Goal: Task Accomplishment & Management: Complete application form

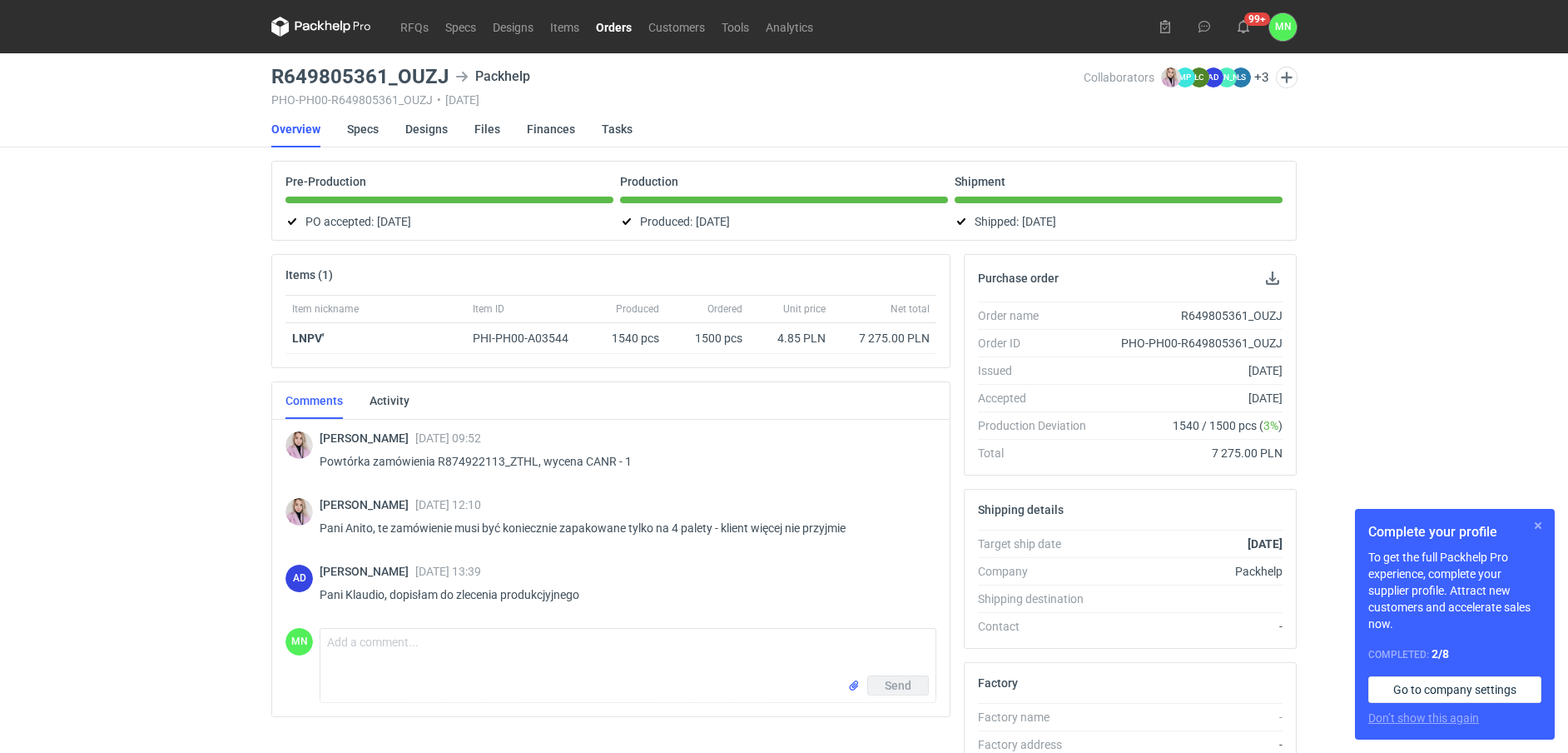
click at [1542, 524] on button "button" at bounding box center [1539, 525] width 20 height 20
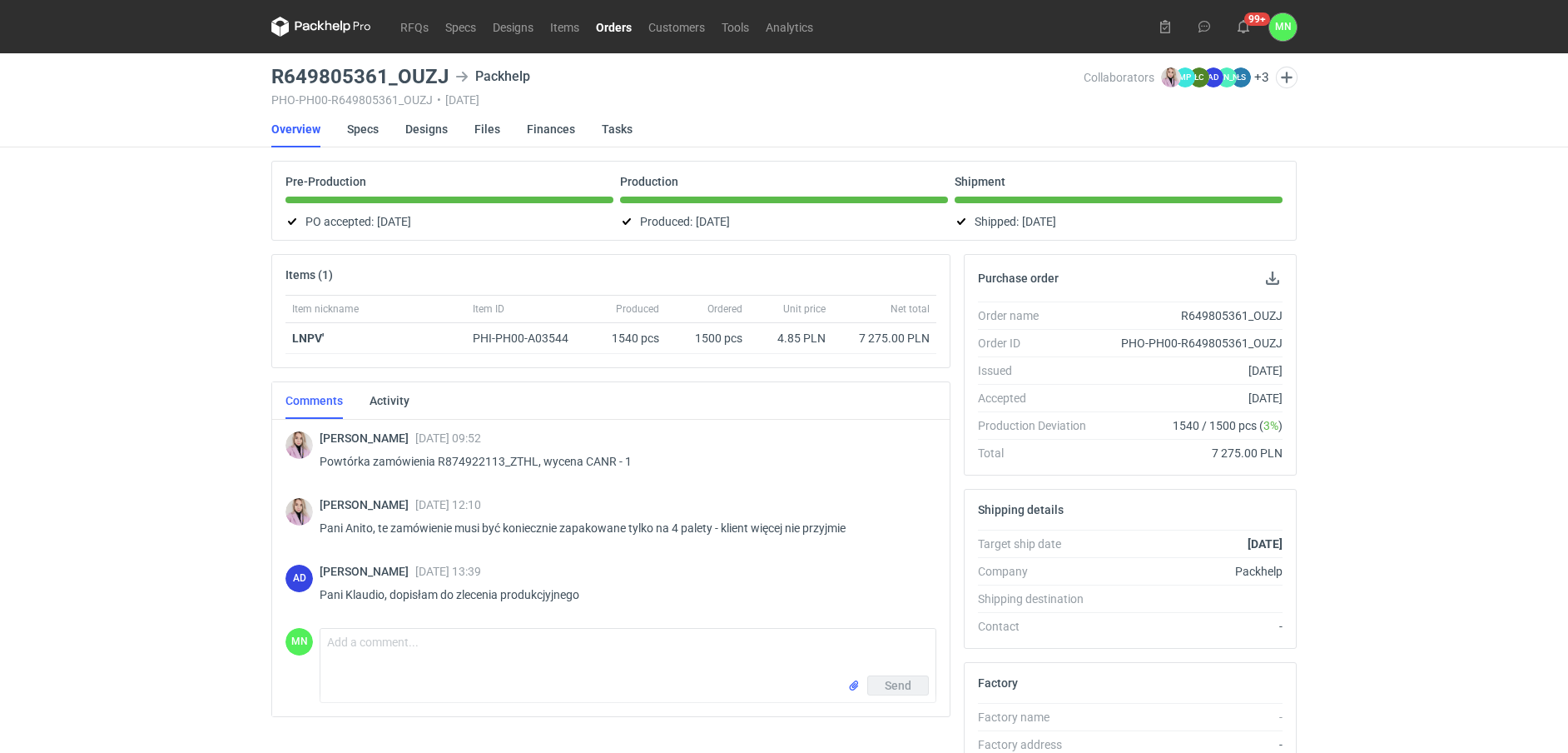
drag, startPoint x: 620, startPoint y: 25, endPoint x: 236, endPoint y: 168, distance: 409.8
click at [619, 25] on link "Orders" at bounding box center [613, 27] width 52 height 20
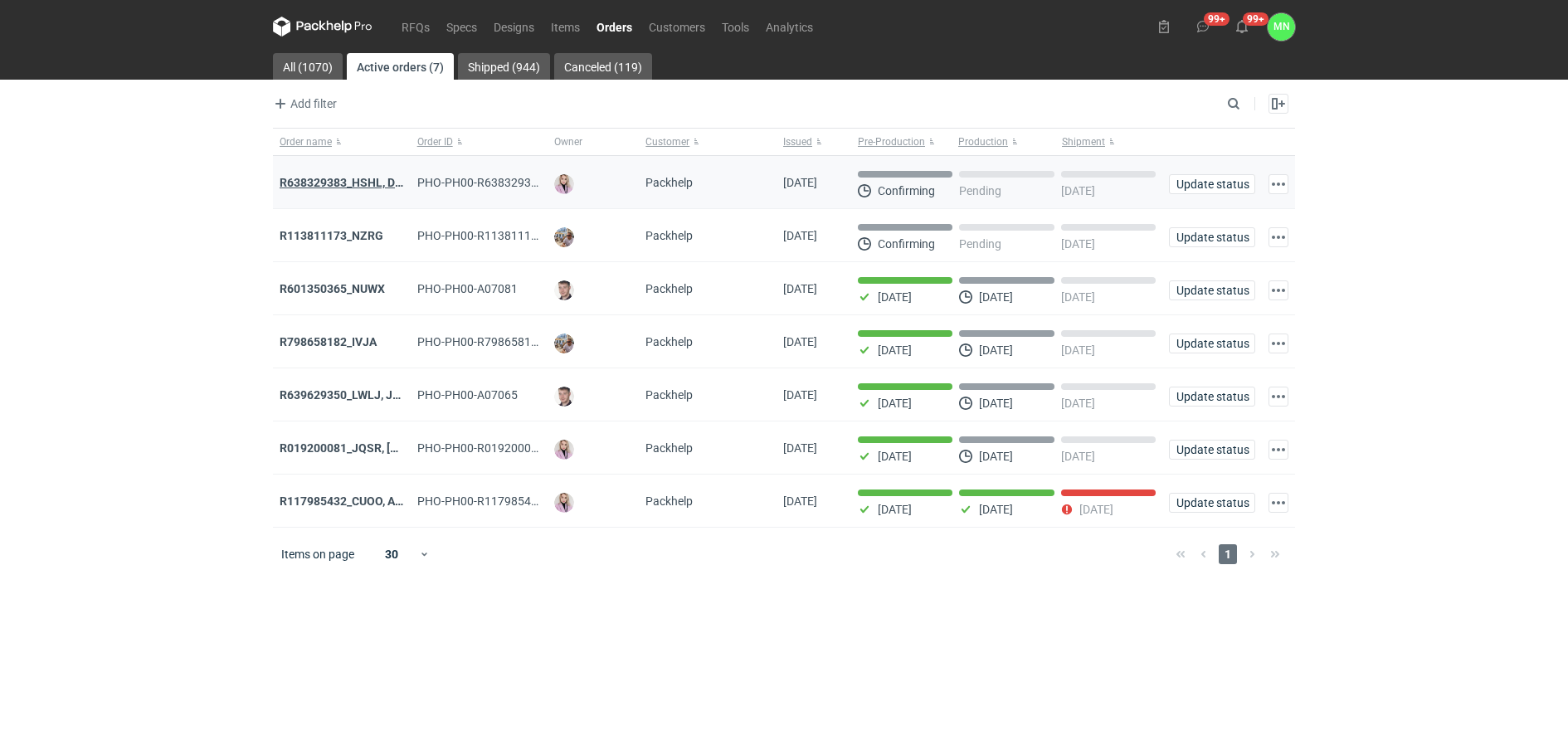
click at [320, 178] on strong "R638329383_HSHL, DETO" at bounding box center [348, 183] width 138 height 14
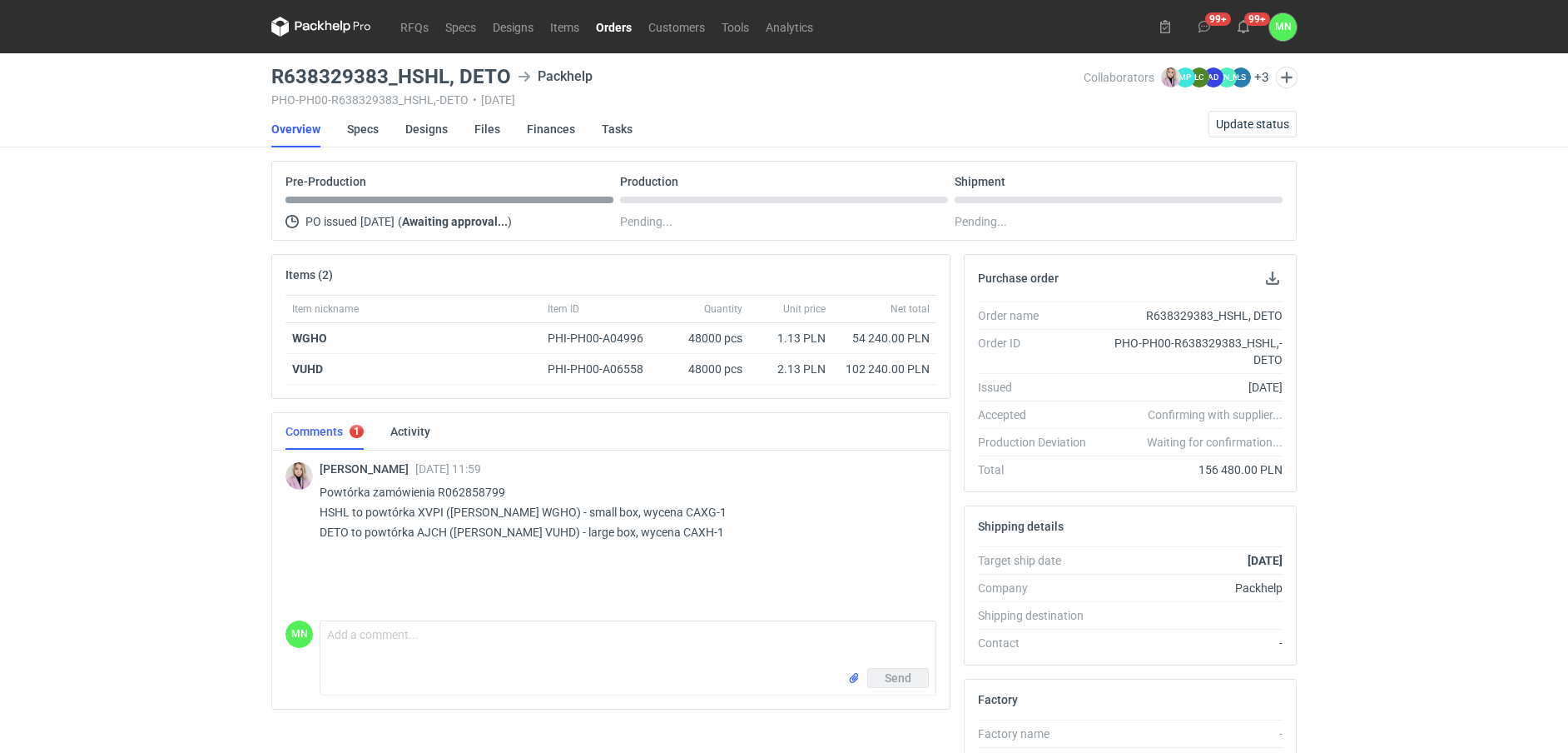
click at [977, 610] on div "Target ship date [DATE] Company Packhelp Shipping destination Contact -" at bounding box center [1130, 606] width 332 height 118
click at [370, 129] on link "Specs" at bounding box center [363, 129] width 31 height 36
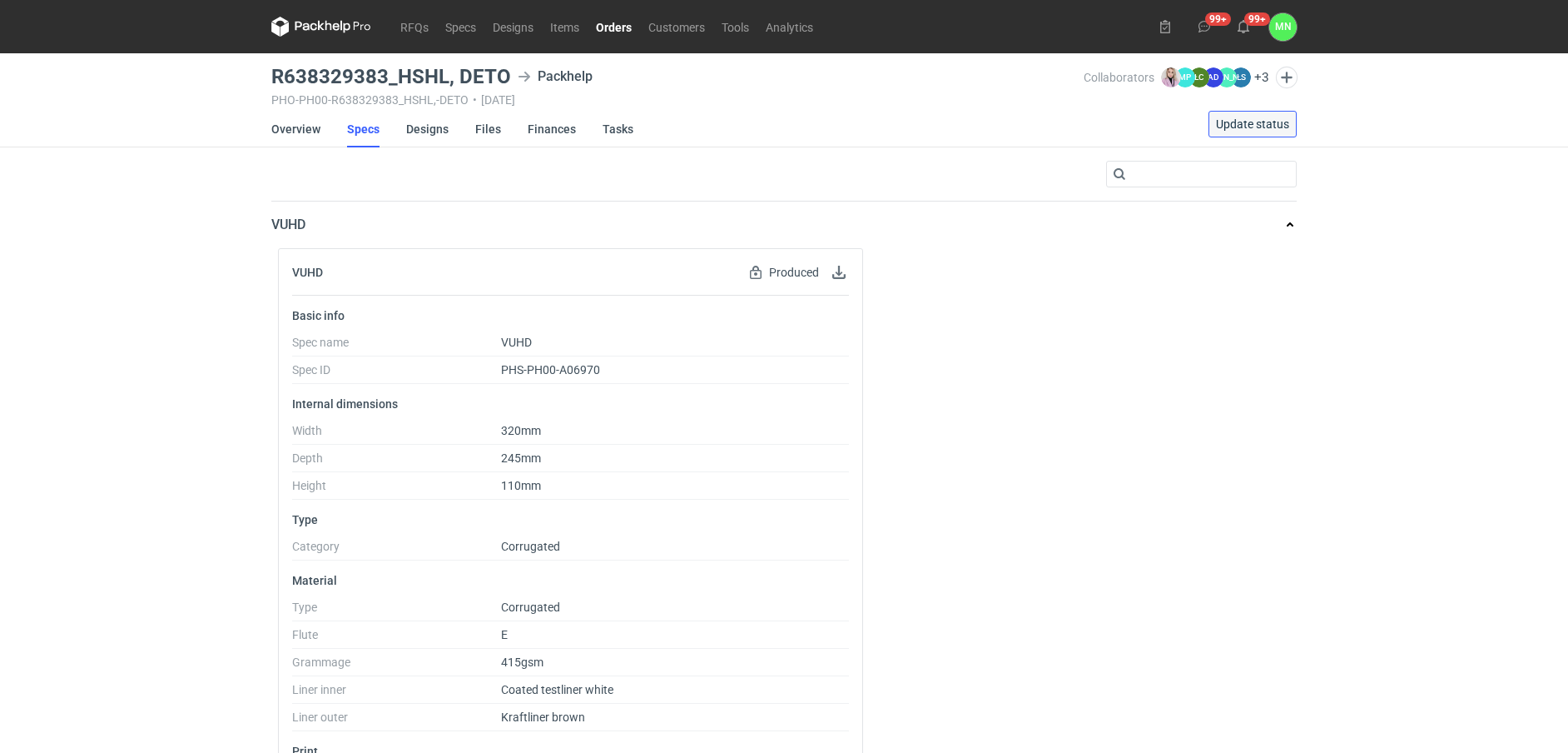
click at [1229, 118] on span "Update status" at bounding box center [1252, 124] width 74 height 12
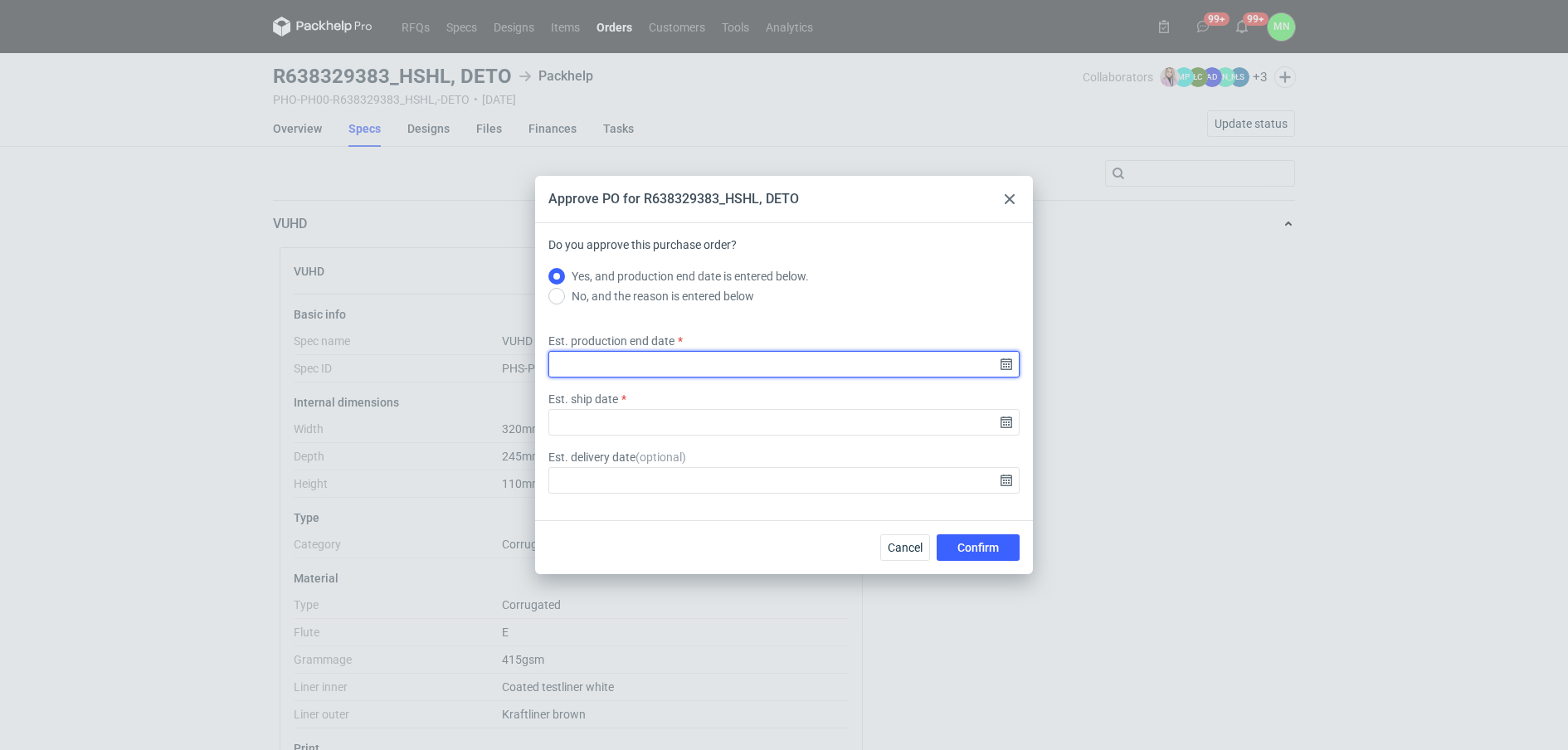
click at [1008, 364] on input "Est. production end date" at bounding box center [784, 364] width 471 height 26
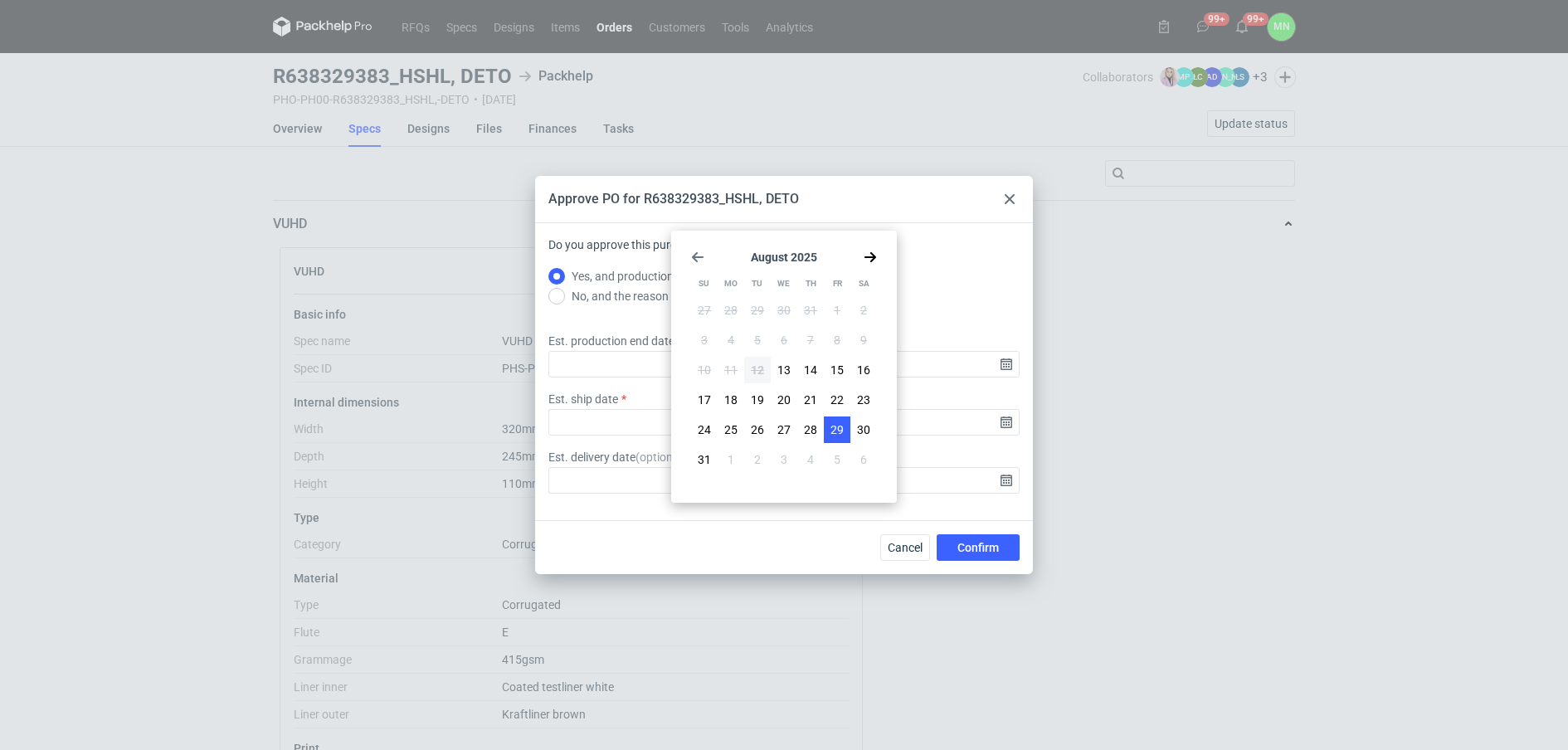
click at [840, 425] on span "29" at bounding box center [837, 429] width 14 height 17
type input "[DATE]"
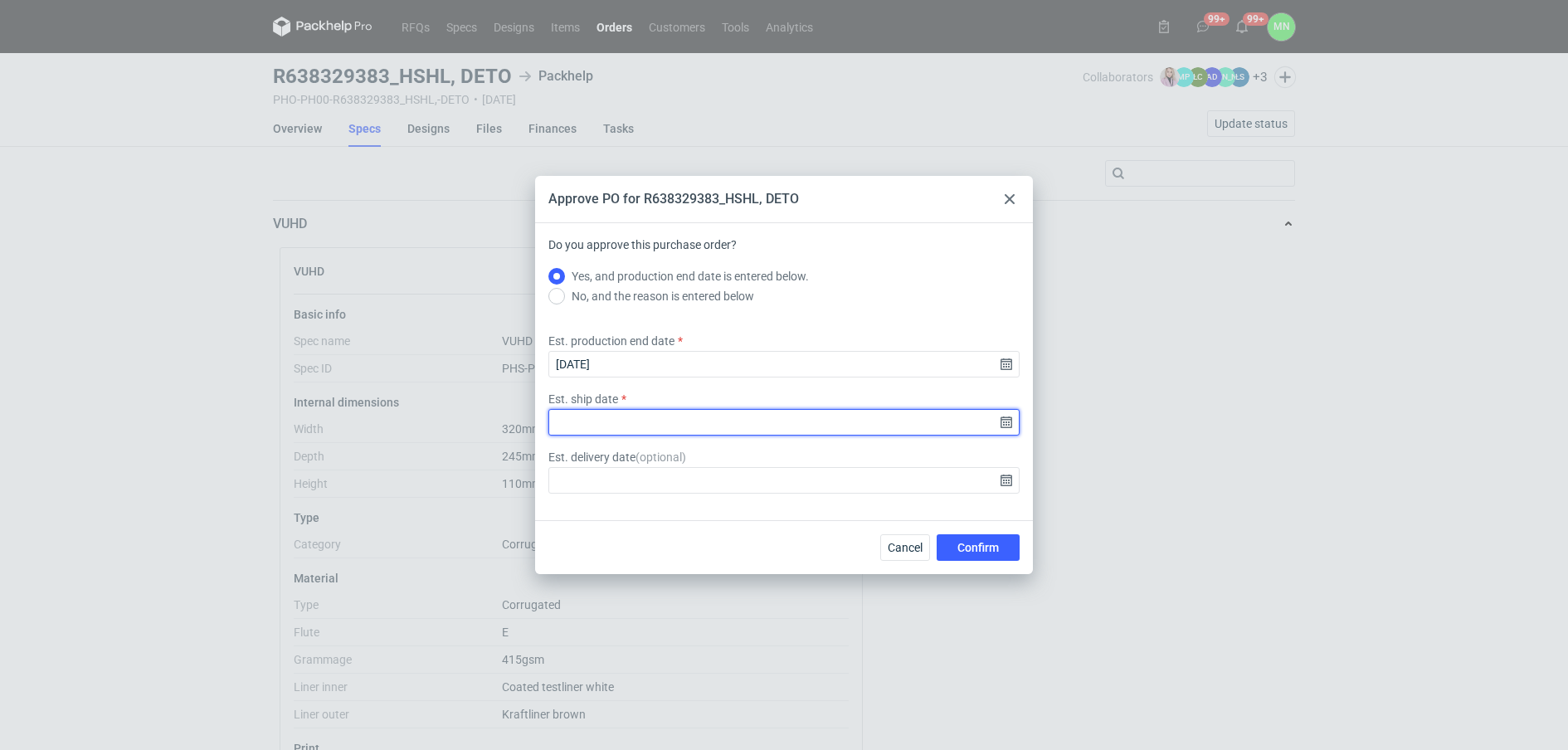
click at [1005, 423] on input "Est. ship date" at bounding box center [784, 421] width 471 height 26
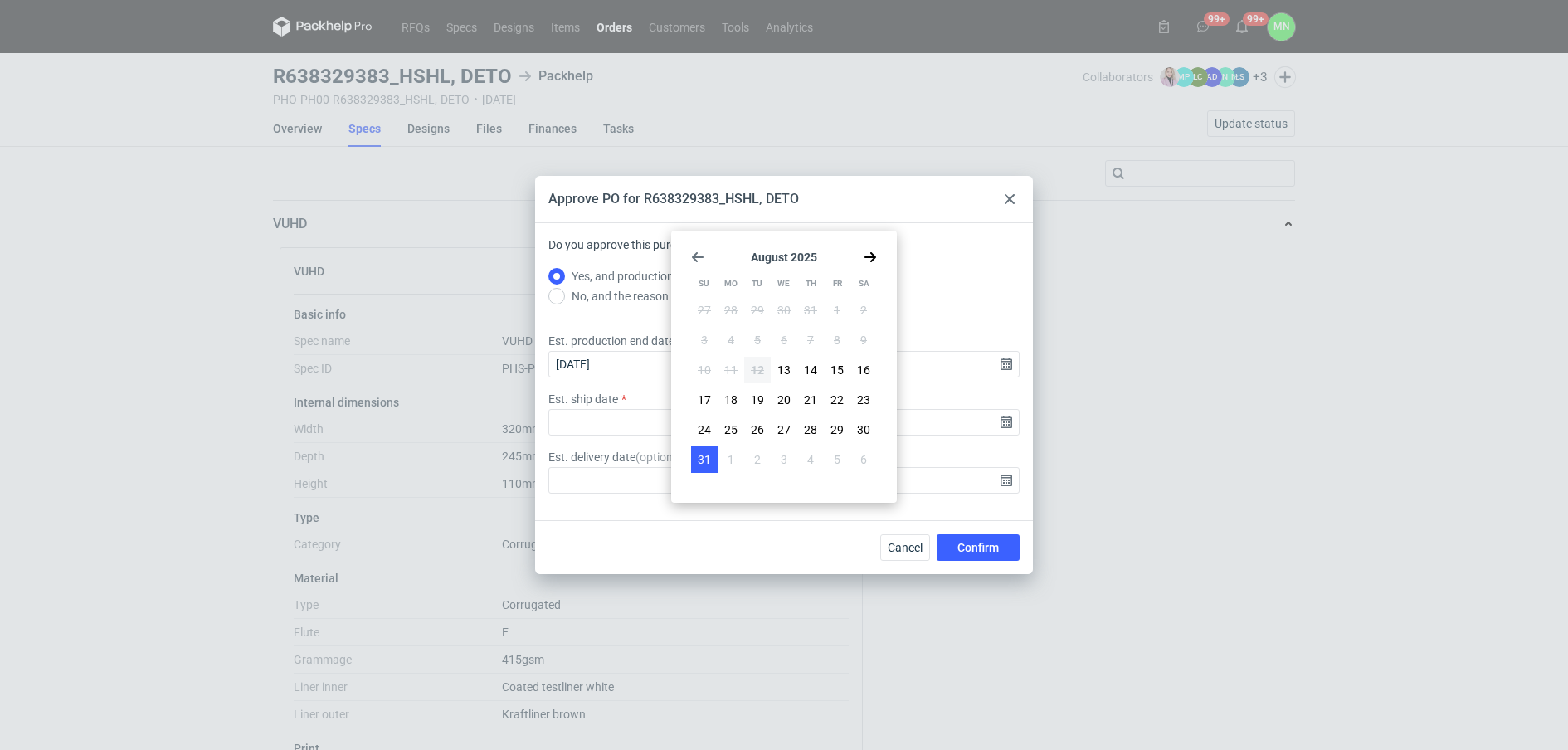
click at [706, 454] on span "31" at bounding box center [704, 460] width 14 height 17
type input "[DATE]"
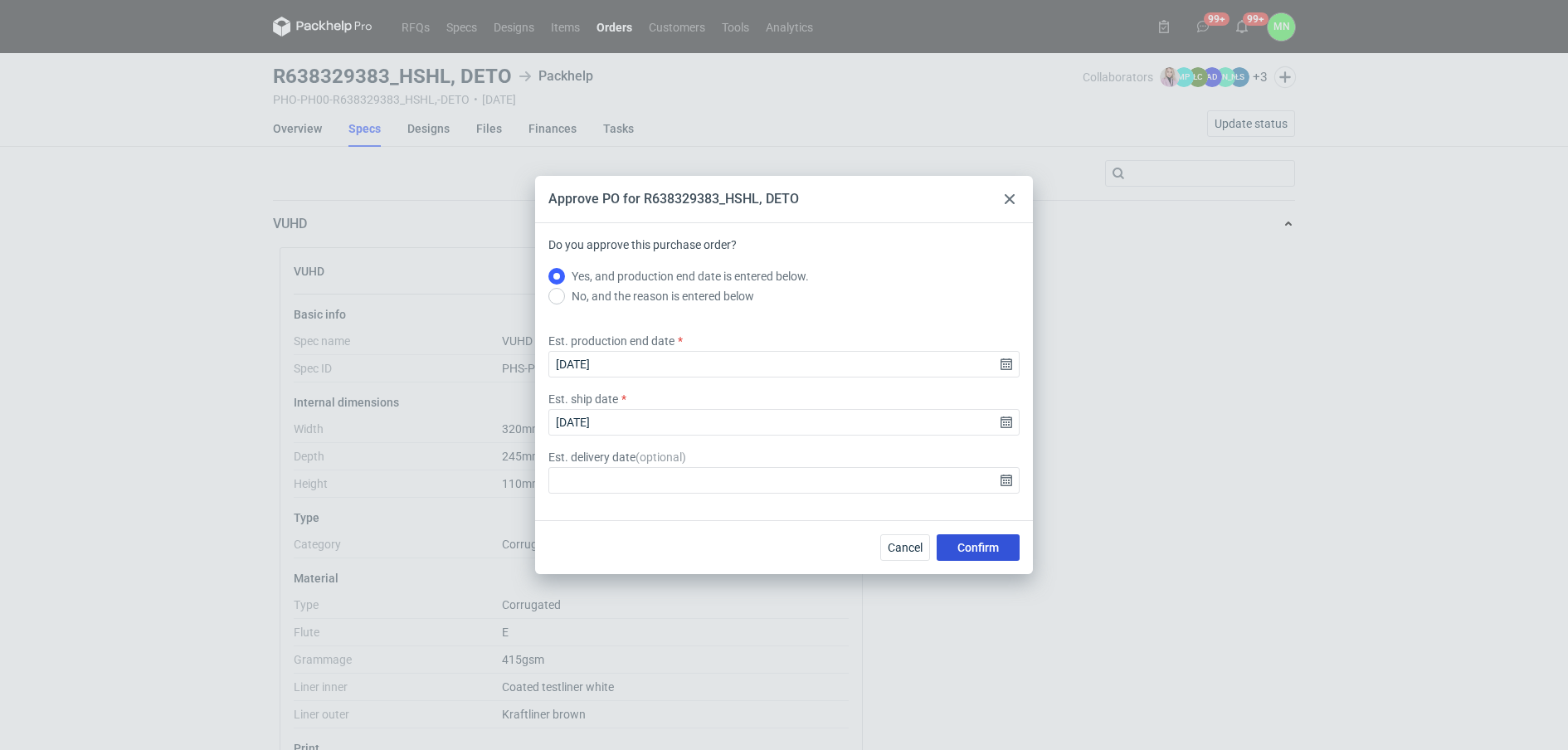
click at [998, 546] on span "Confirm" at bounding box center [978, 548] width 41 height 12
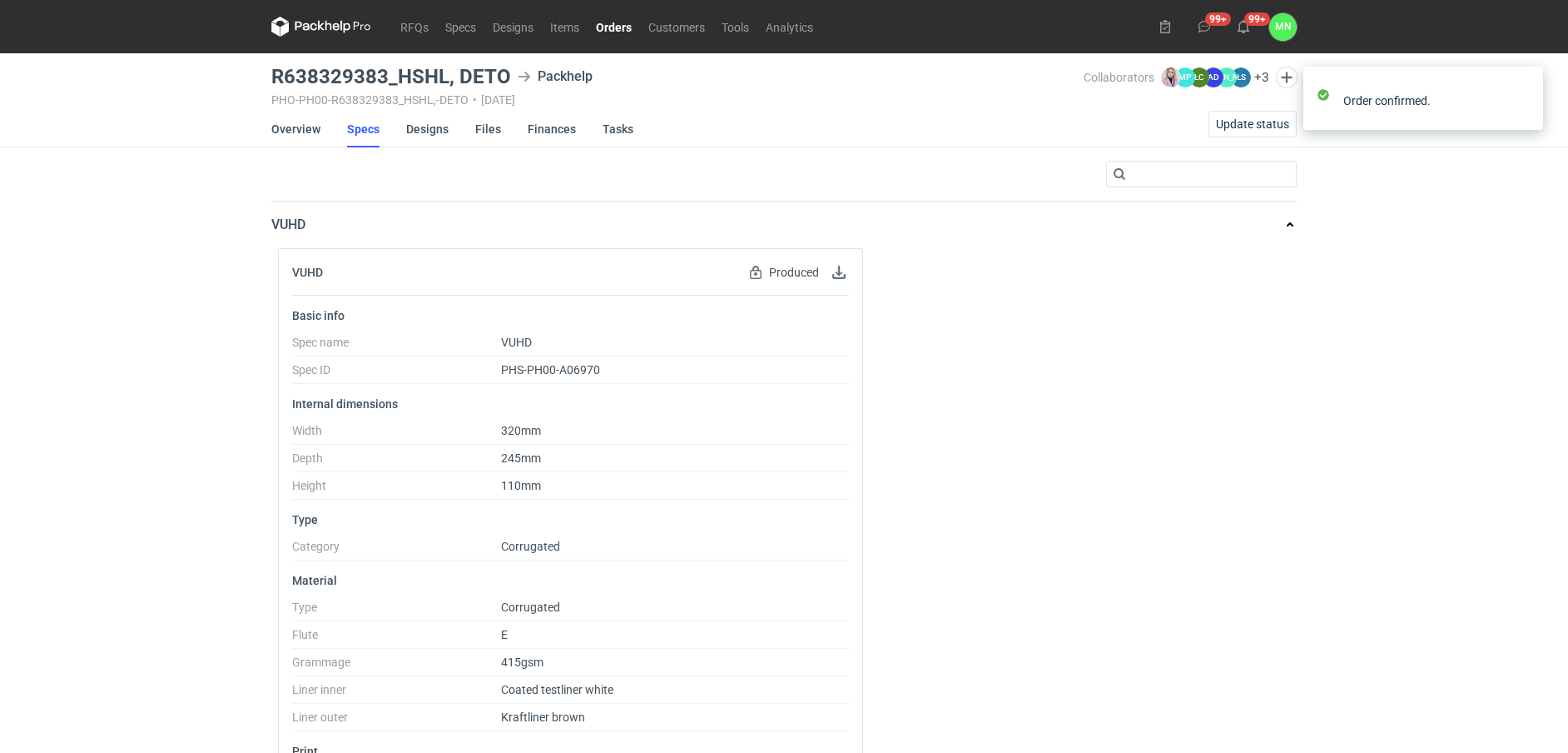
click at [623, 28] on link "Orders" at bounding box center [613, 27] width 52 height 20
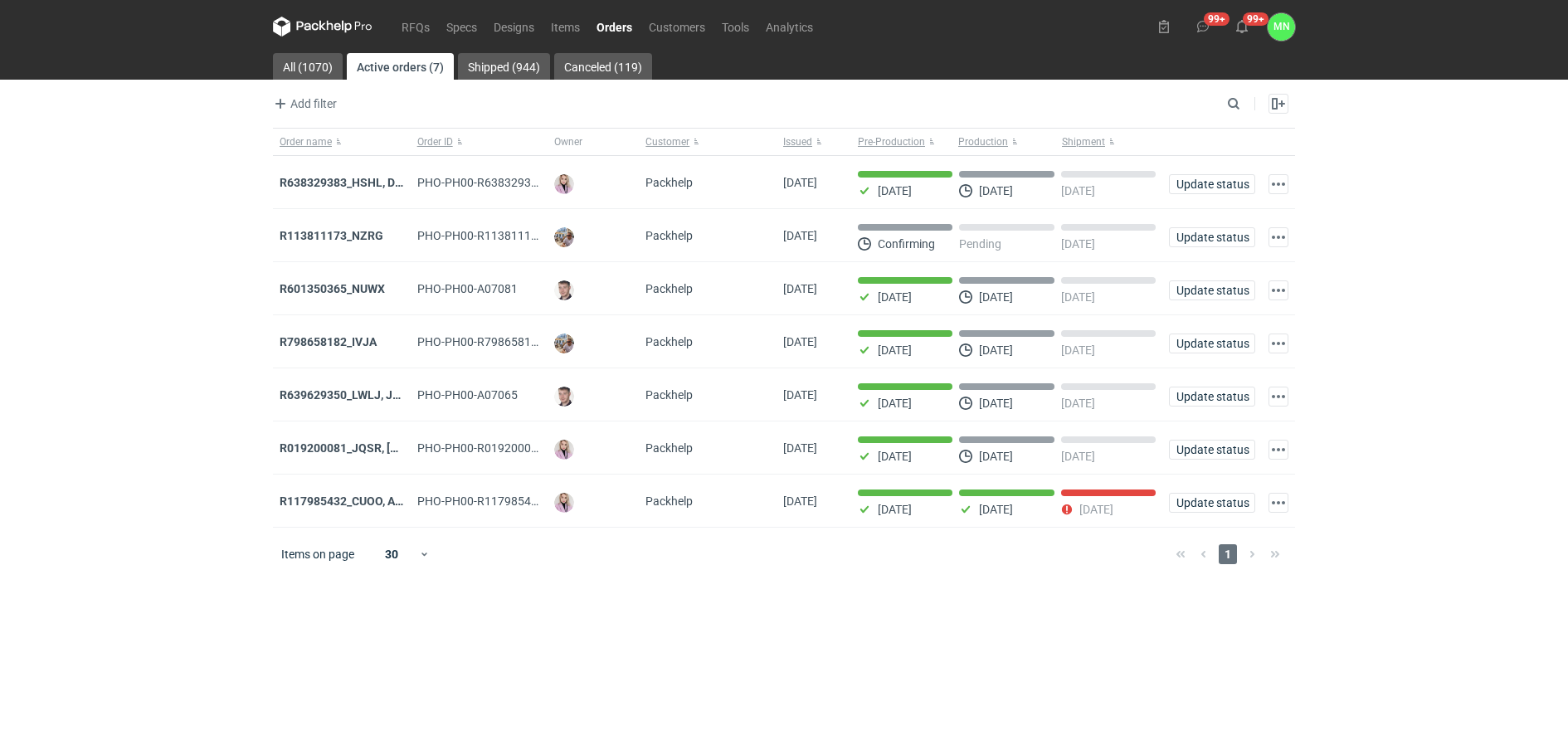
drag, startPoint x: 356, startPoint y: 451, endPoint x: 370, endPoint y: 457, distance: 15.2
click at [355, 452] on strong "R019200081_JQSR, [PERSON_NAME]" at bounding box center [378, 448] width 197 height 14
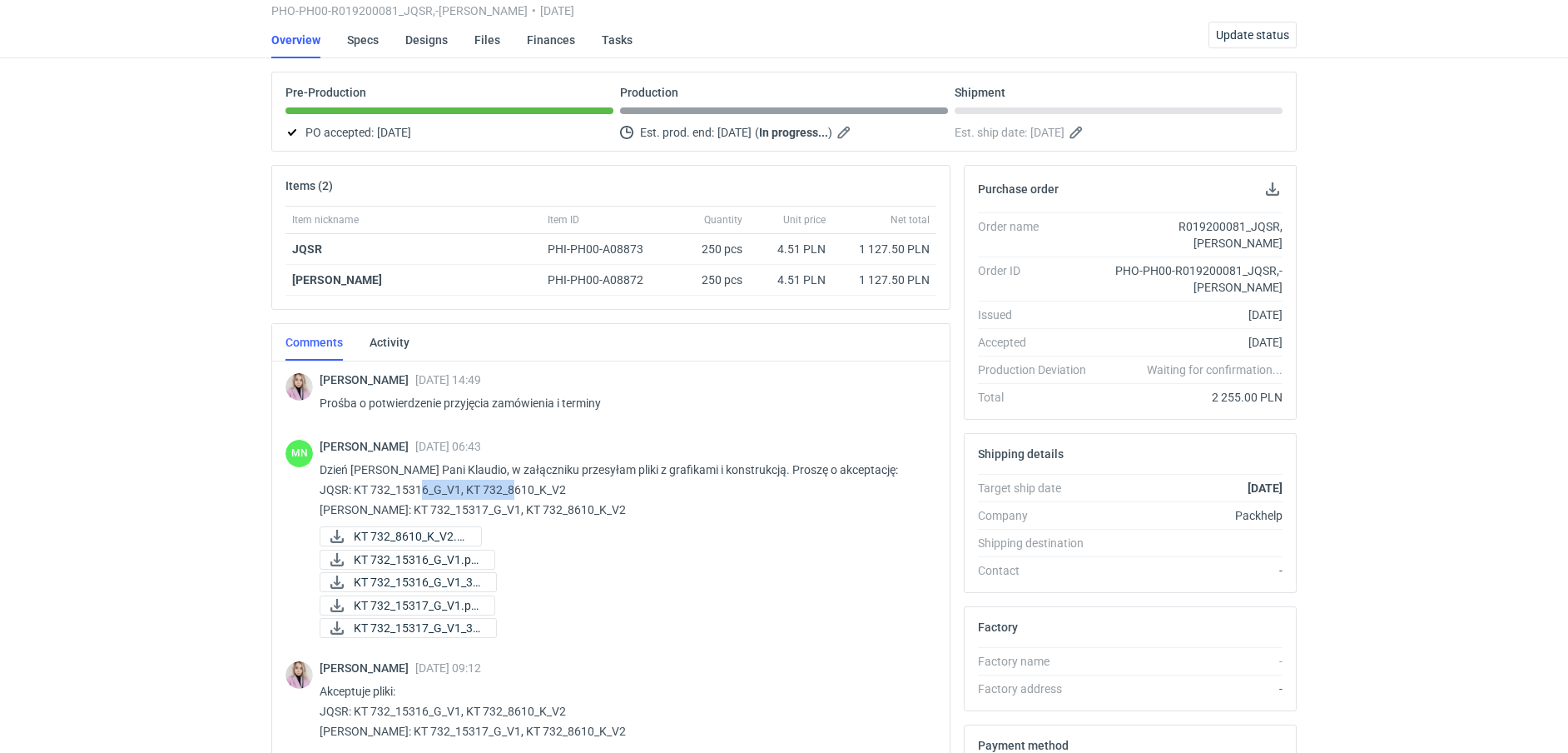
drag, startPoint x: 542, startPoint y: 483, endPoint x: 468, endPoint y: 481, distance: 74.0
click at [468, 481] on p "Dzień [PERSON_NAME] Pani Klaudio, w załączniku przesyłam pliki z grafikami i ko…" at bounding box center [621, 489] width 603 height 60
copy p "KT 732_8610_K_V2"
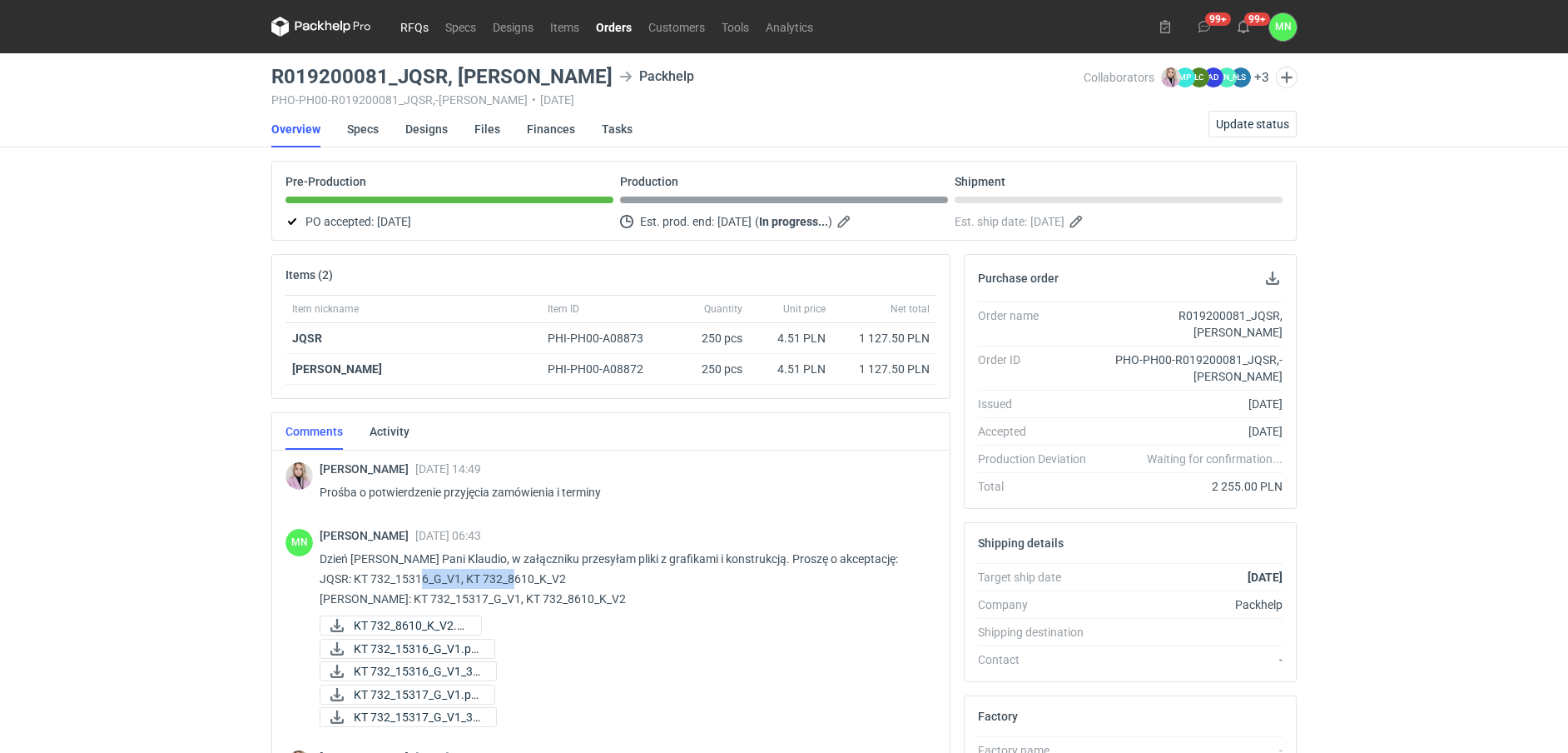
click at [426, 26] on link "RFQs" at bounding box center [415, 27] width 45 height 20
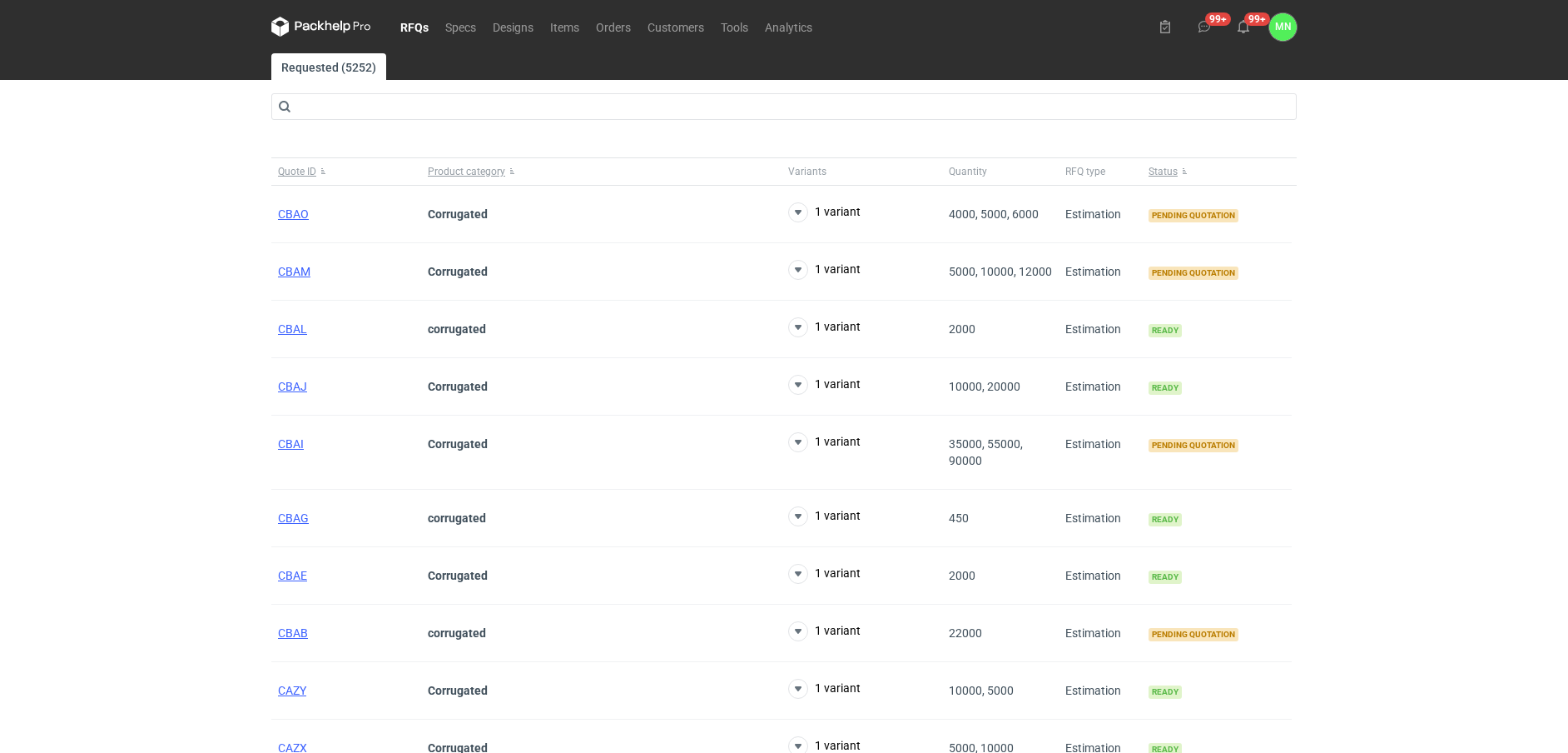
click at [48, 403] on div "RFQs Specs Designs Items Orders Customers Tools Analytics 99+ 99+ MN [PERSON_NA…" at bounding box center [784, 376] width 1568 height 753
click at [272, 217] on div "CBAO" at bounding box center [346, 214] width 150 height 58
click at [286, 207] on span "CBAO" at bounding box center [292, 214] width 30 height 14
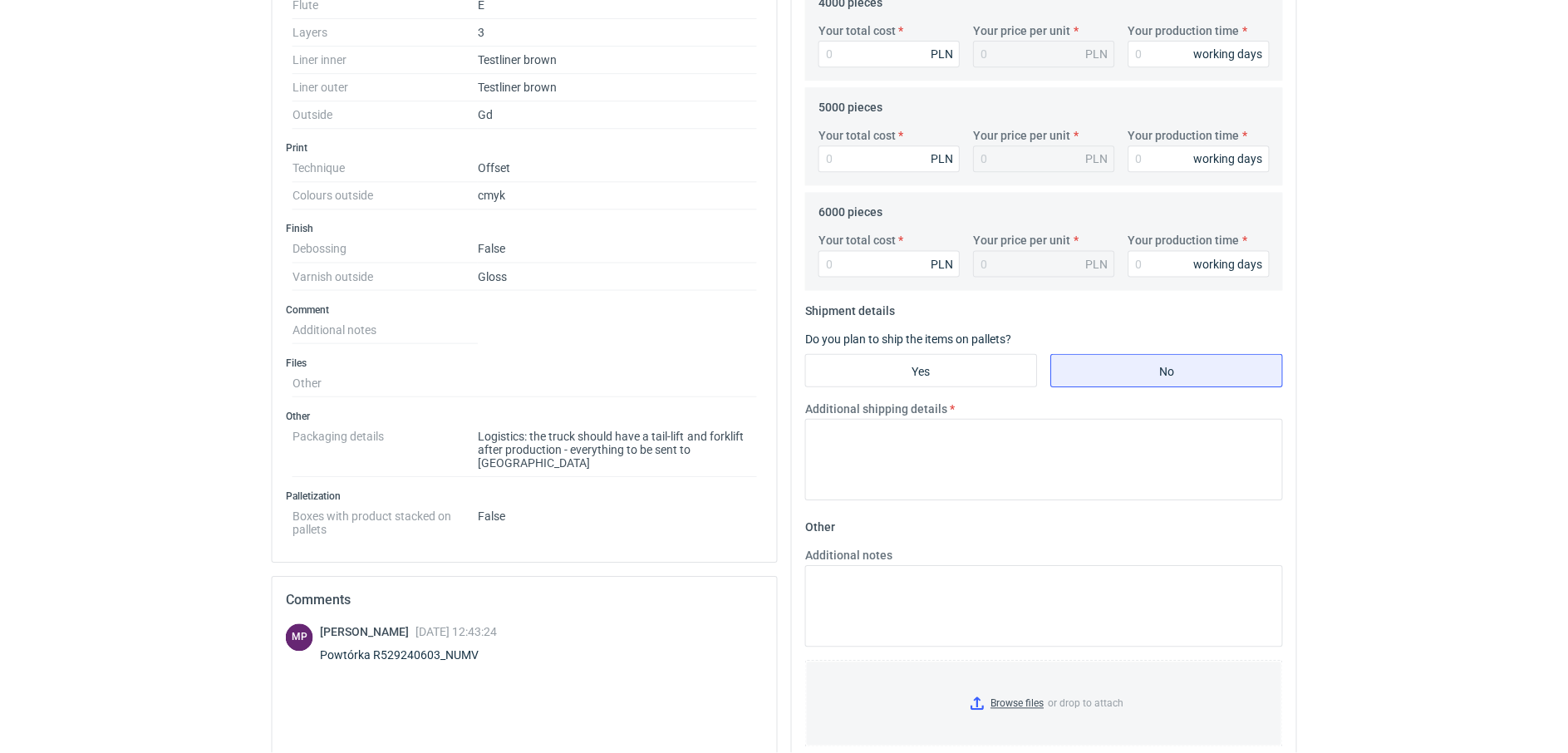
scroll to position [623, 0]
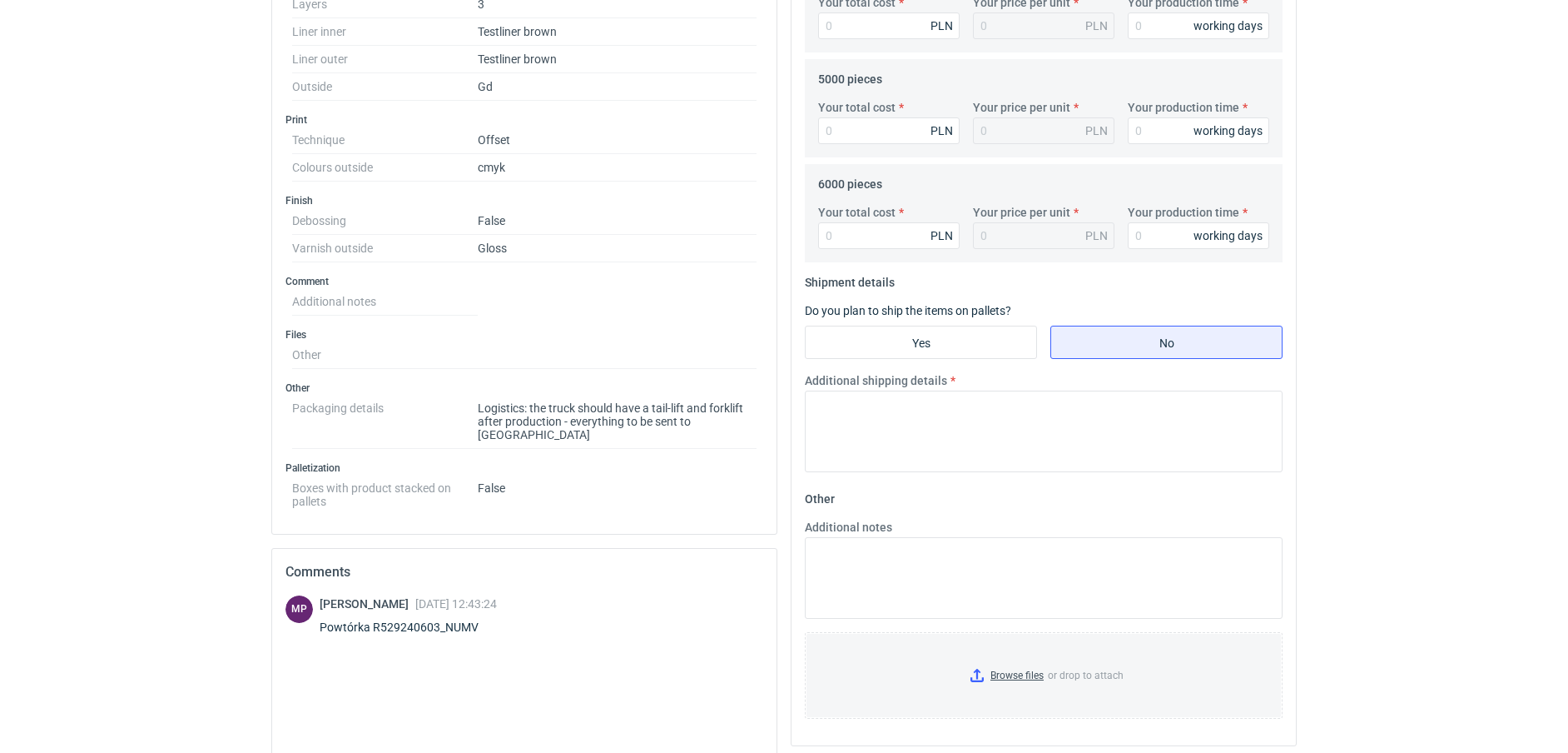
click at [452, 619] on div "Powtórka R529240603_NUMV" at bounding box center [409, 626] width 179 height 17
copy div "R529240603_NUMV"
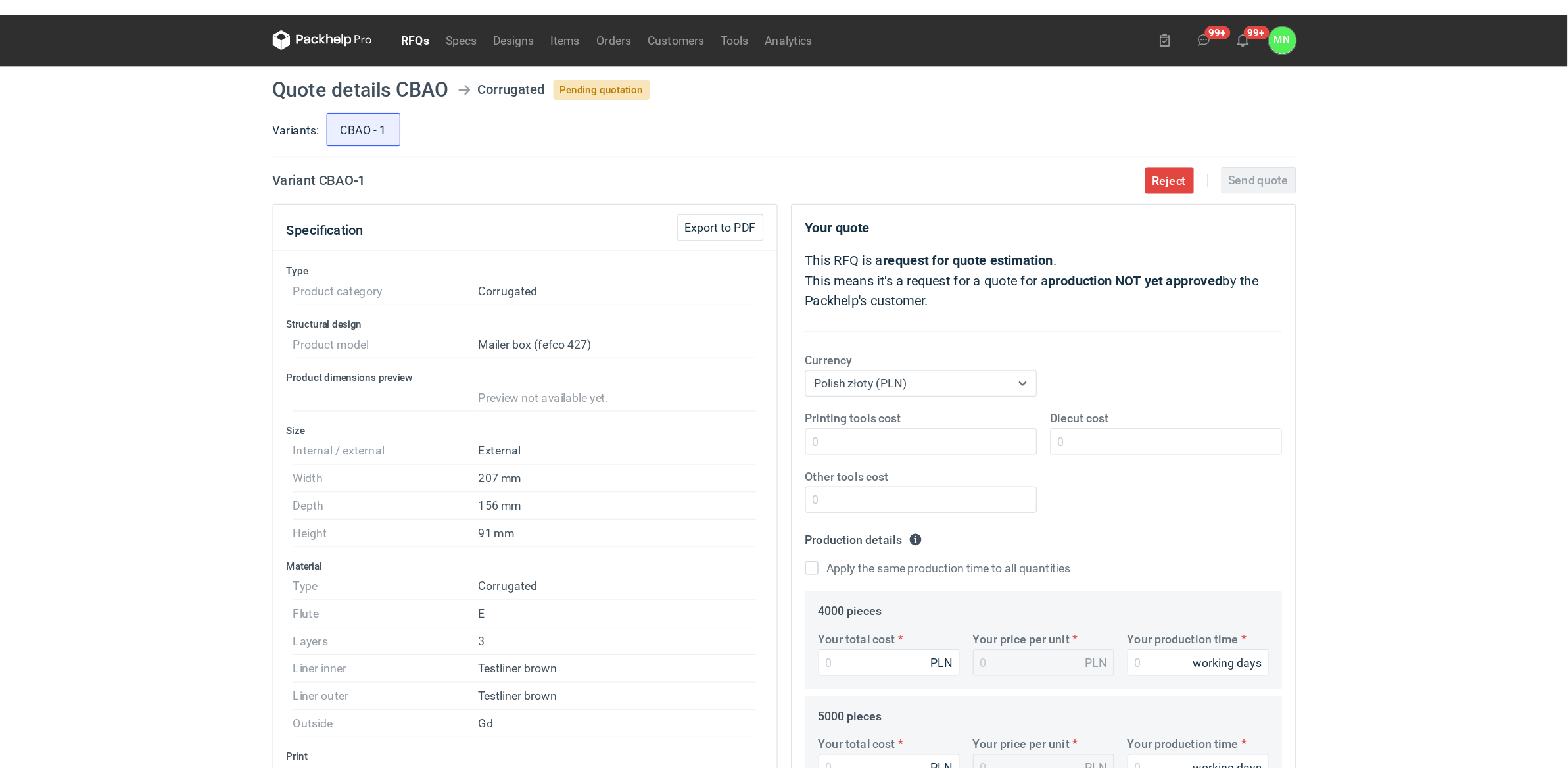
scroll to position [0, 0]
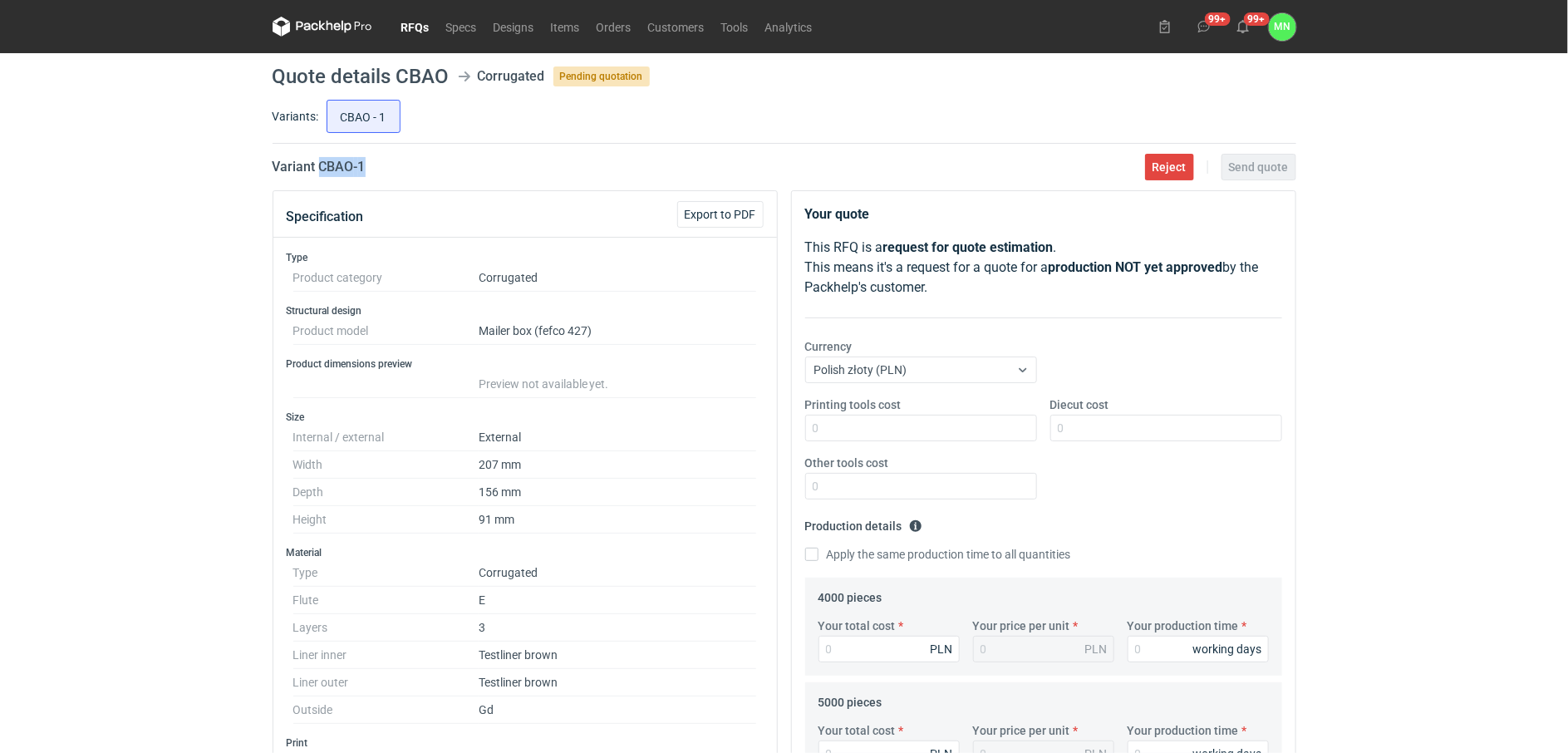
drag, startPoint x: 374, startPoint y: 165, endPoint x: 320, endPoint y: 165, distance: 54.0
click at [320, 165] on div "Variant CBAO - 1 Reject Send quote" at bounding box center [784, 166] width 1023 height 20
copy h2 "CBAO - 1"
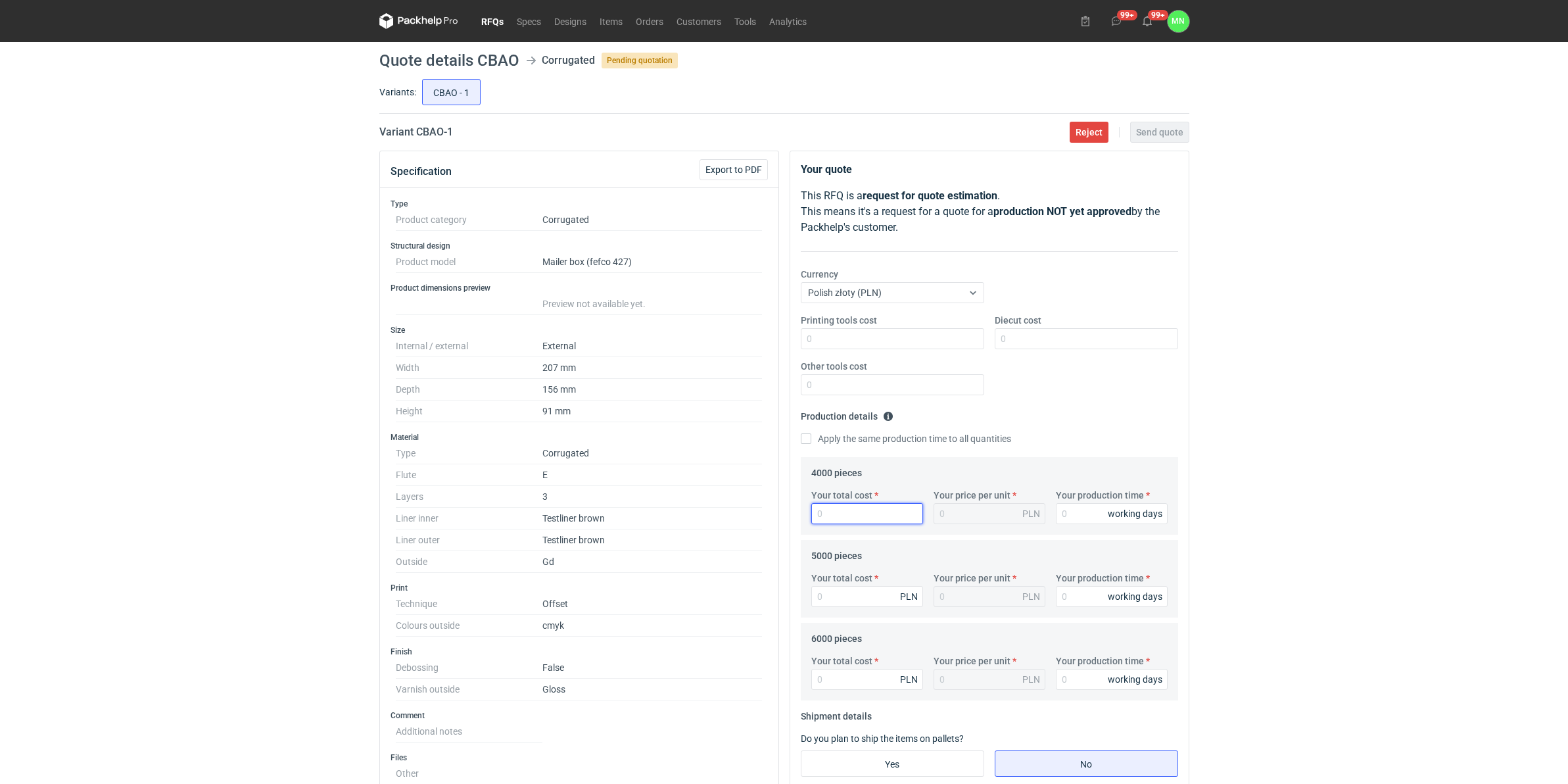
click at [848, 513] on input "Your total cost" at bounding box center [867, 513] width 112 height 21
type input "7680"
type input "1.92"
type input "7680"
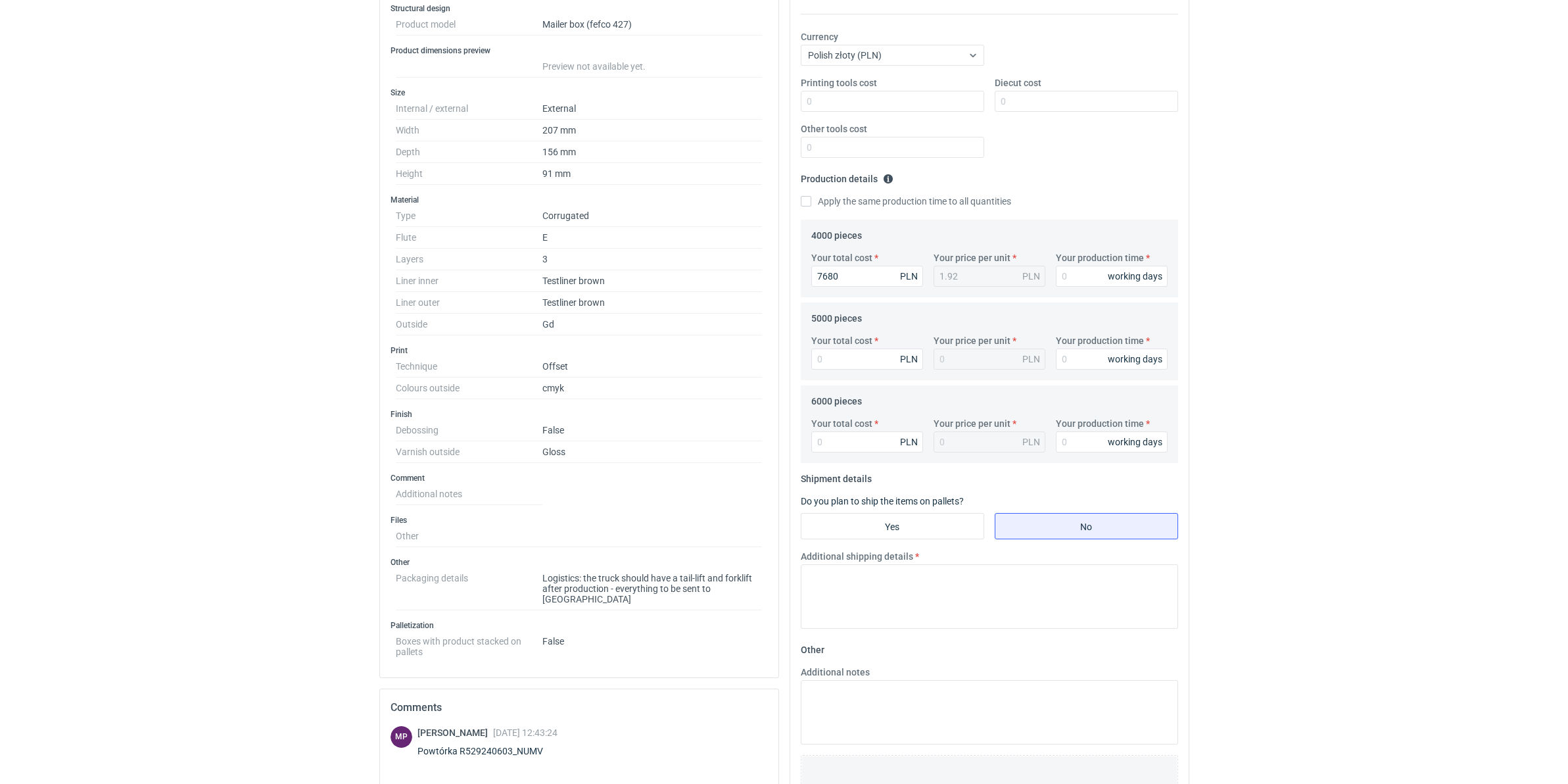
scroll to position [411, 0]
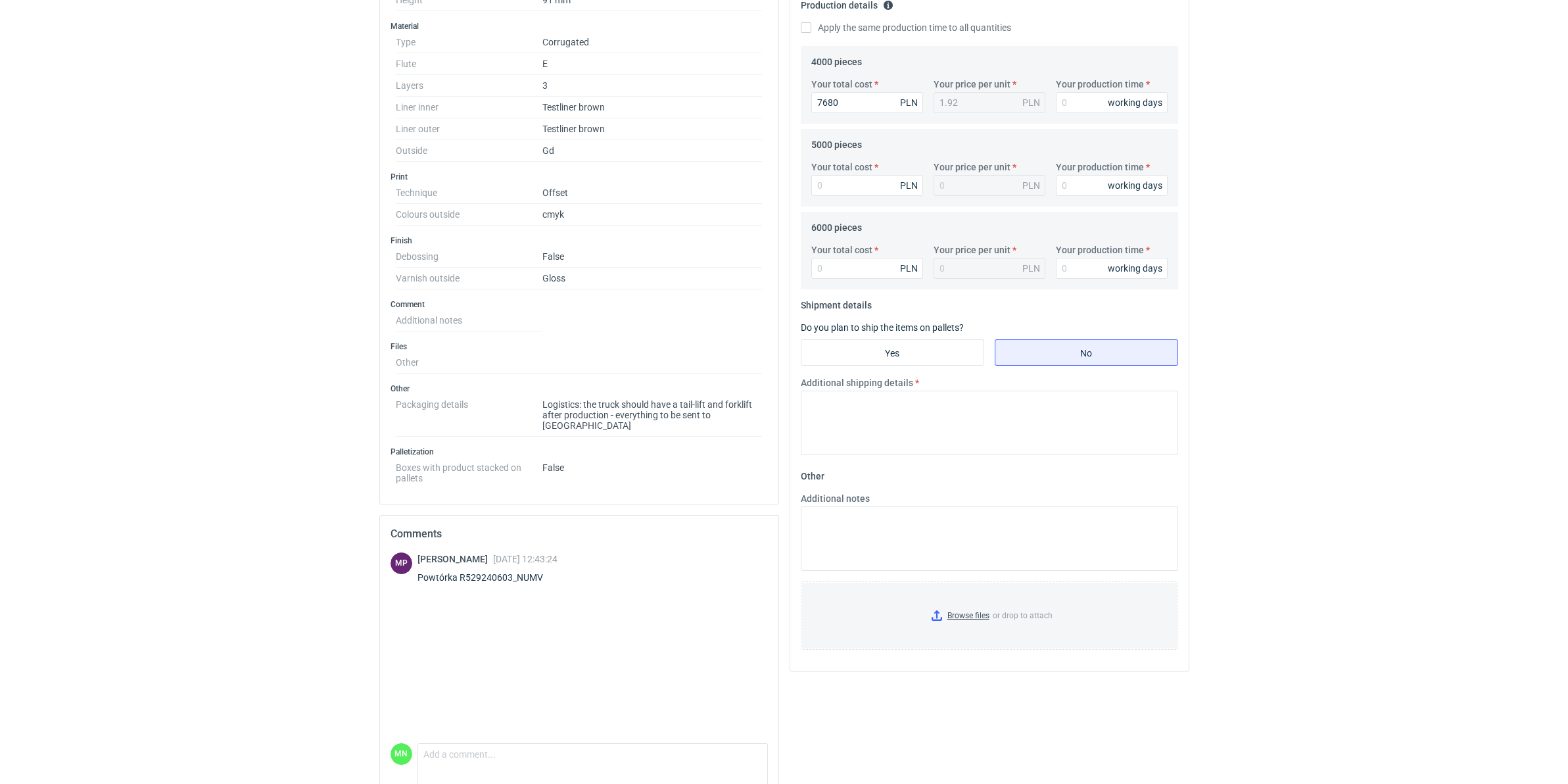
drag, startPoint x: 194, startPoint y: 592, endPoint x: 505, endPoint y: 475, distance: 332.3
click at [849, 195] on input "Your total cost" at bounding box center [867, 185] width 112 height 21
type input "8800"
type input "1.76"
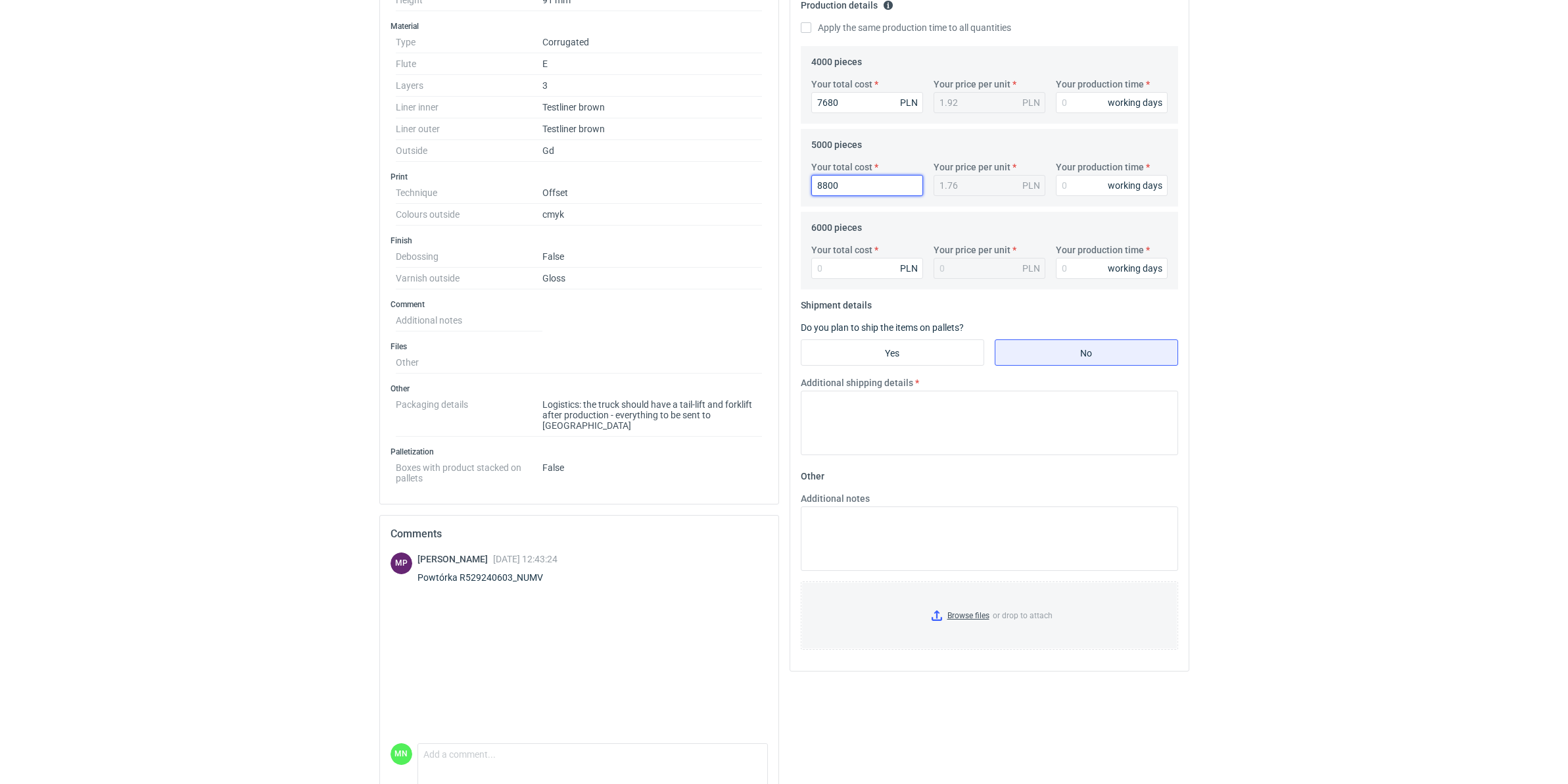
type input "8800"
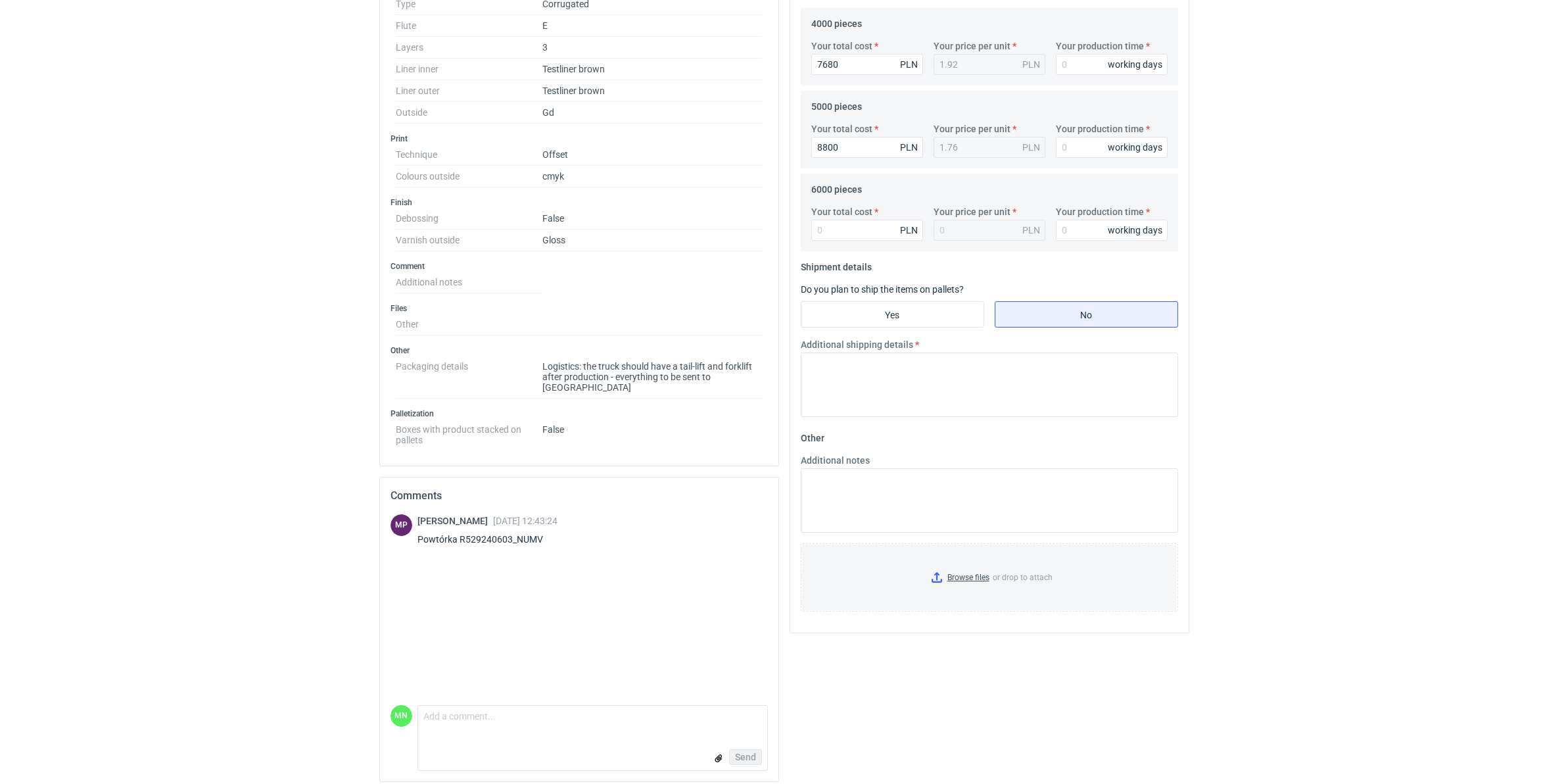
scroll to position [451, 0]
click at [875, 234] on input "Your total cost" at bounding box center [867, 229] width 112 height 21
type input "996"
type input "0.17"
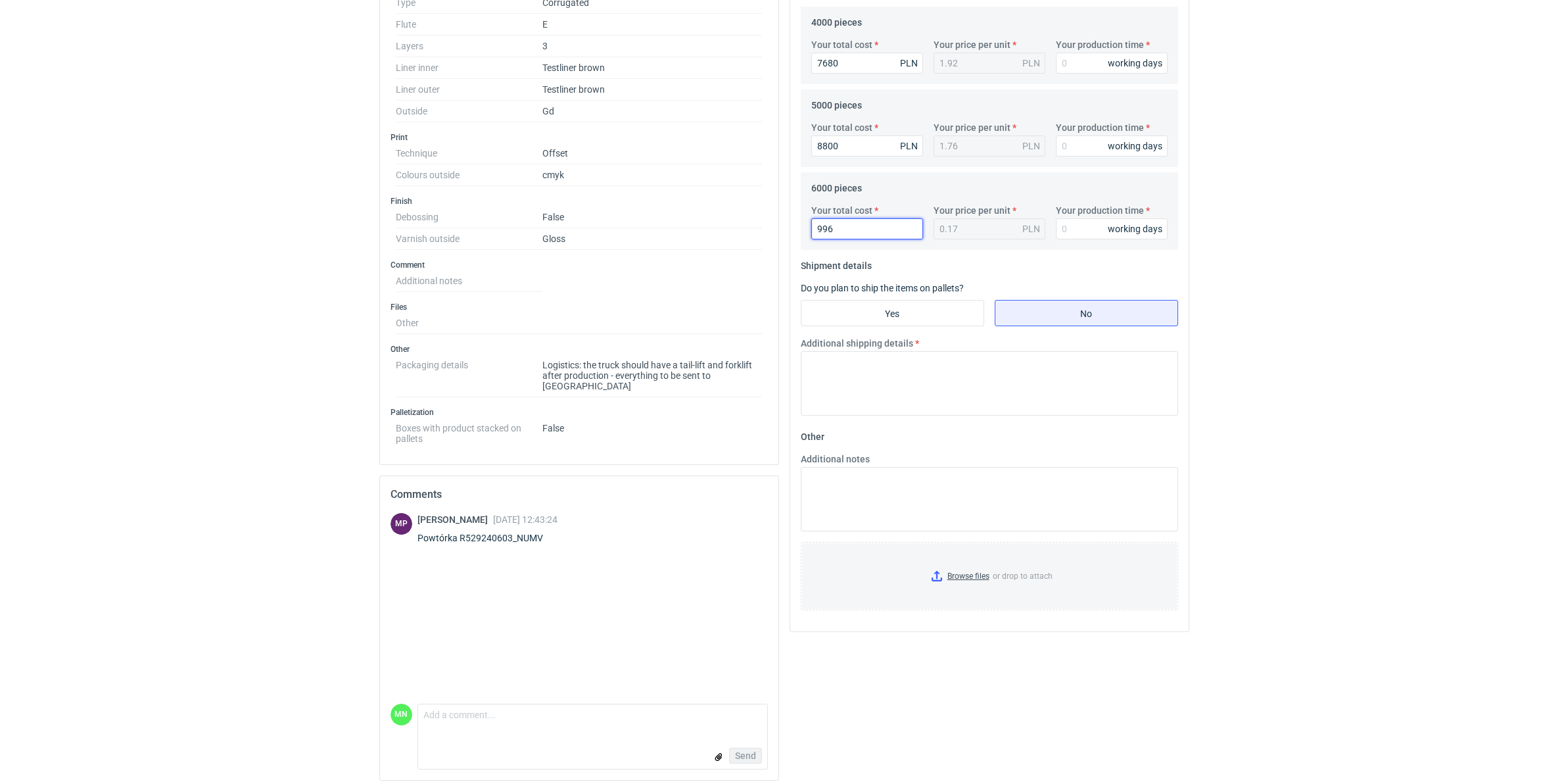
type input "9960"
type input "1.66"
type input "9960"
click at [950, 301] on input "Yes" at bounding box center [892, 313] width 182 height 25
radio input "true"
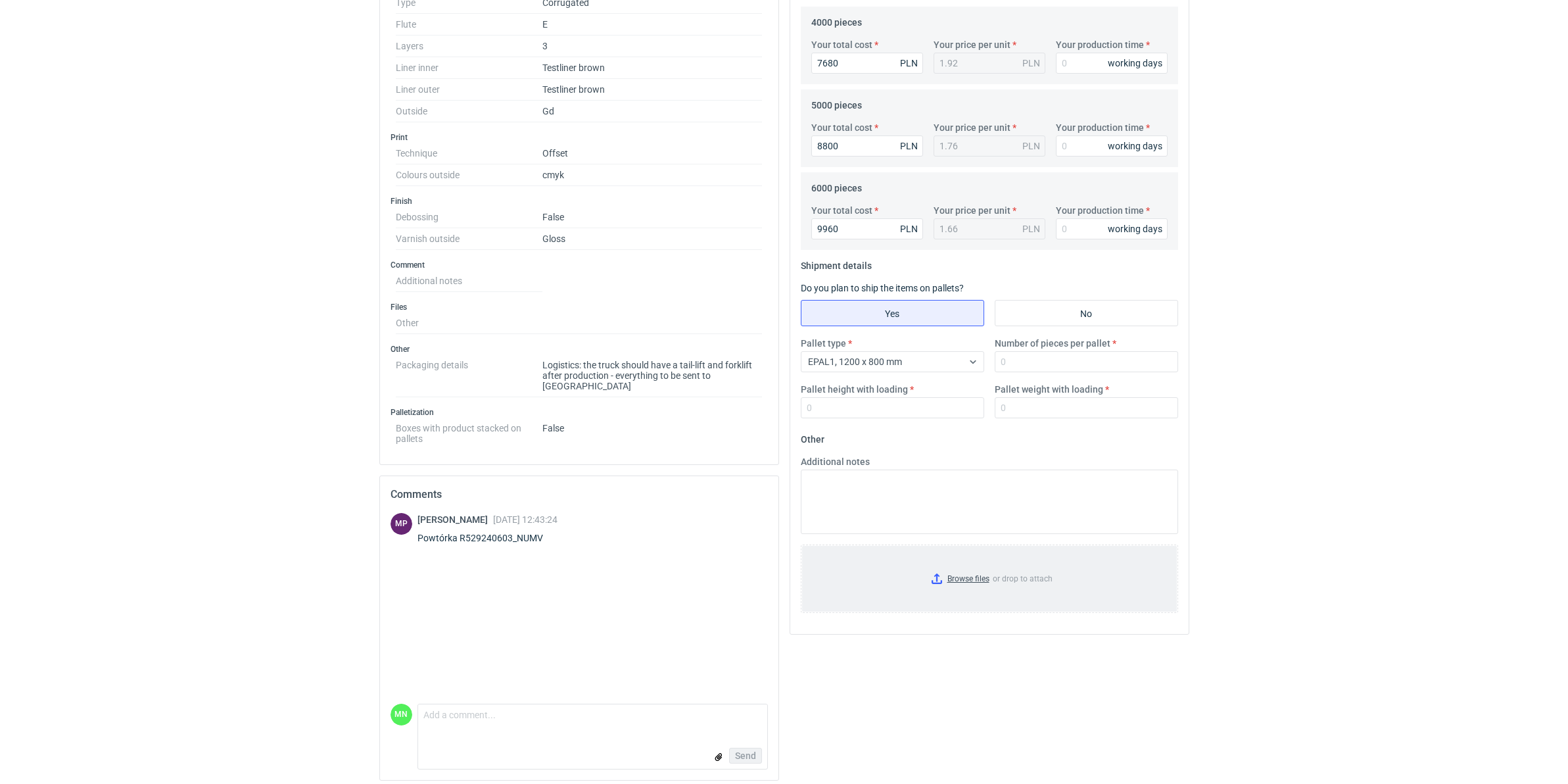
click at [943, 579] on input "Browse files or drop to attach" at bounding box center [990, 579] width 375 height 66
click at [845, 413] on input "Pallet height with loading" at bounding box center [892, 407] width 184 height 21
type input "1200"
click at [1083, 362] on input "Number of pieces per pallet" at bounding box center [1087, 361] width 184 height 21
type input "1000"
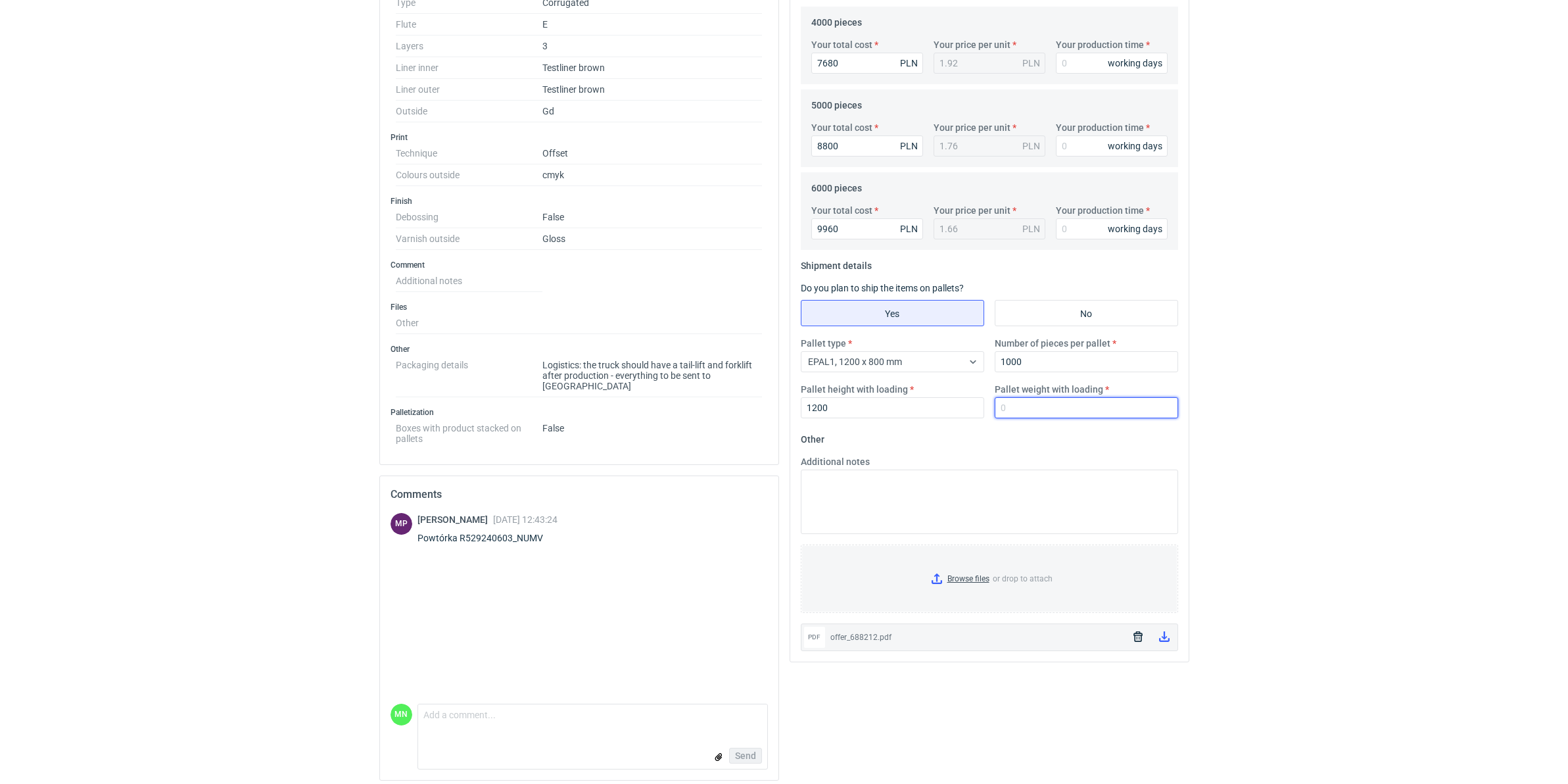
click at [1067, 411] on input "Pallet weight with loading" at bounding box center [1087, 407] width 184 height 21
click at [1025, 409] on input "Pallet weight with loading" at bounding box center [1087, 407] width 184 height 21
type input "230"
click at [1097, 66] on input "Your production time" at bounding box center [1111, 63] width 112 height 21
type input "15"
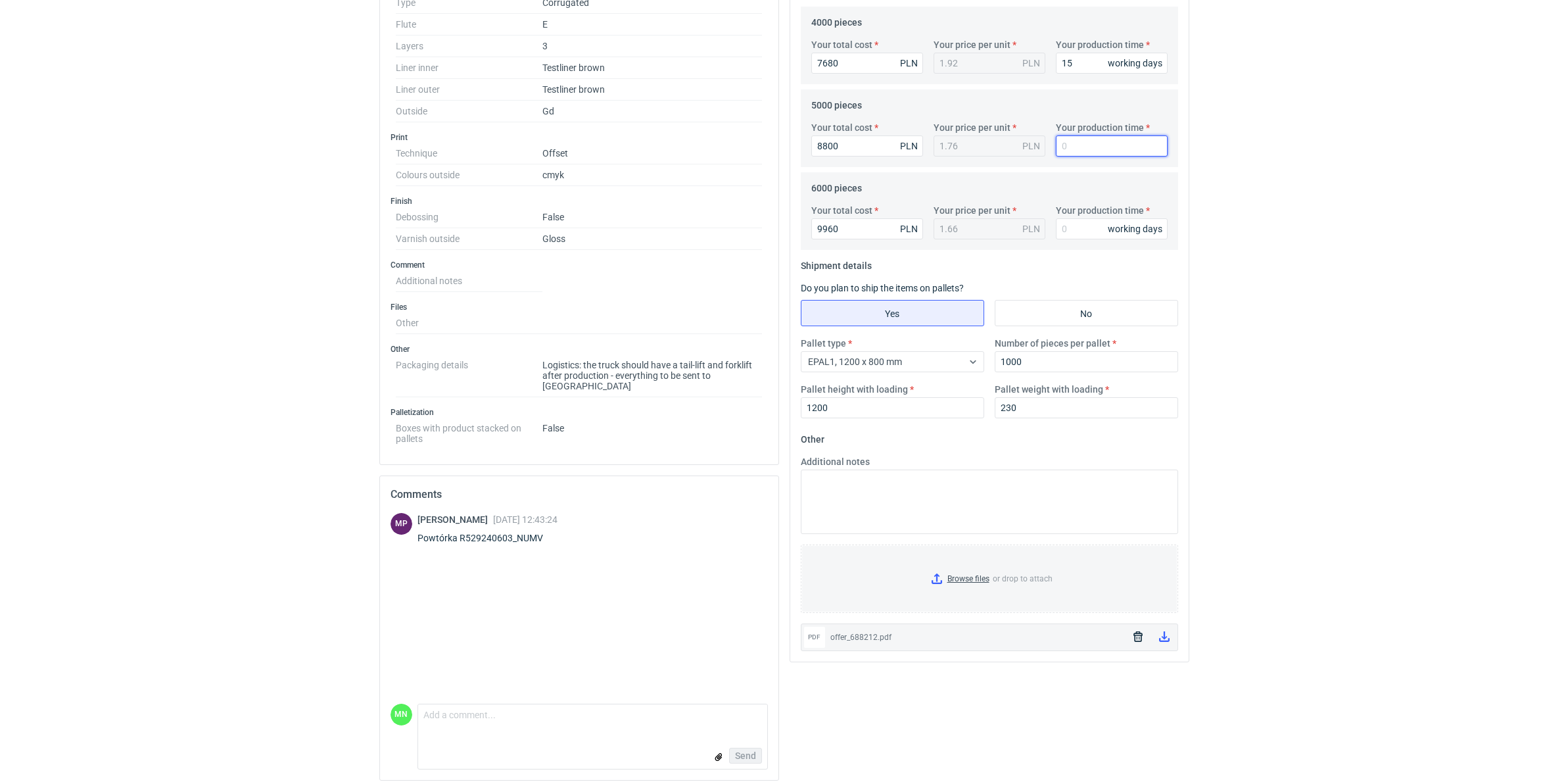
click at [1083, 139] on input "Your production time" at bounding box center [1111, 146] width 112 height 21
type input "15"
click at [1079, 226] on input "Your production time" at bounding box center [1111, 229] width 112 height 21
type input "15"
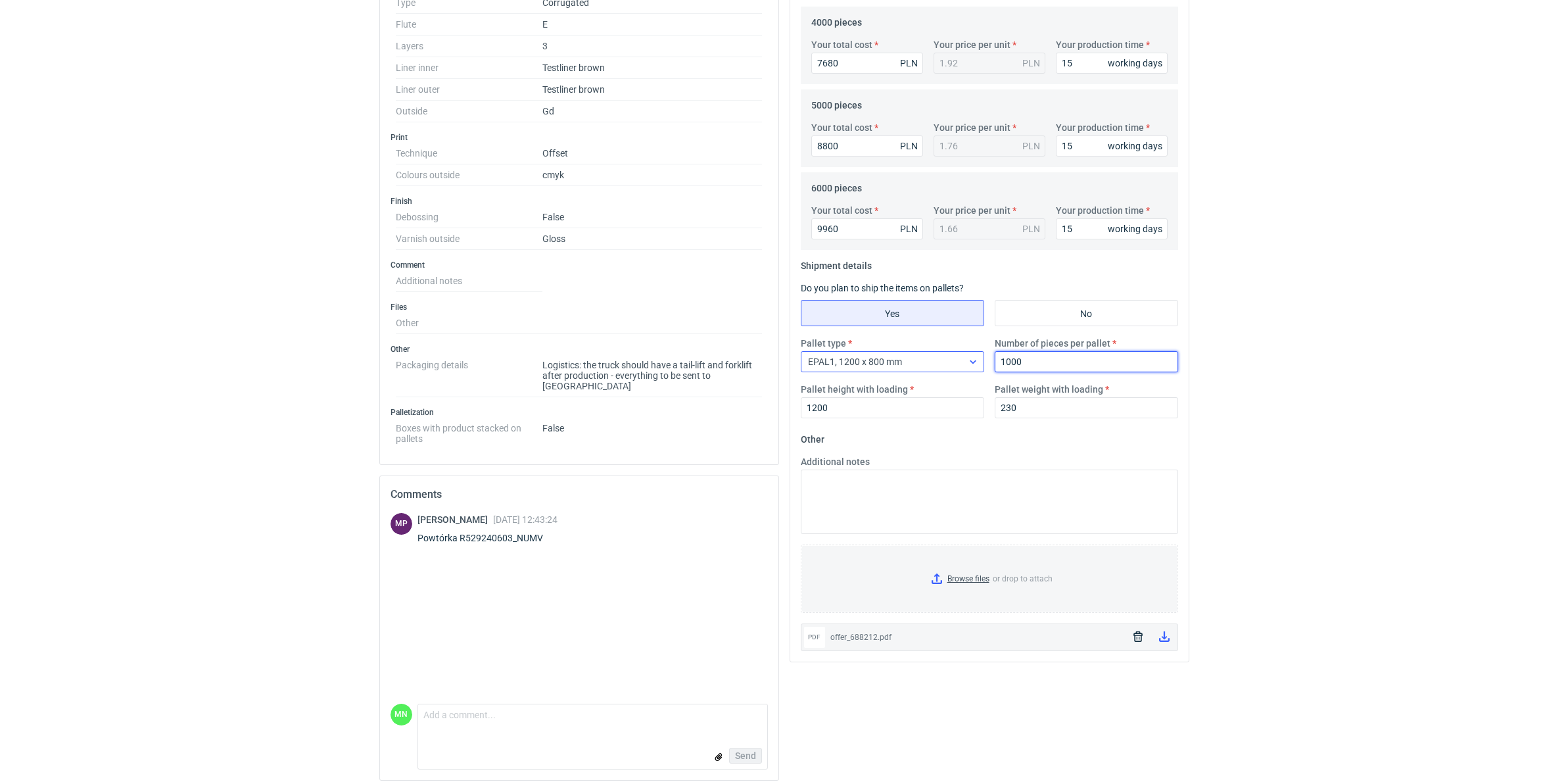
drag, startPoint x: 1030, startPoint y: 370, endPoint x: 961, endPoint y: 371, distance: 69.0
click at [985, 371] on div "Pallet type EPAL1, 1200 x 800 mm Number of pieces per pallet 1000 Pallet height…" at bounding box center [990, 382] width 388 height 92
type input "1650"
type input "1800"
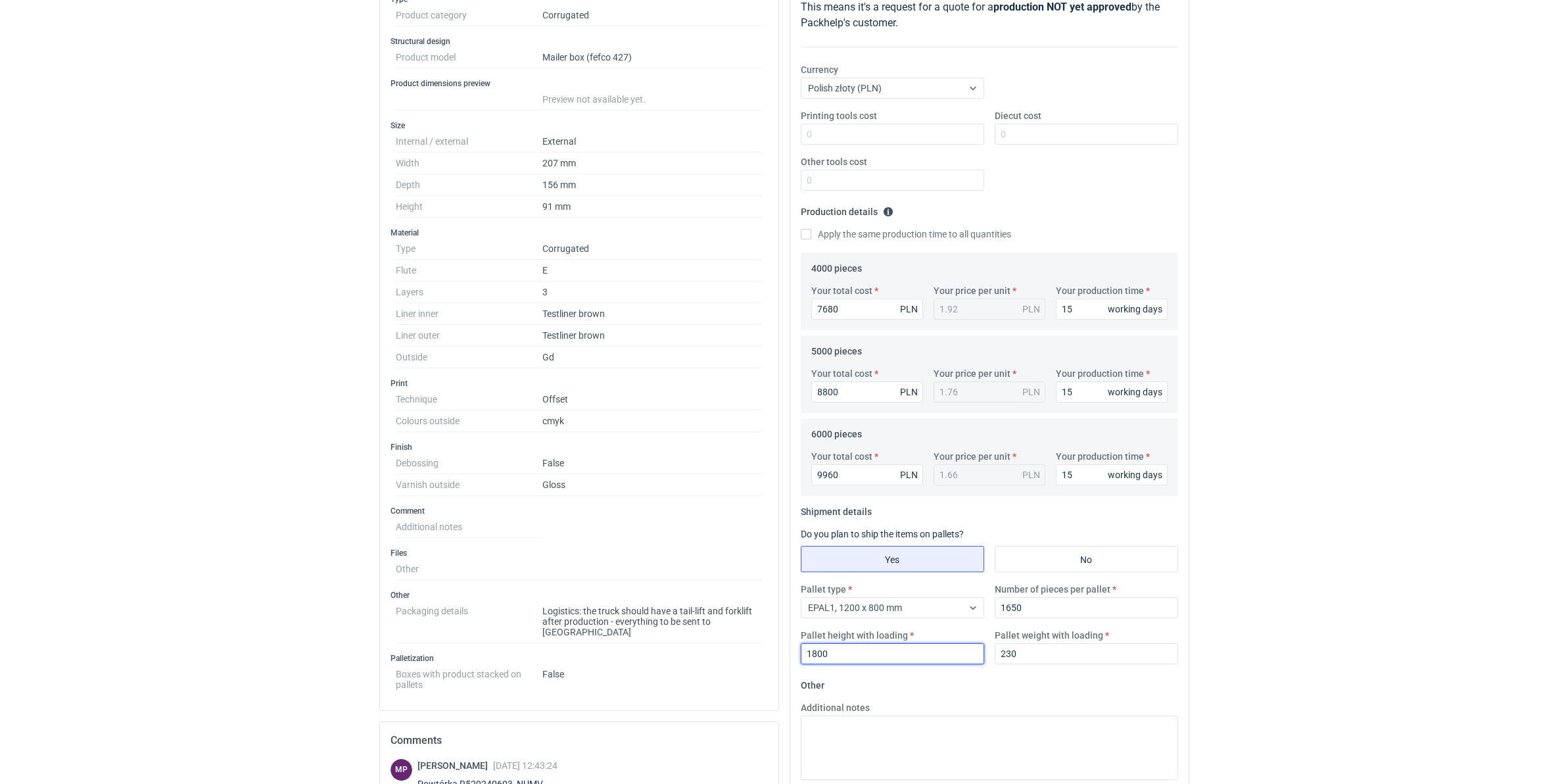
scroll to position [204, 0]
drag, startPoint x: 843, startPoint y: 307, endPoint x: 738, endPoint y: 305, distance: 105.0
click at [764, 307] on div "Specification Export to PDF Type Product category Corrugated Structural design …" at bounding box center [784, 492] width 821 height 1091
type input "7600"
type input "1.9"
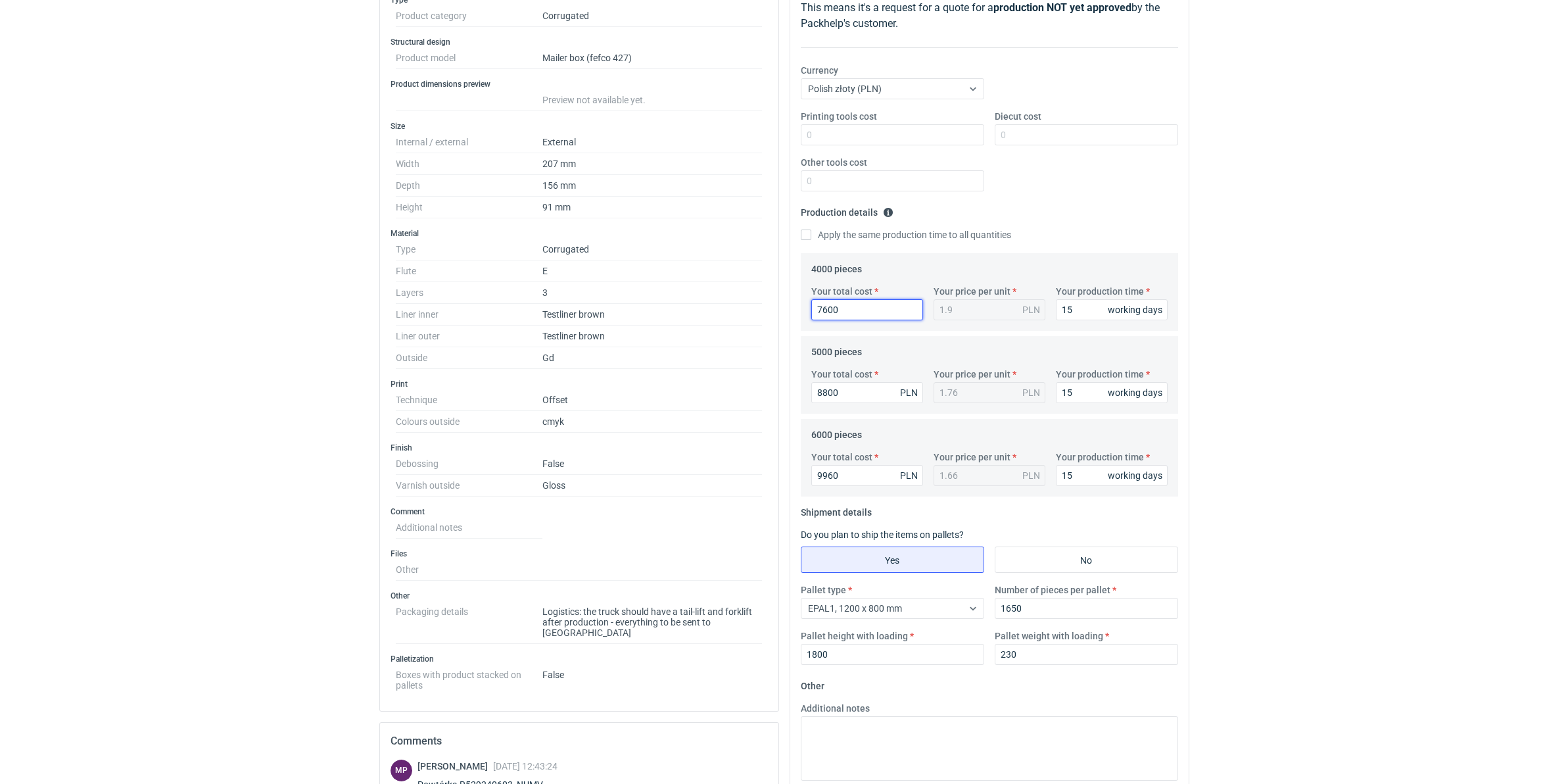
type input "7600"
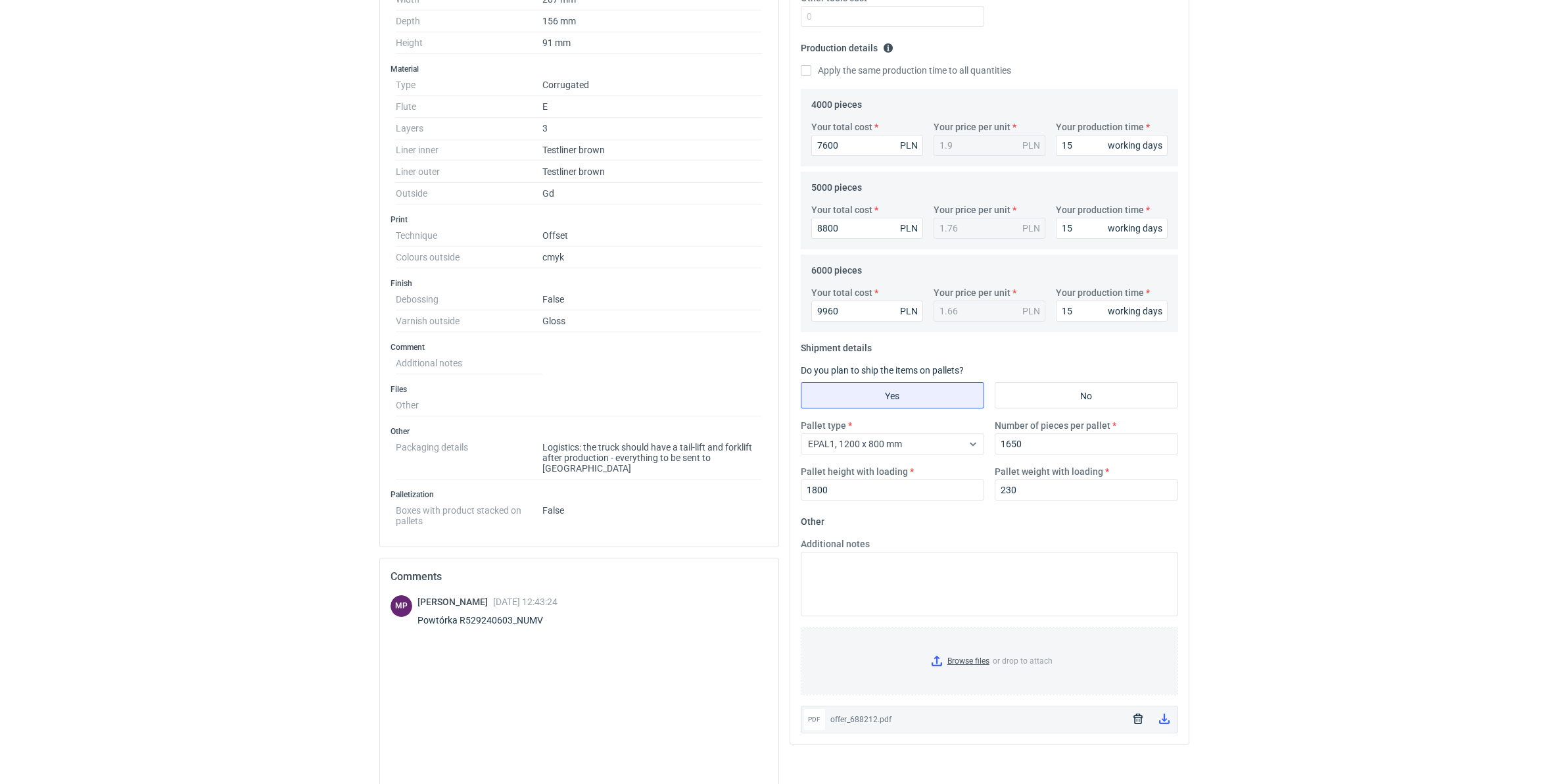
scroll to position [451, 0]
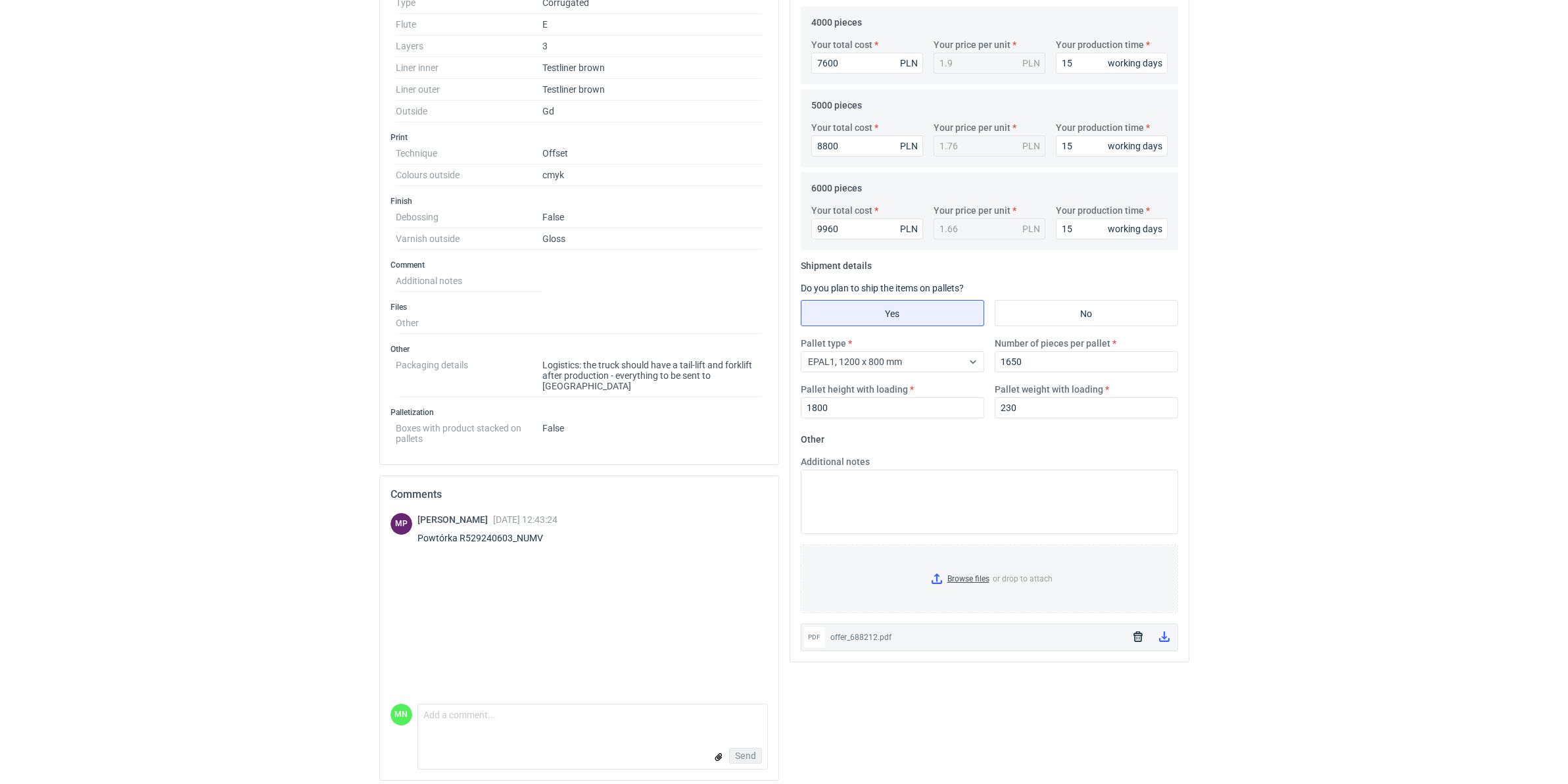
drag, startPoint x: 1133, startPoint y: 636, endPoint x: 1112, endPoint y: 666, distance: 36.6
click at [1134, 594] on icon "button" at bounding box center [1139, 637] width 9 height 11
drag, startPoint x: 843, startPoint y: 151, endPoint x: 589, endPoint y: 140, distance: 254.2
click at [616, 145] on div "Specification Export to PDF Type Product category Corrugated Structural design …" at bounding box center [784, 245] width 821 height 1091
type input "8750"
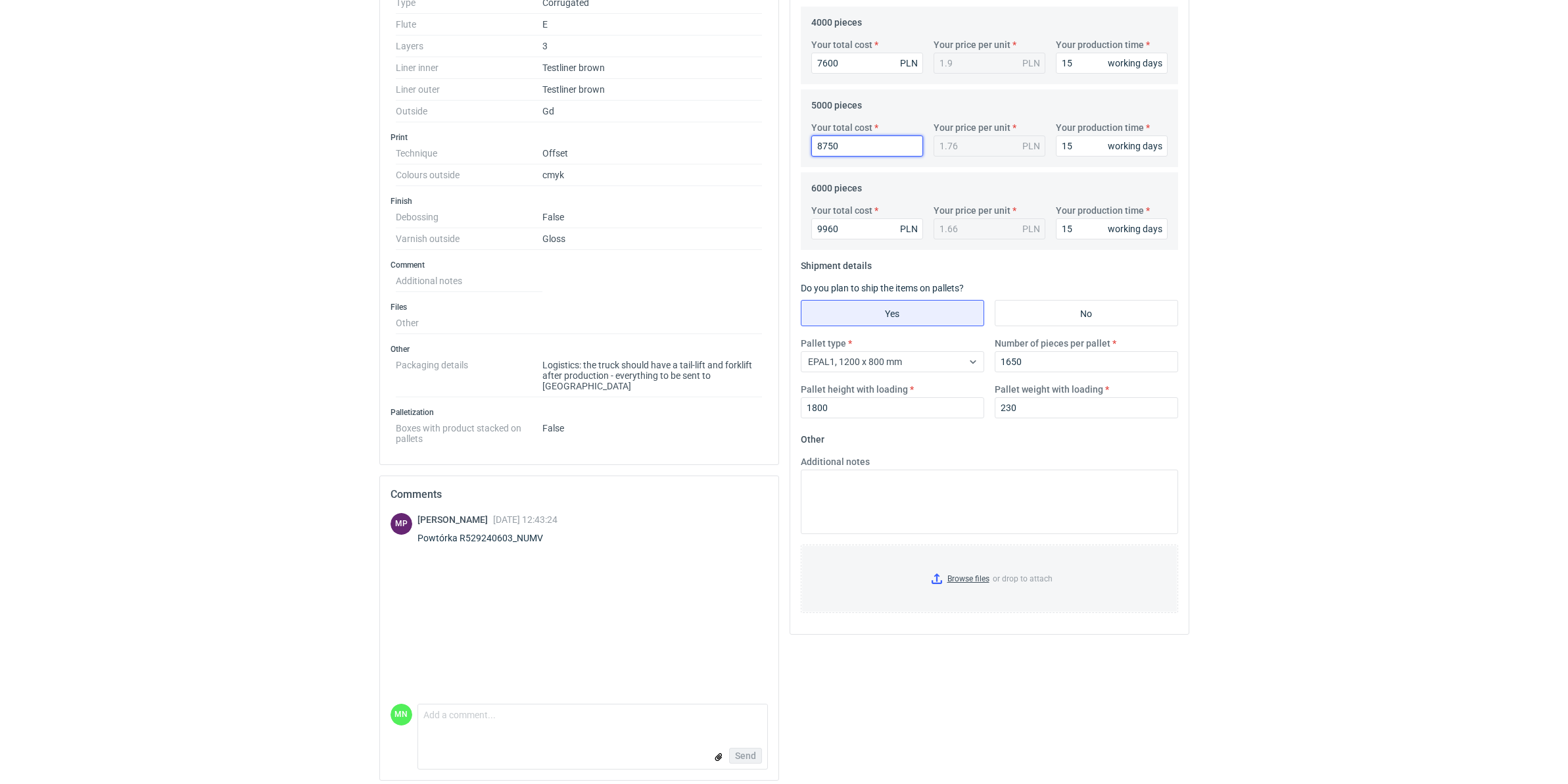
type input "1.75"
type input "8750"
drag, startPoint x: 821, startPoint y: 240, endPoint x: 639, endPoint y: 248, distance: 182.2
click at [719, 247] on div "Specification Export to PDF Type Product category Corrugated Structural design …" at bounding box center [784, 245] width 821 height 1091
type input "9"
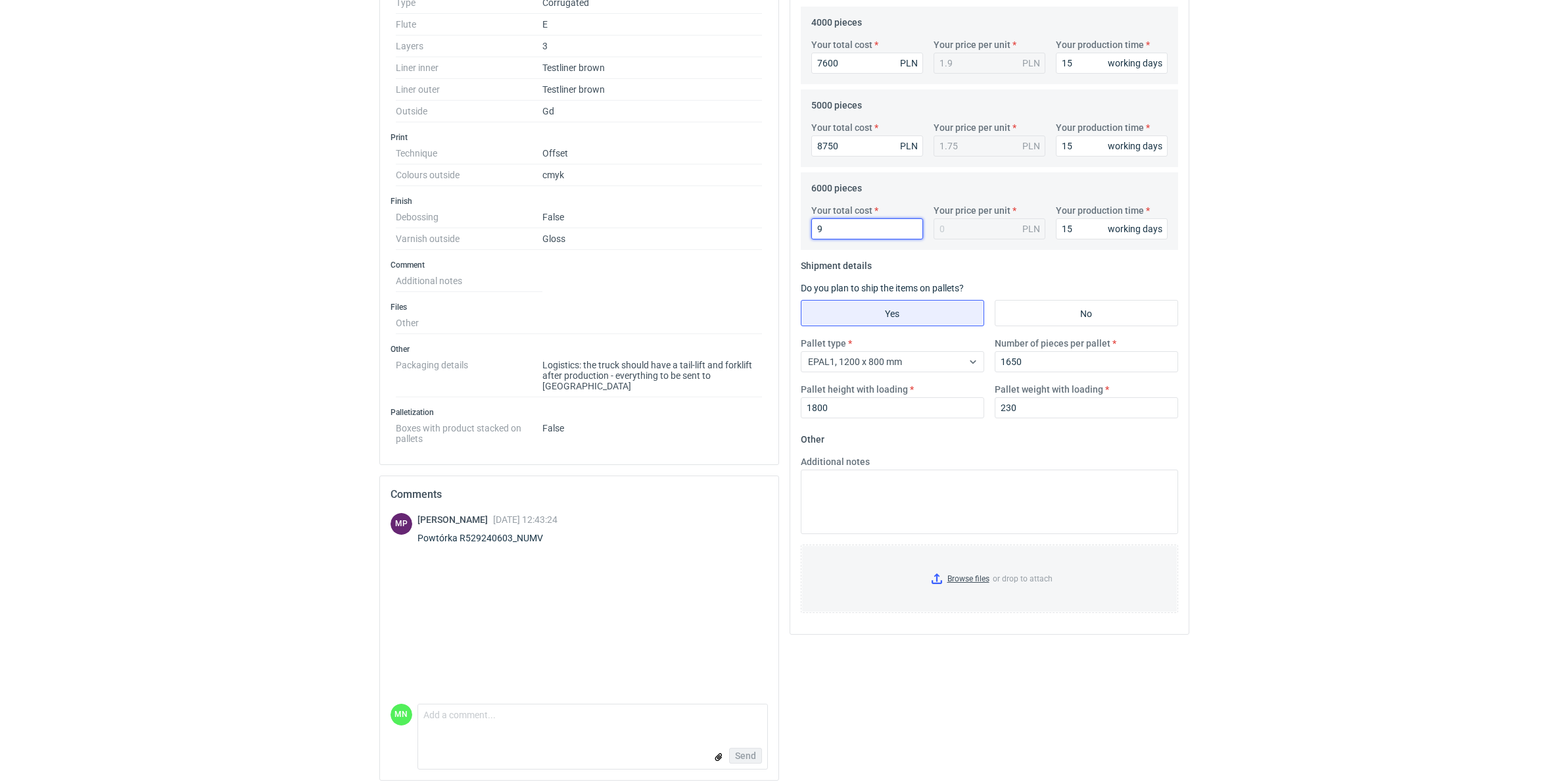
type input "99"
type input "0.02"
type input "9900"
type input "1.65"
type input "9900"
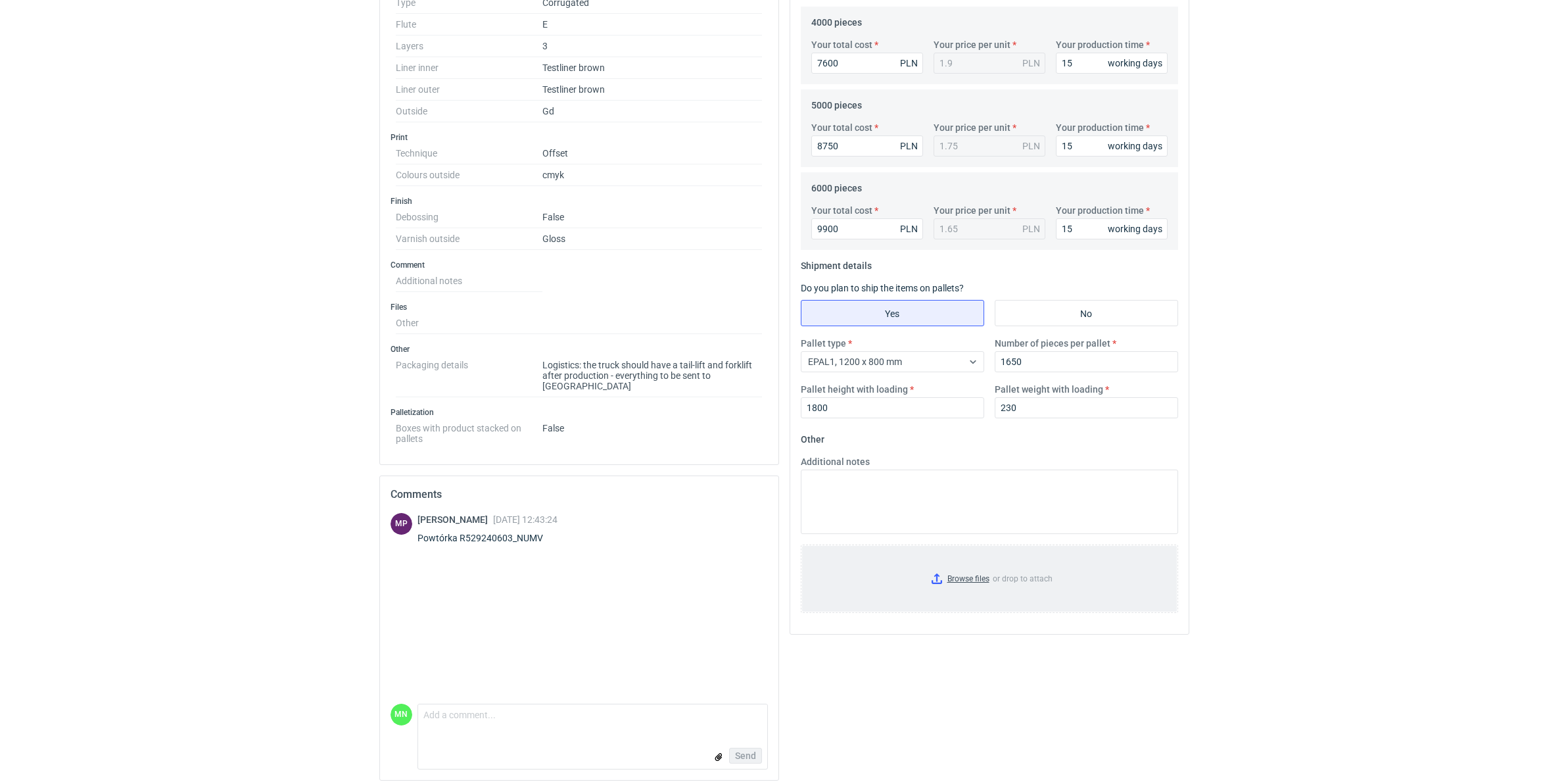
click at [960, 583] on input "Browse files or drop to attach" at bounding box center [990, 579] width 375 height 66
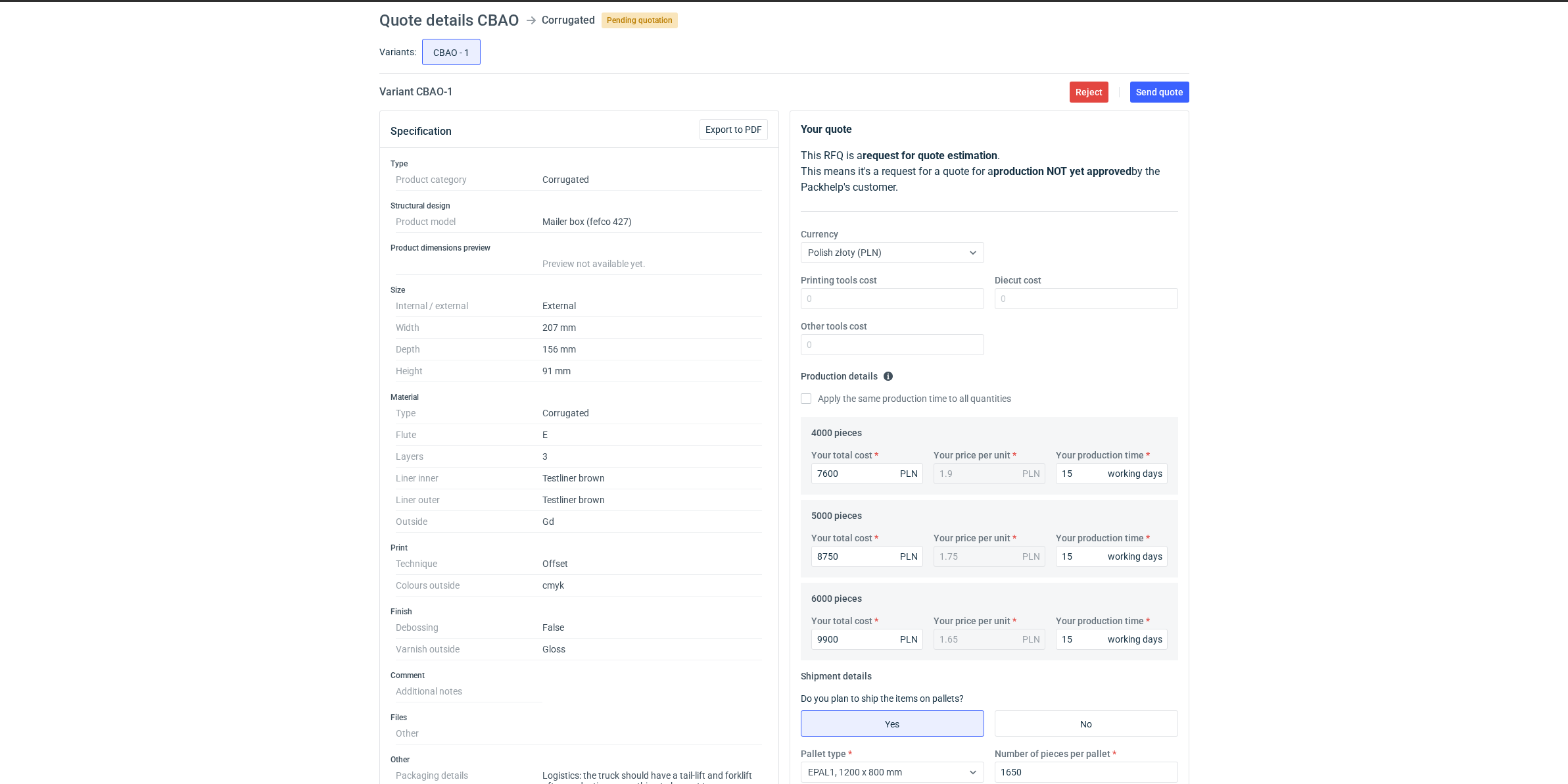
scroll to position [40, 0]
click at [1148, 91] on span "Send quote" at bounding box center [1160, 93] width 47 height 9
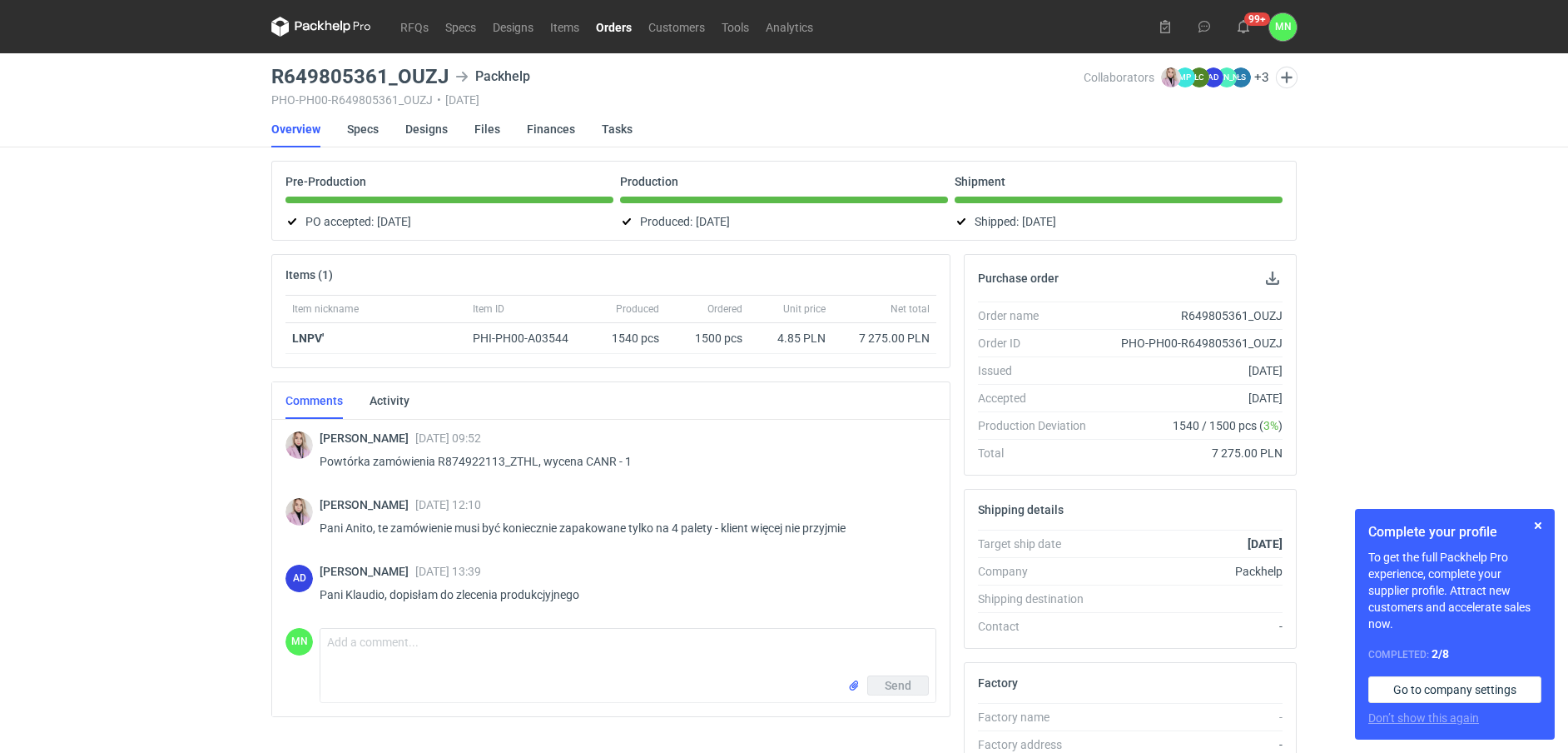
click at [610, 20] on link "Orders" at bounding box center [613, 27] width 52 height 20
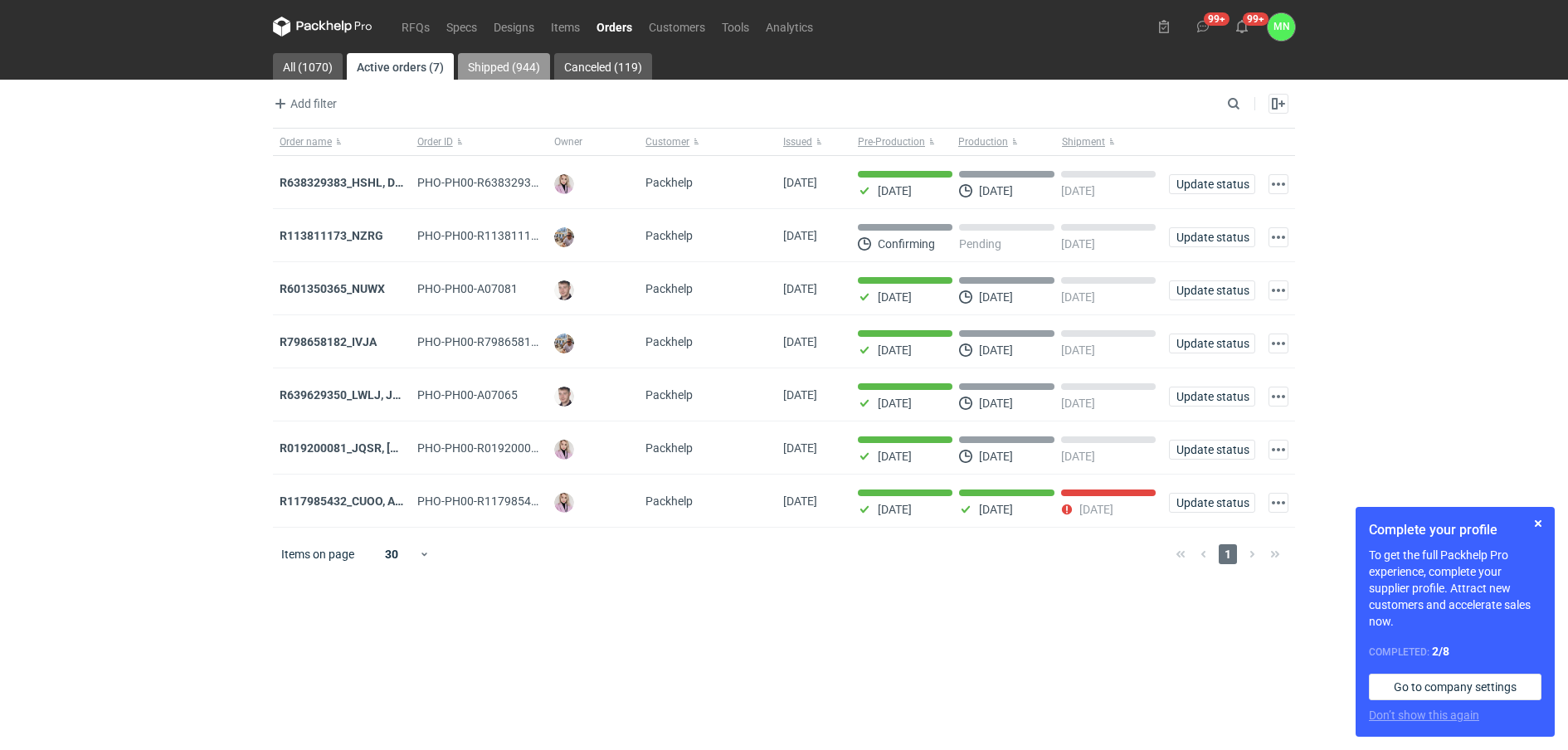
click at [488, 59] on link "Shipped (944)" at bounding box center [504, 66] width 92 height 26
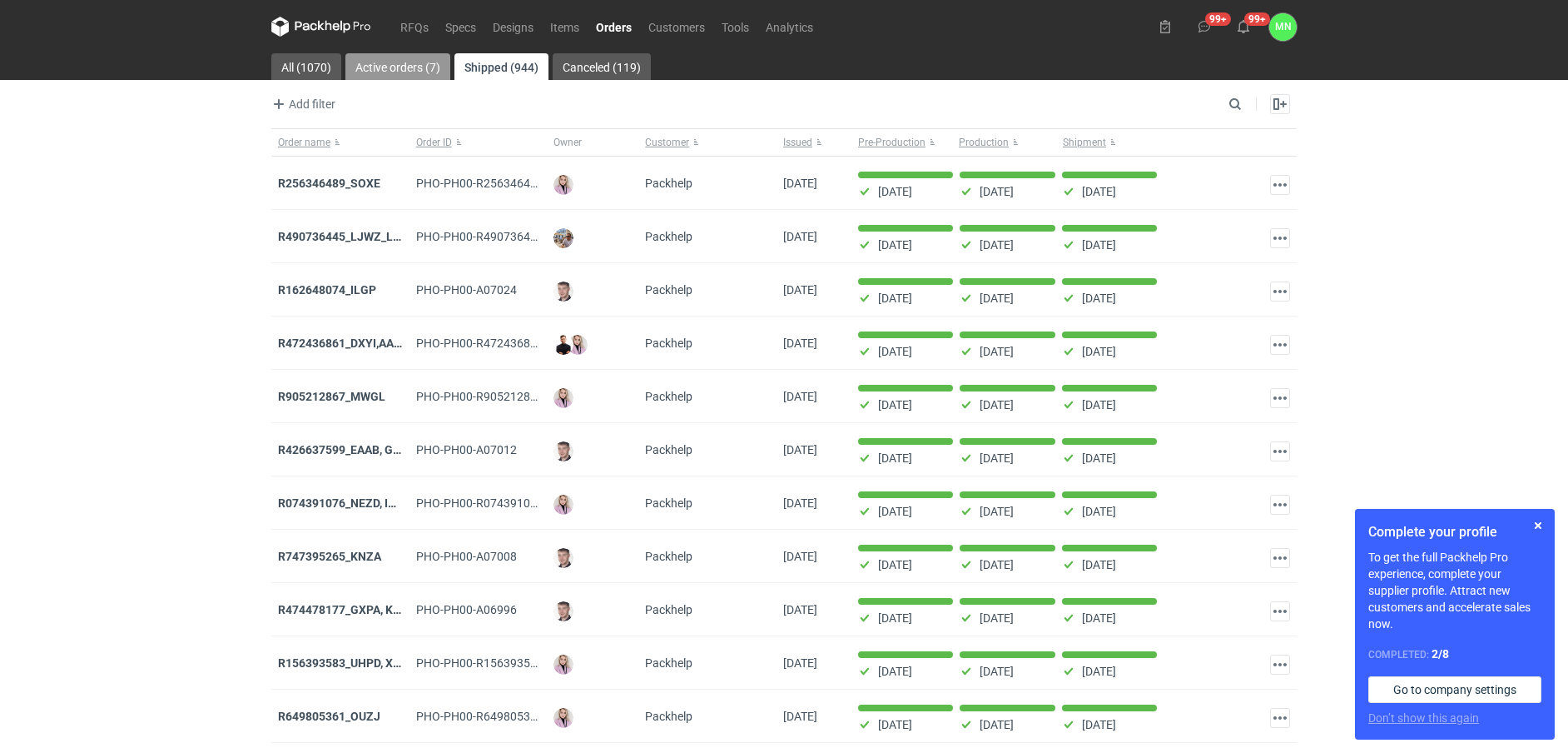
click at [376, 58] on link "Active orders (7)" at bounding box center [397, 66] width 105 height 27
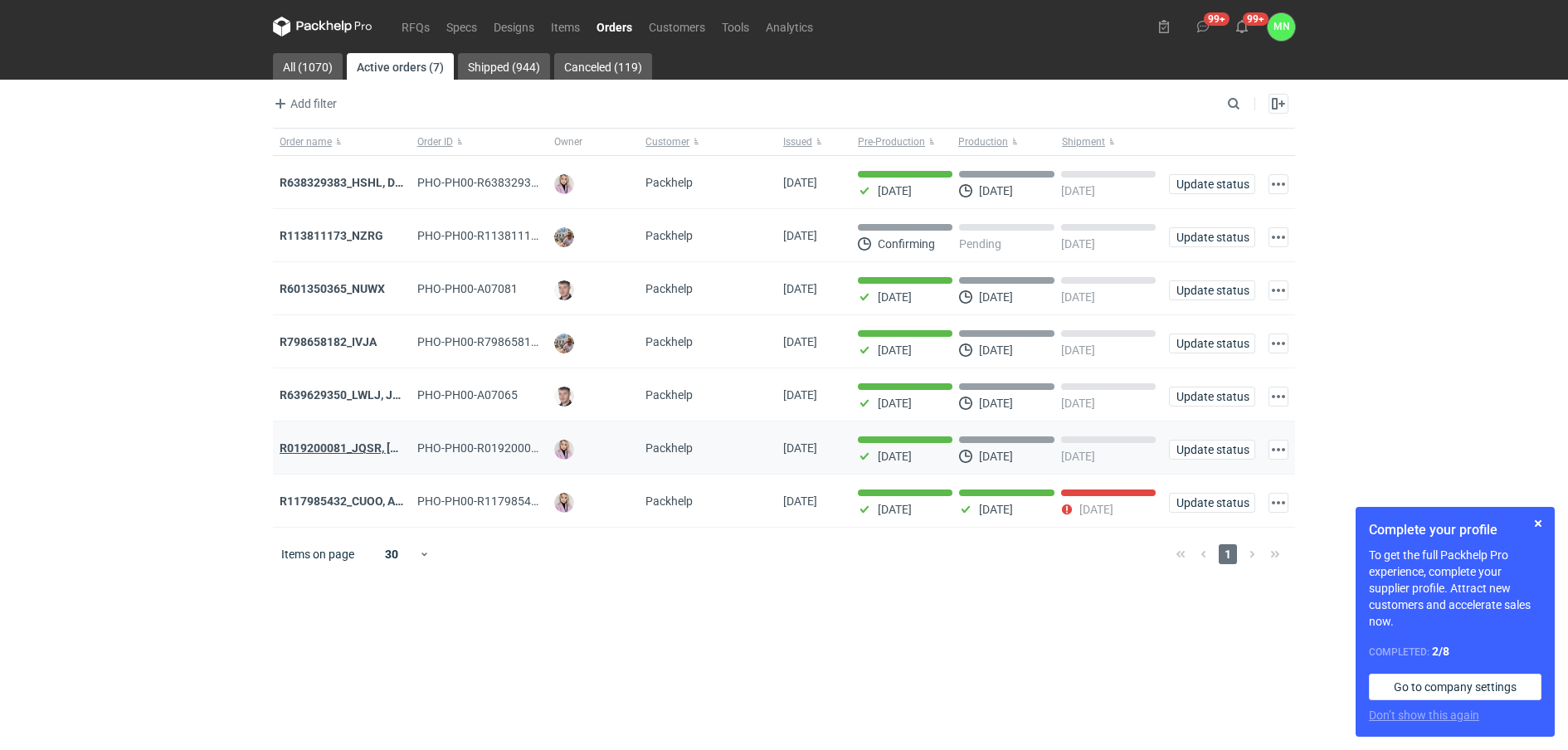
click at [343, 452] on strong "R019200081_JQSR, [PERSON_NAME]" at bounding box center [378, 448] width 197 height 14
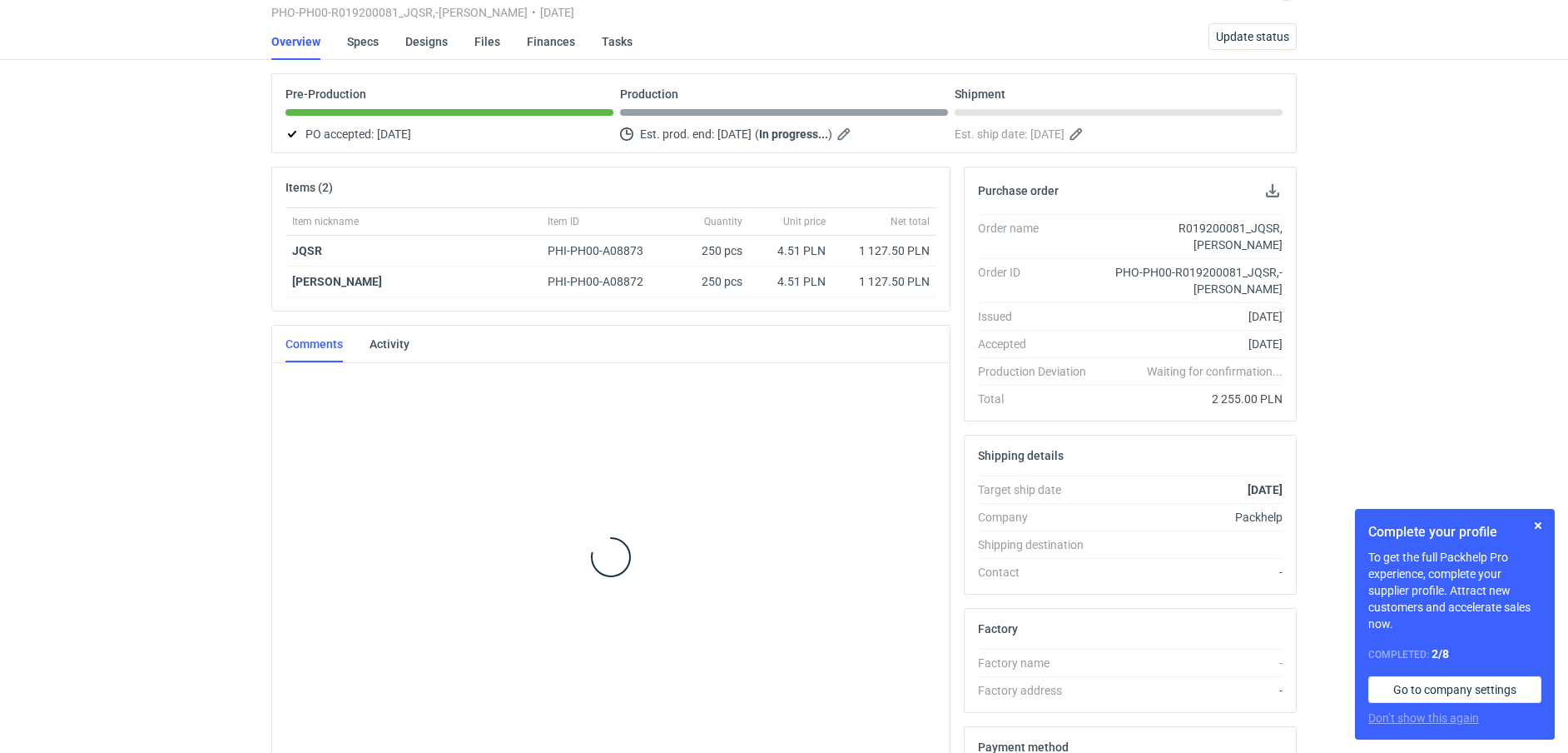
scroll to position [89, 0]
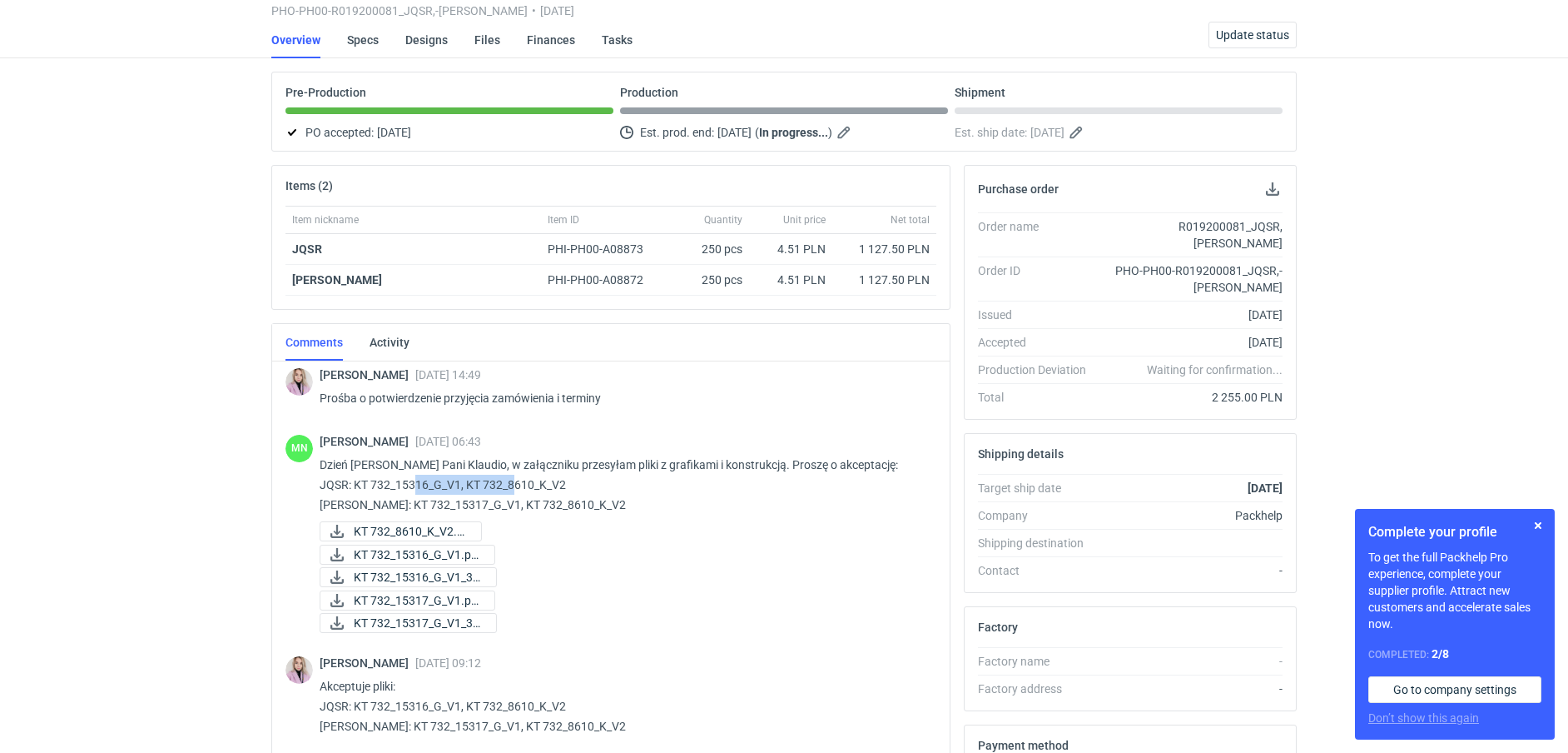
drag, startPoint x: 574, startPoint y: 487, endPoint x: 464, endPoint y: 484, distance: 110.0
click at [464, 484] on p "Dzień [PERSON_NAME] Pani Klaudio, w załączniku przesyłam pliki z grafikami i ko…" at bounding box center [621, 484] width 603 height 60
copy p "KT 732_8610_K_V2"
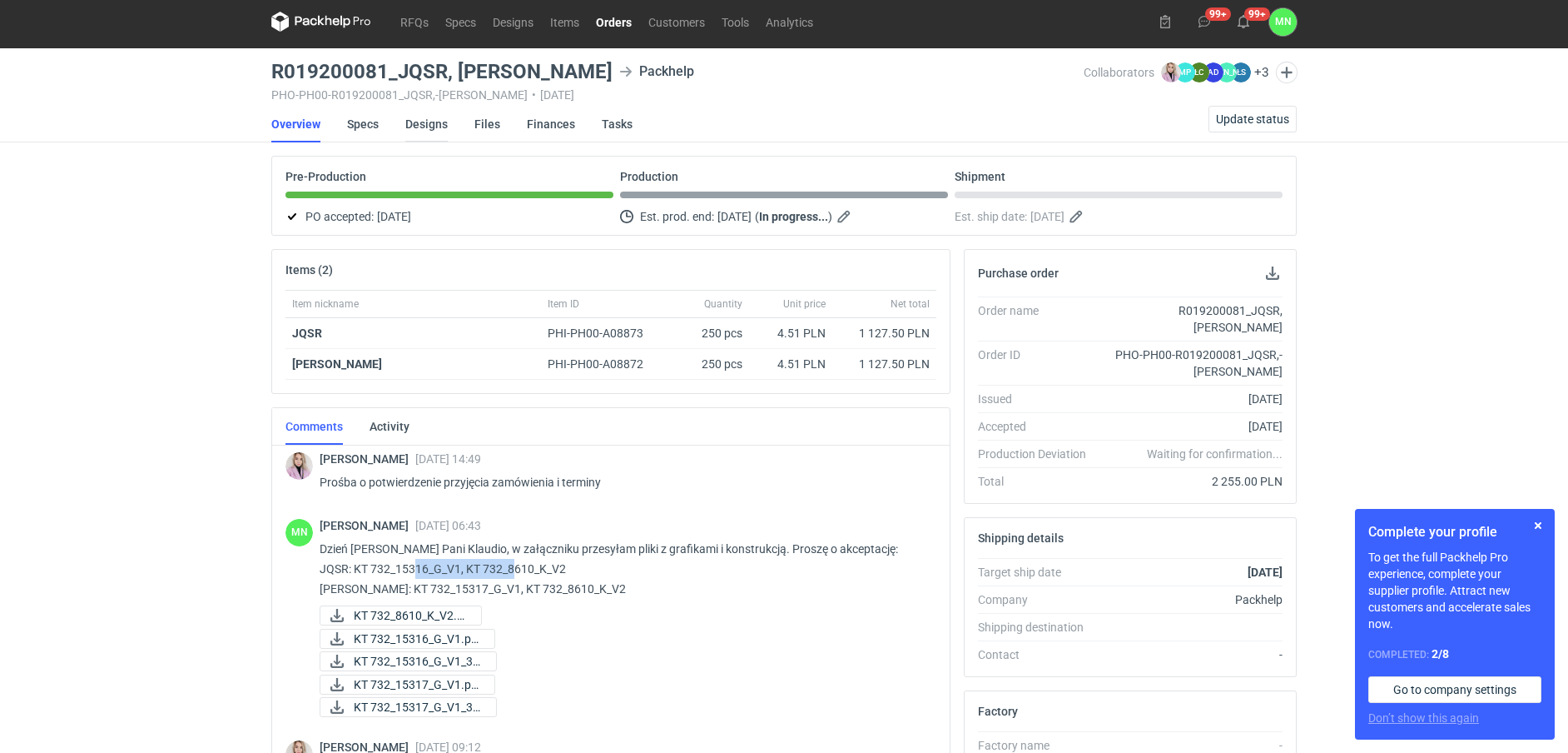
scroll to position [0, 0]
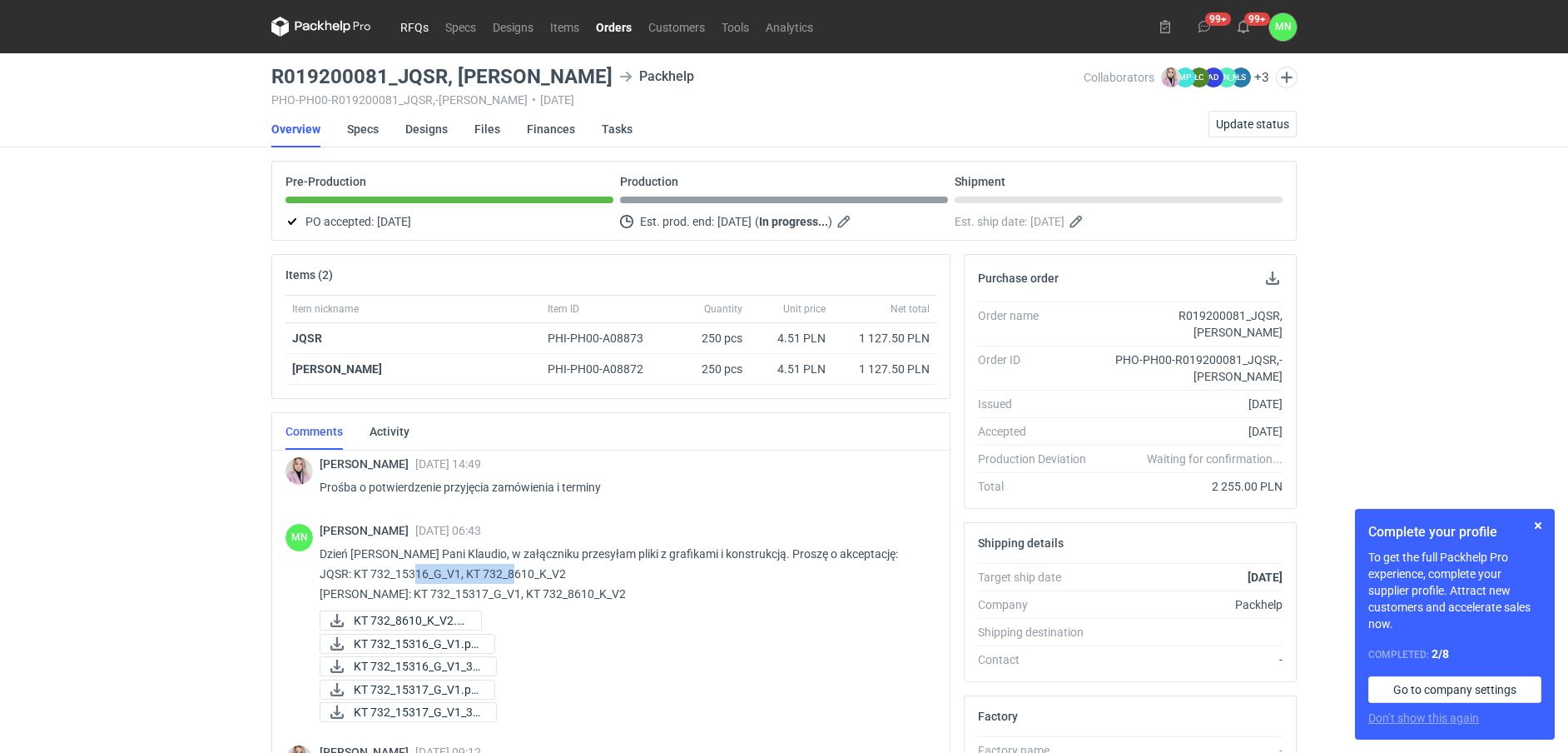
click at [403, 26] on link "RFQs" at bounding box center [415, 27] width 45 height 20
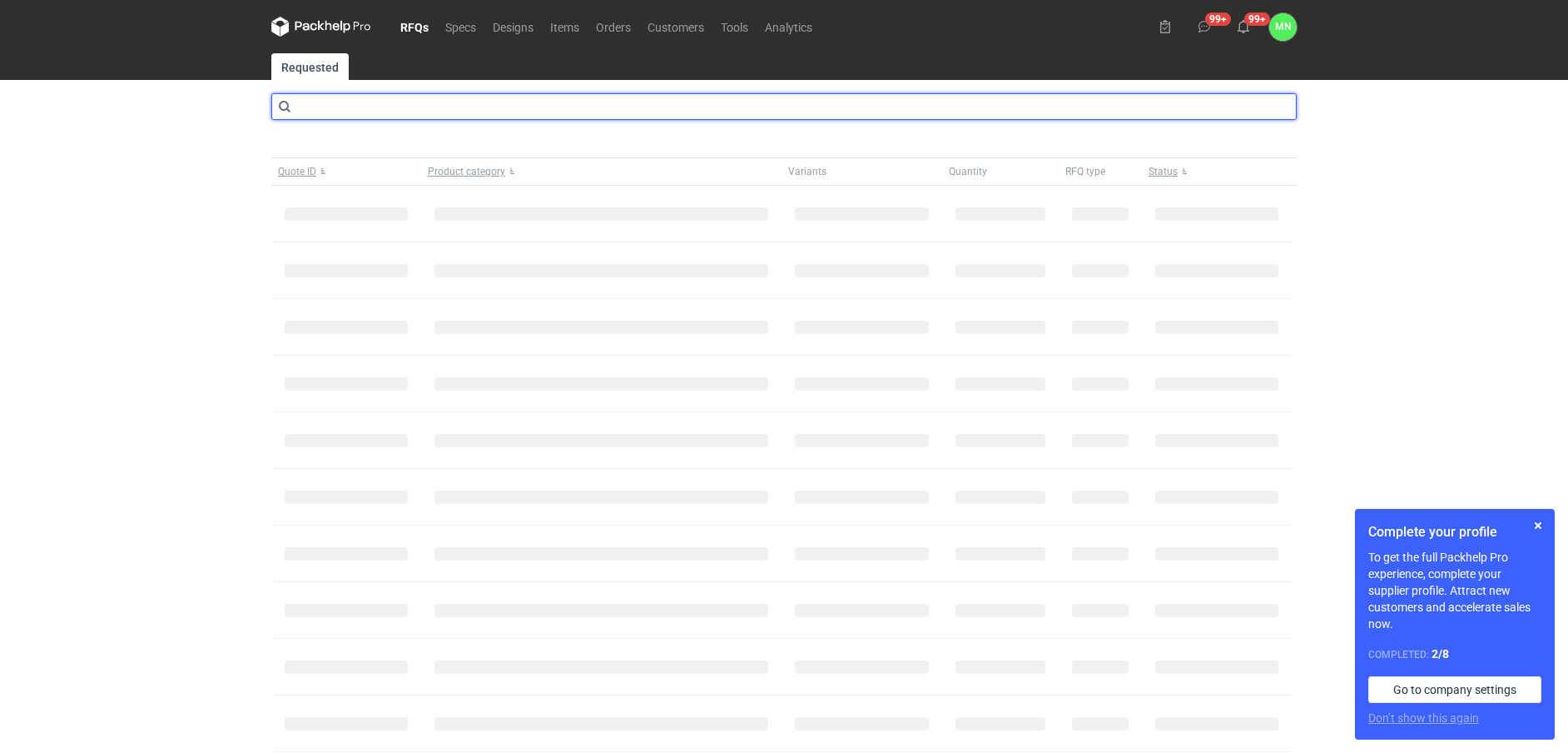
click at [314, 109] on input "text" at bounding box center [784, 106] width 1025 height 27
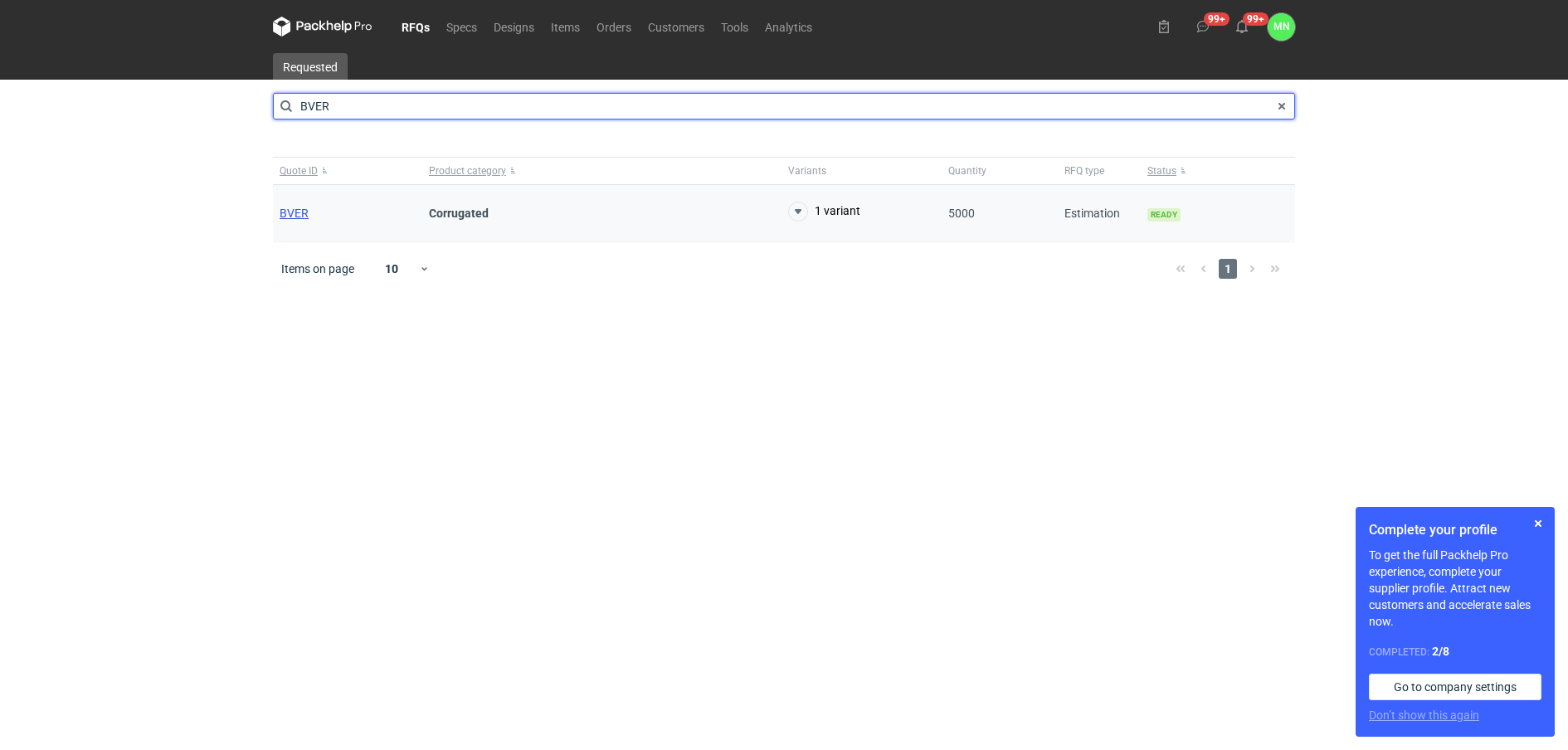
type input "BVER"
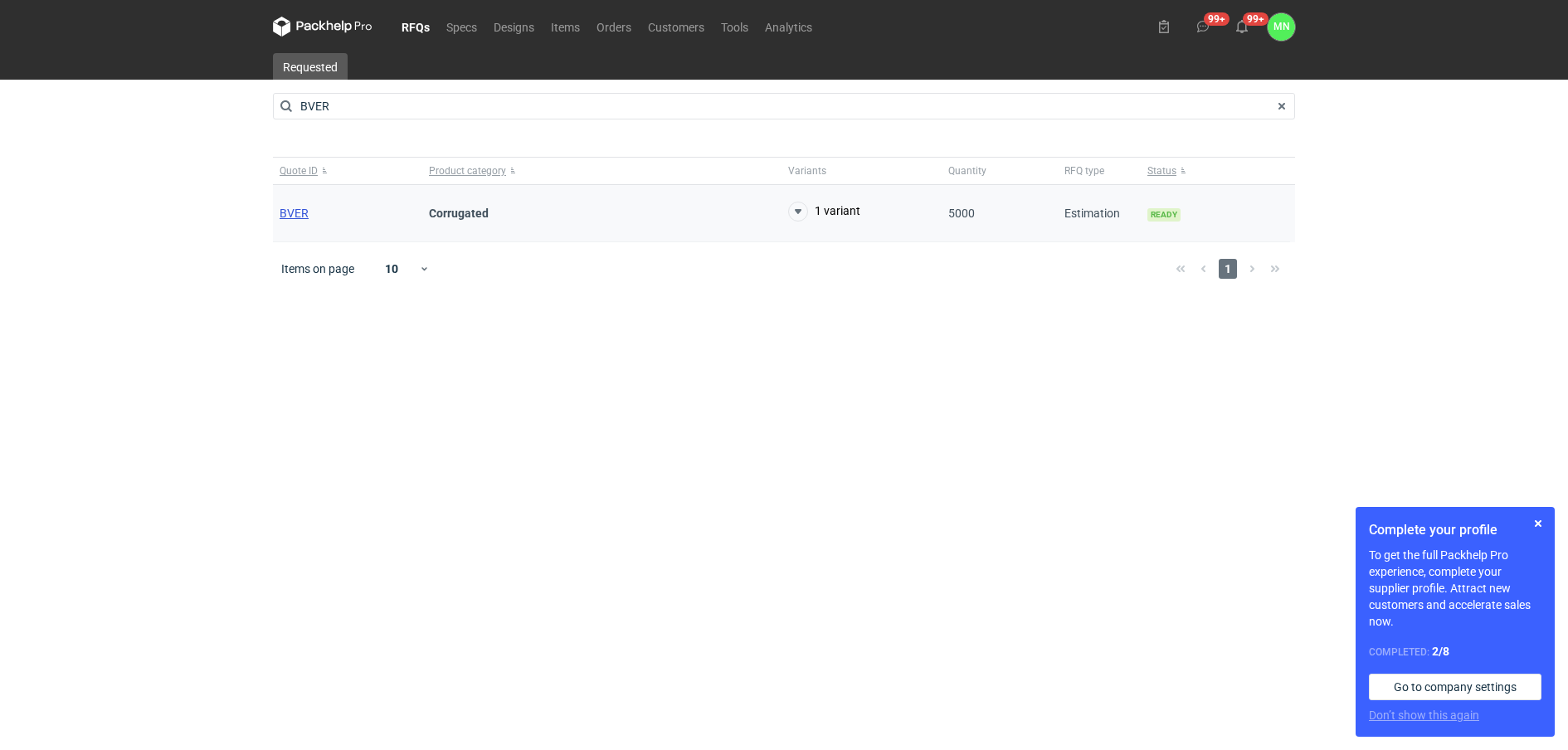
click at [292, 212] on span "BVER" at bounding box center [294, 213] width 29 height 14
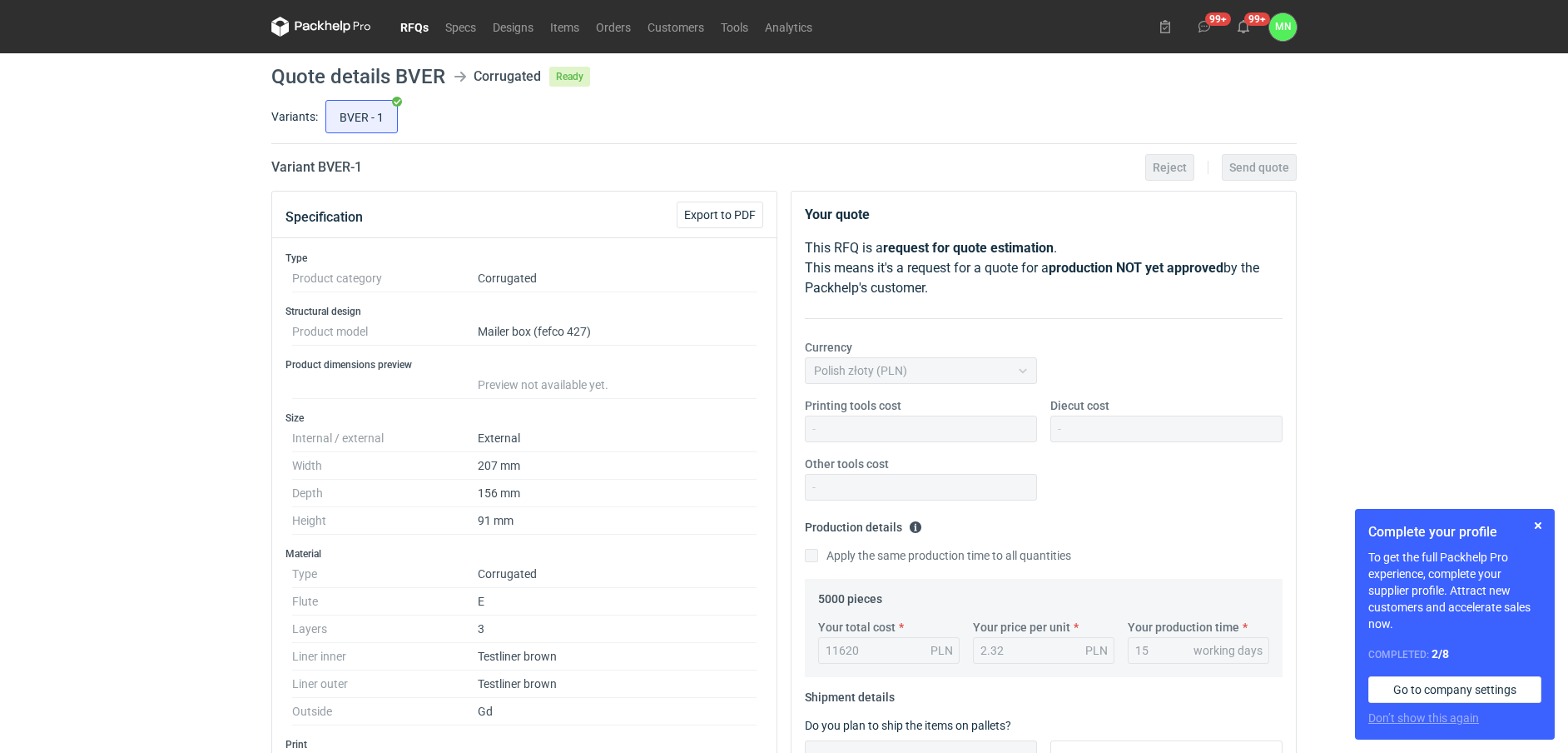
click at [409, 29] on link "RFQs" at bounding box center [415, 27] width 45 height 20
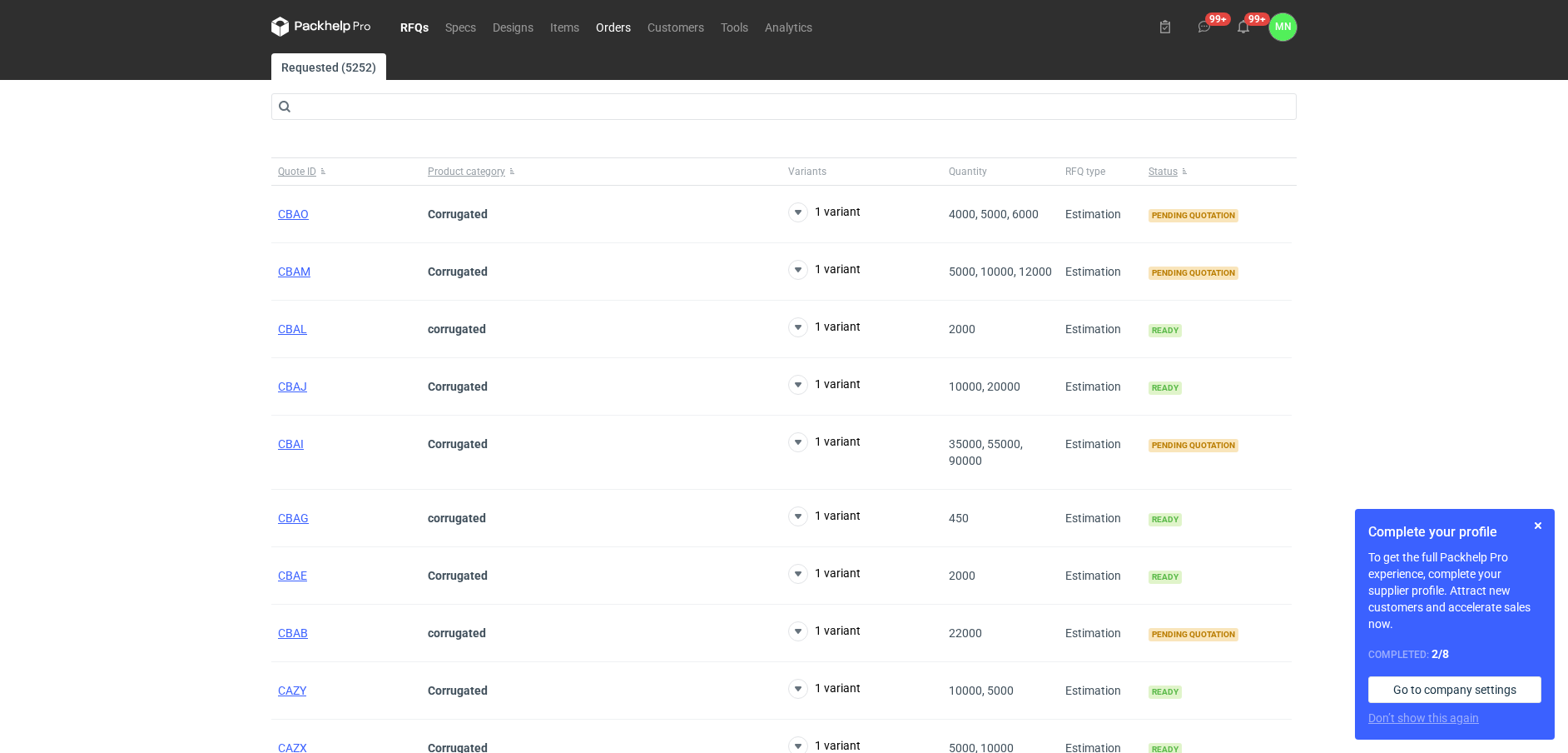
click at [610, 20] on link "Orders" at bounding box center [613, 27] width 52 height 20
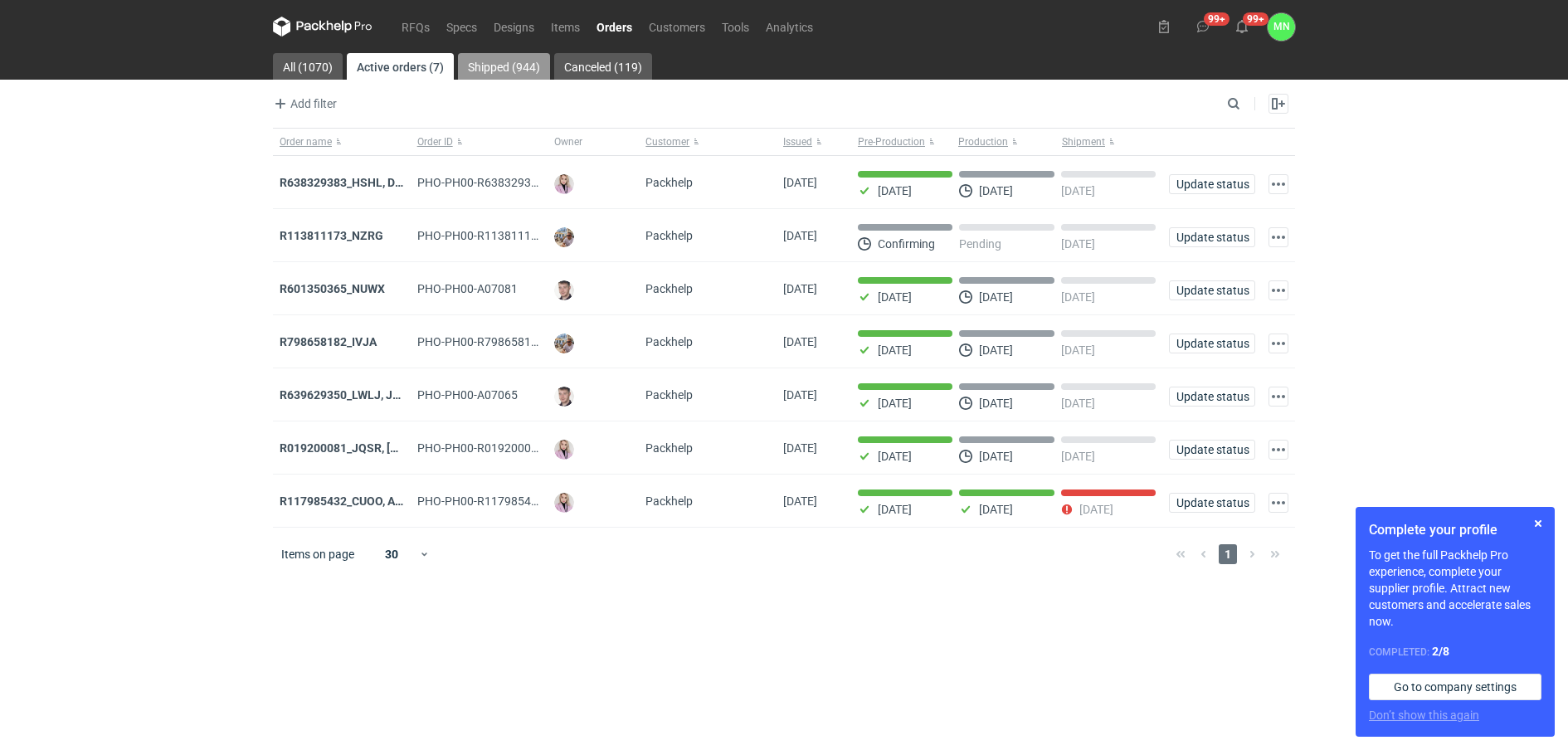
drag, startPoint x: 490, startPoint y: 59, endPoint x: 472, endPoint y: 127, distance: 70.3
click at [490, 59] on link "Shipped (944)" at bounding box center [504, 66] width 92 height 26
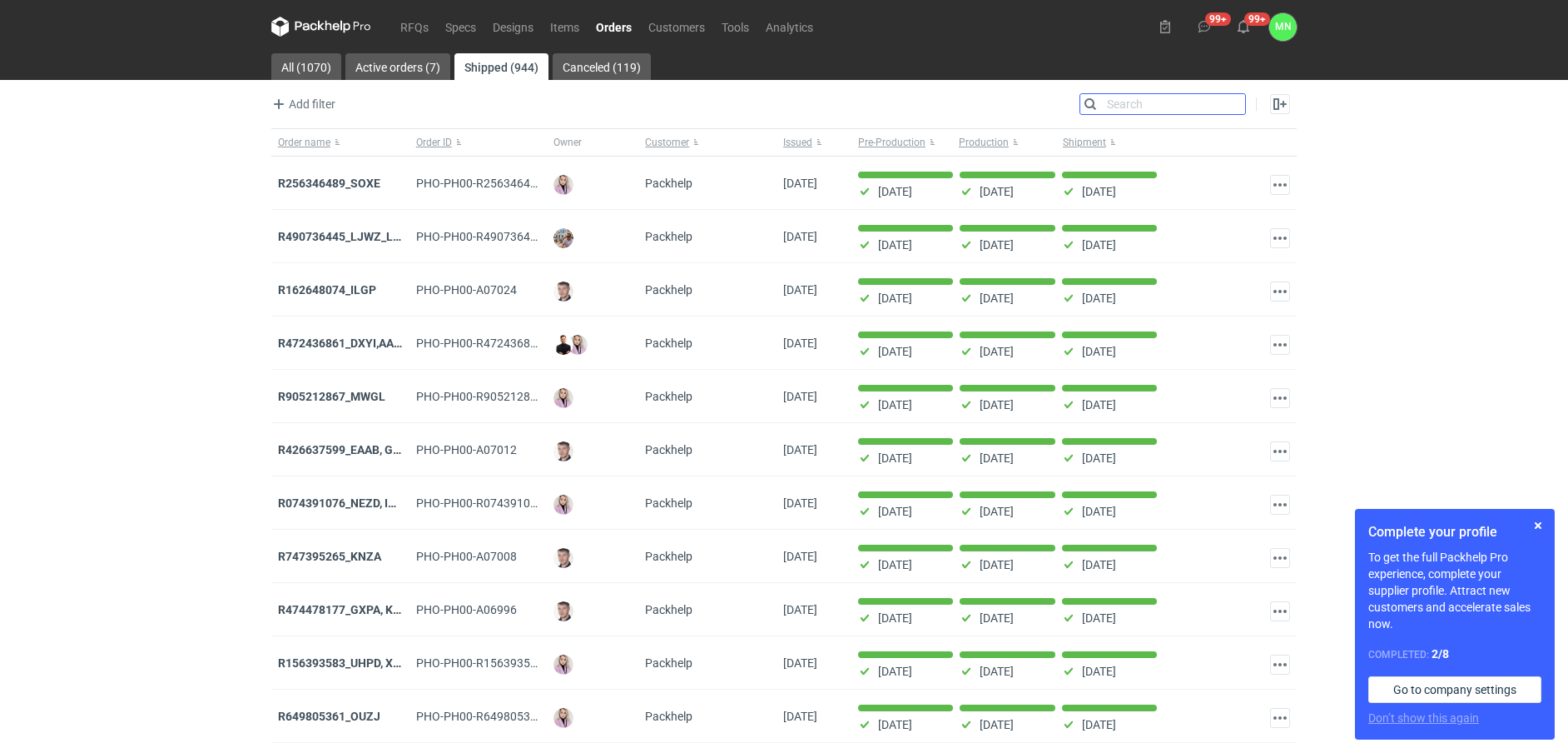
click at [1239, 107] on input "Search" at bounding box center [1163, 104] width 165 height 20
paste input "R529240603_NUMV"
type input "R529240603_NUMV"
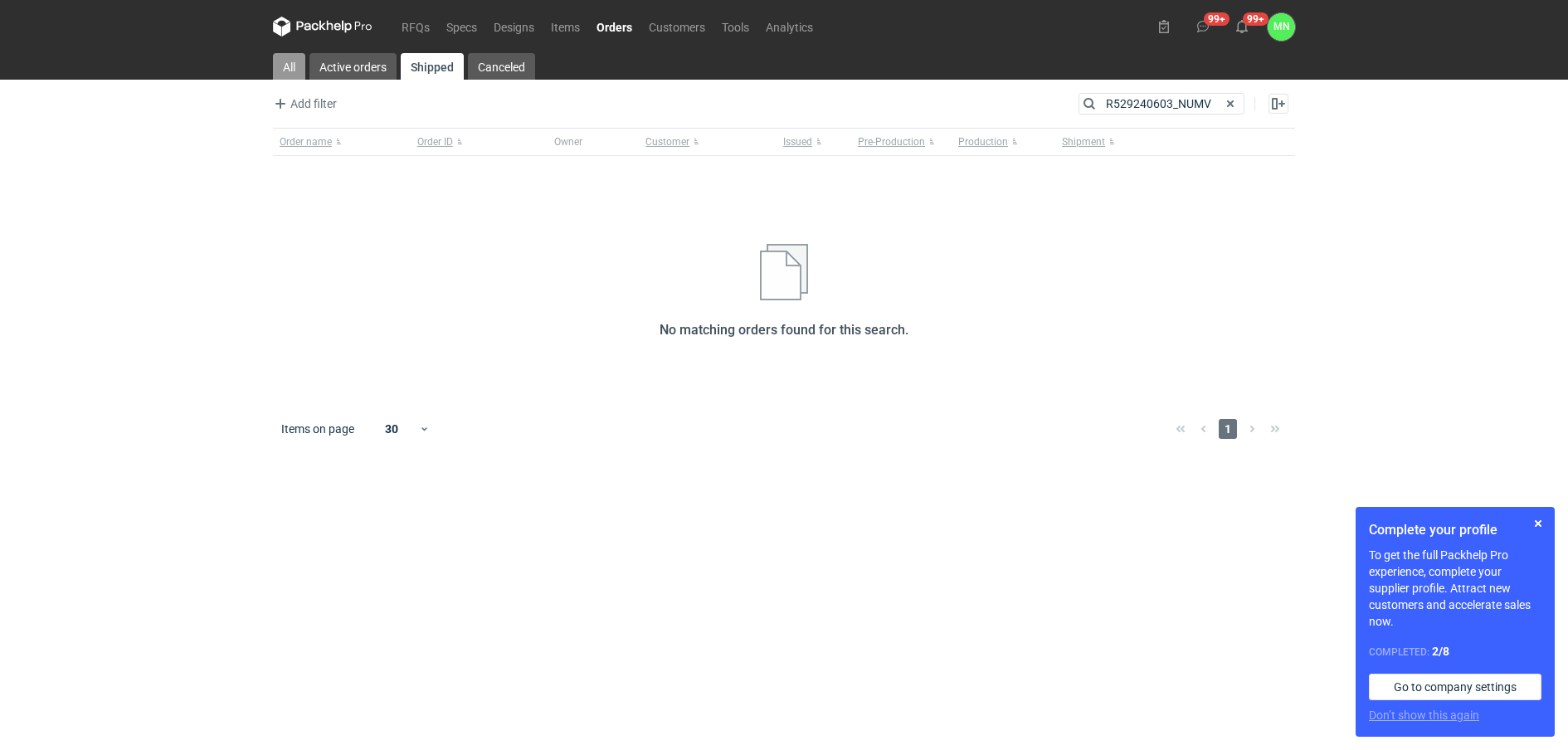
drag, startPoint x: 288, startPoint y: 63, endPoint x: 361, endPoint y: 93, distance: 78.9
click at [289, 64] on link "All" at bounding box center [289, 66] width 32 height 26
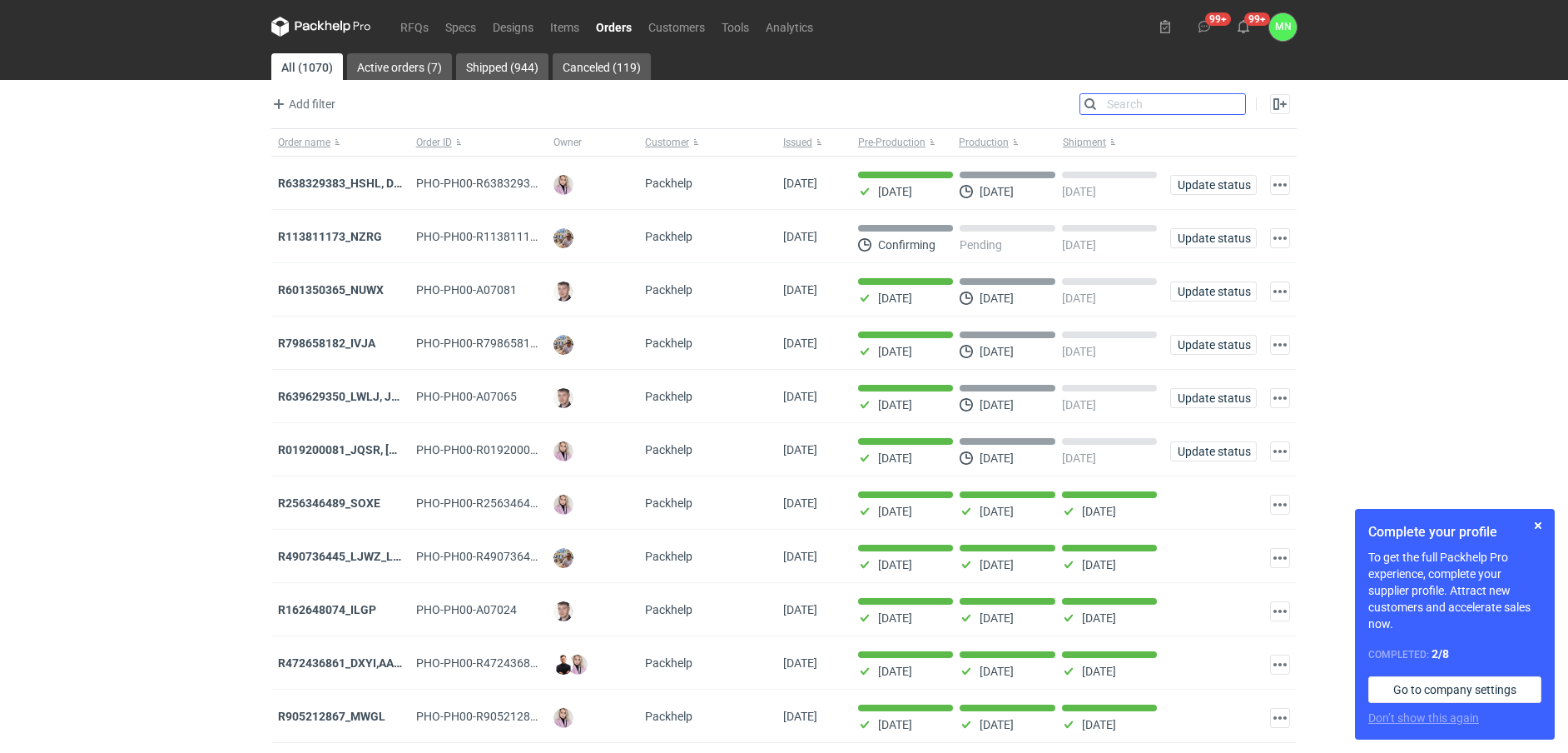
click at [1144, 102] on input "Search" at bounding box center [1163, 104] width 165 height 20
paste input "R529240603_NUMV"
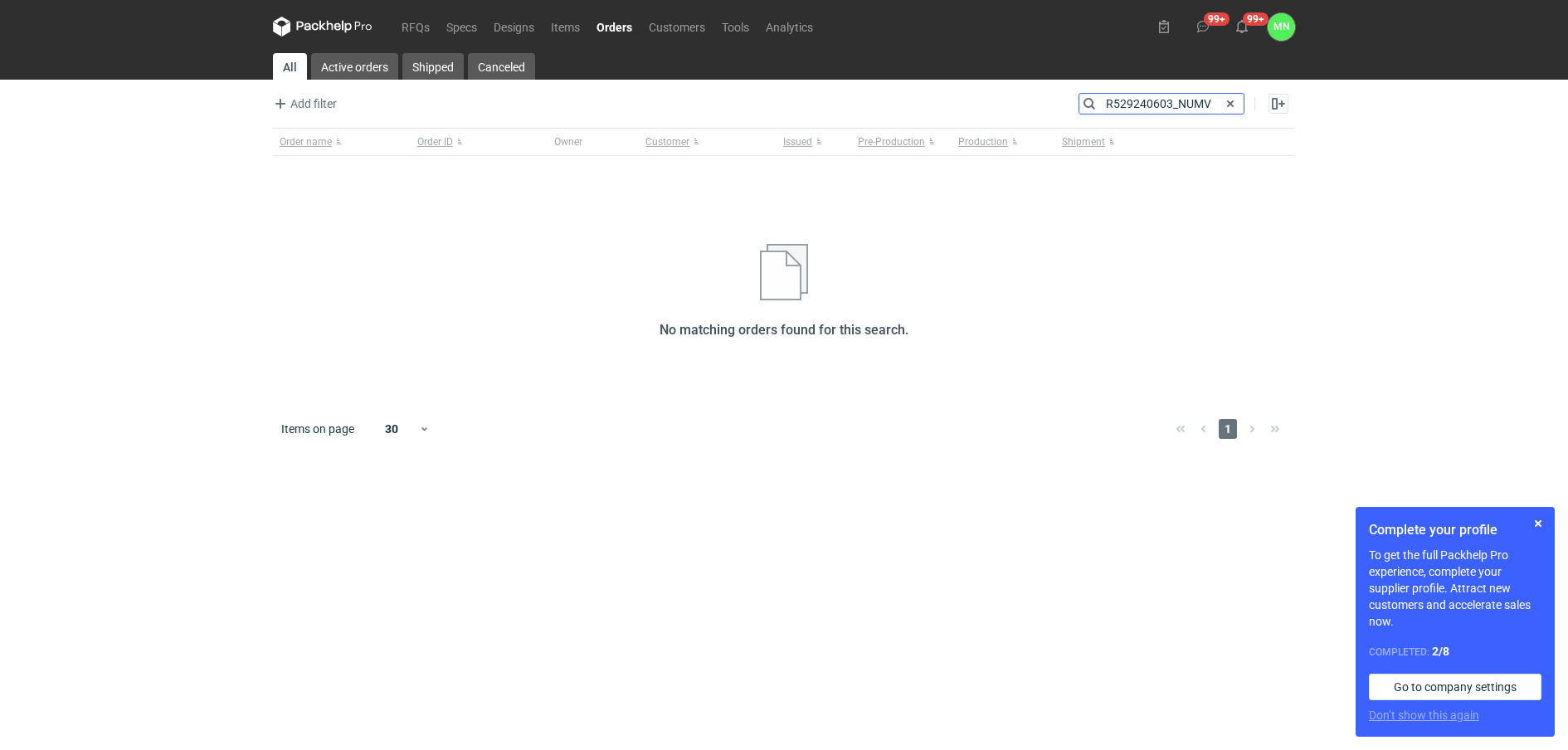
drag, startPoint x: 1176, startPoint y: 108, endPoint x: 739, endPoint y: 110, distance: 437.0
click at [878, 117] on div "Add filter Owner first name Owner last name Issued Customer Search R529240603_N…" at bounding box center [784, 110] width 1022 height 35
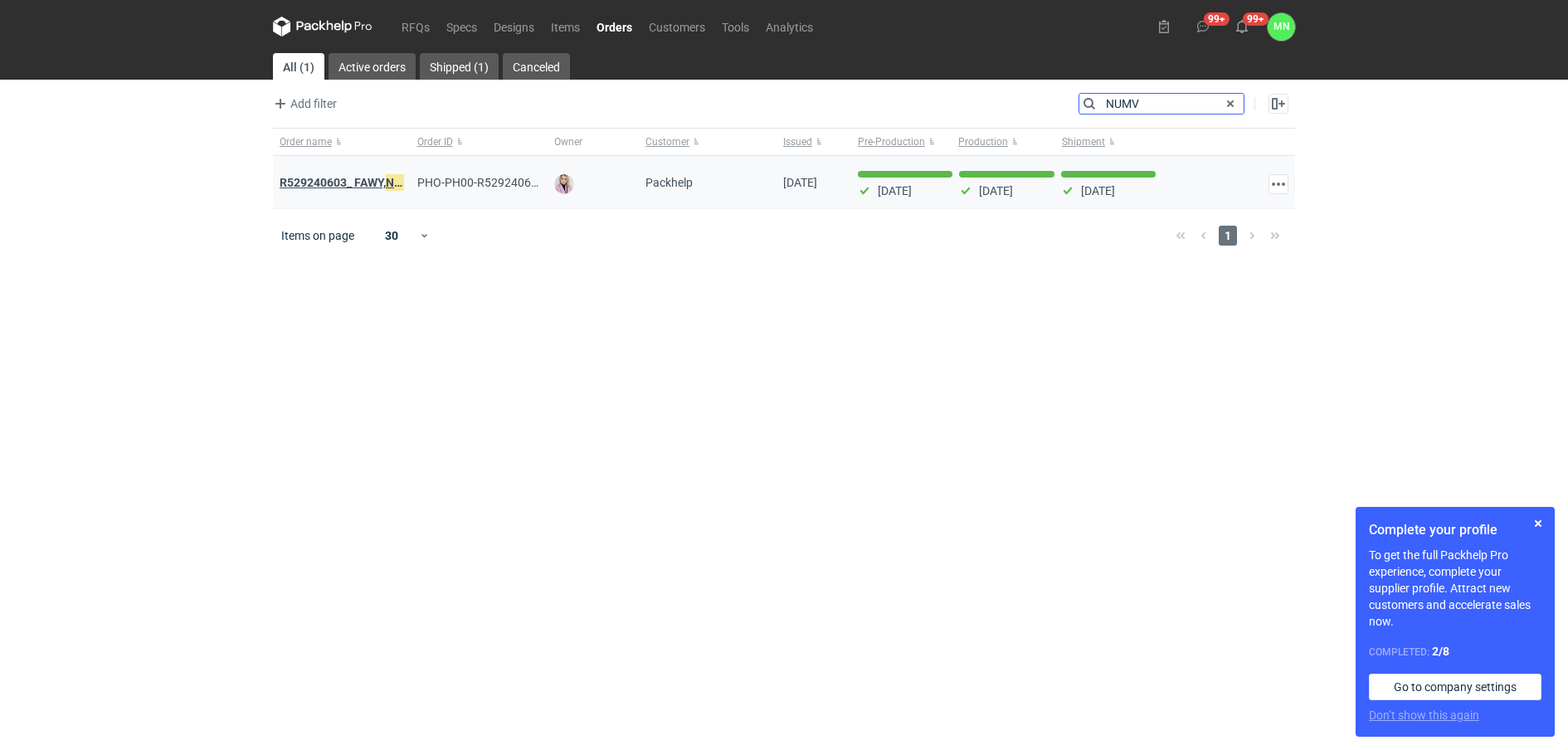
type input "NUMV"
click at [364, 175] on strong "R529240603_ FAWY, NUMV" at bounding box center [349, 182] width 140 height 19
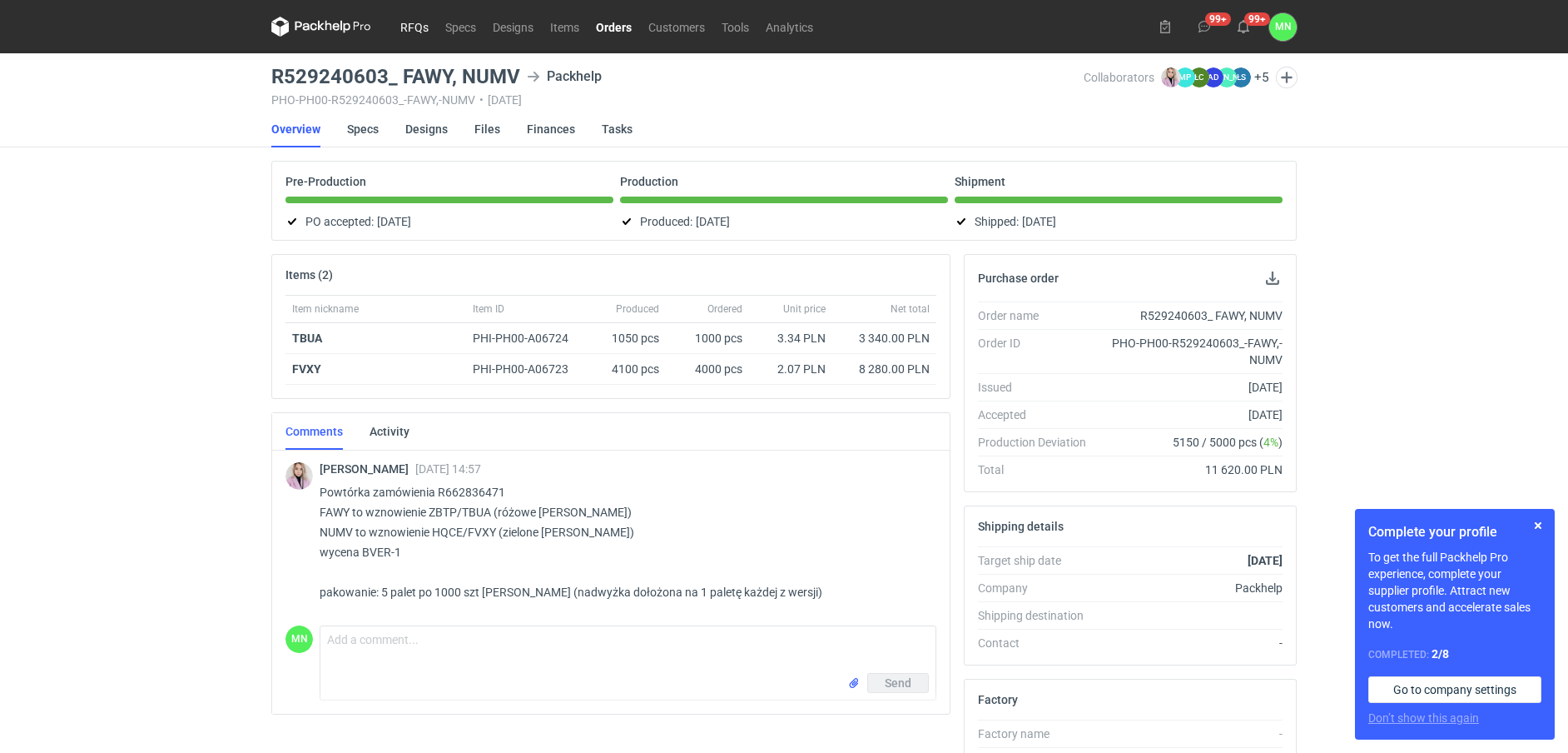
click at [404, 26] on link "RFQs" at bounding box center [415, 27] width 45 height 20
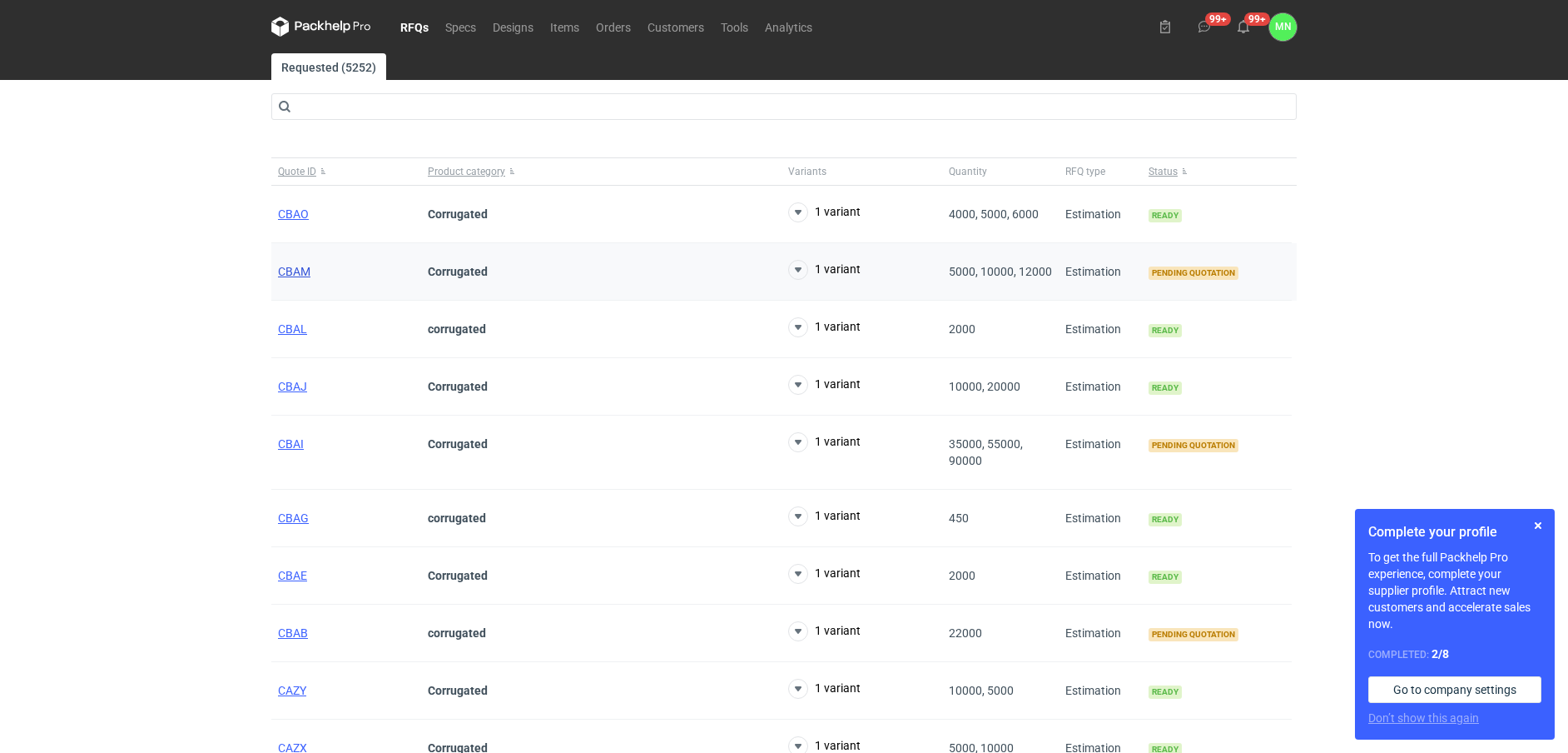
click at [298, 266] on span "CBAM" at bounding box center [293, 272] width 32 height 14
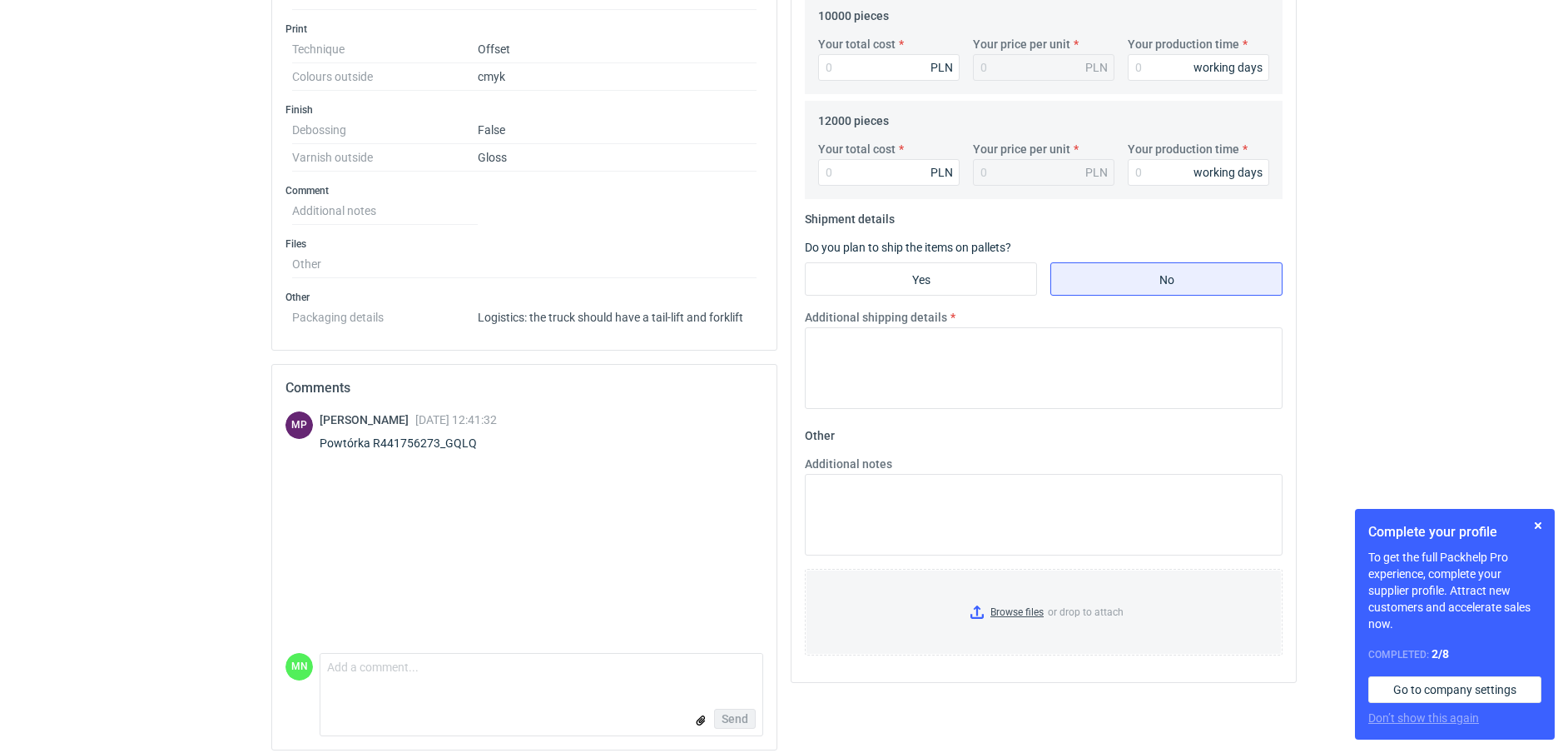
scroll to position [699, 0]
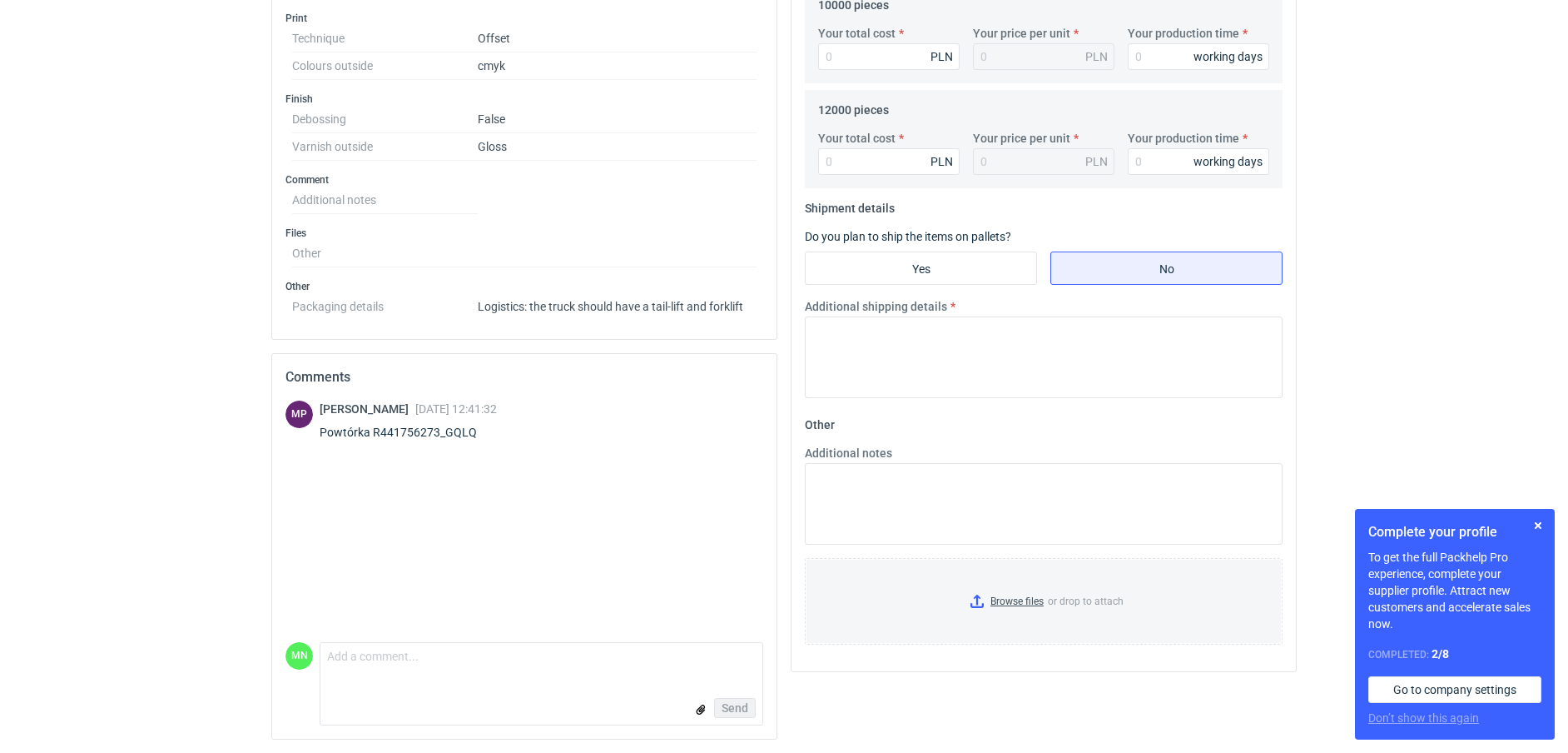
click at [444, 430] on div "Powtórka R441756273_GQLQ" at bounding box center [408, 432] width 178 height 17
copy div "R441756273_GQLQ"
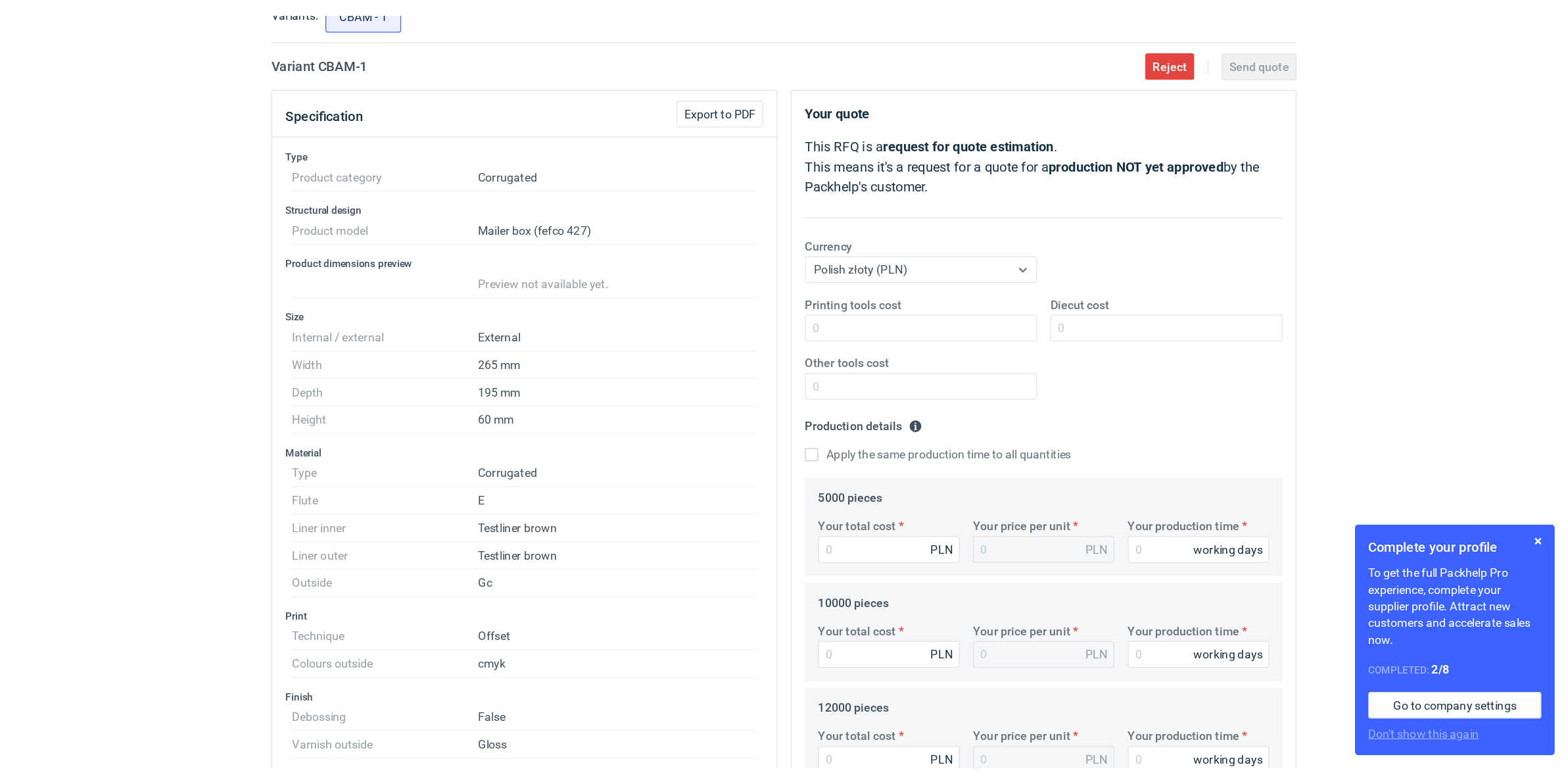
scroll to position [0, 0]
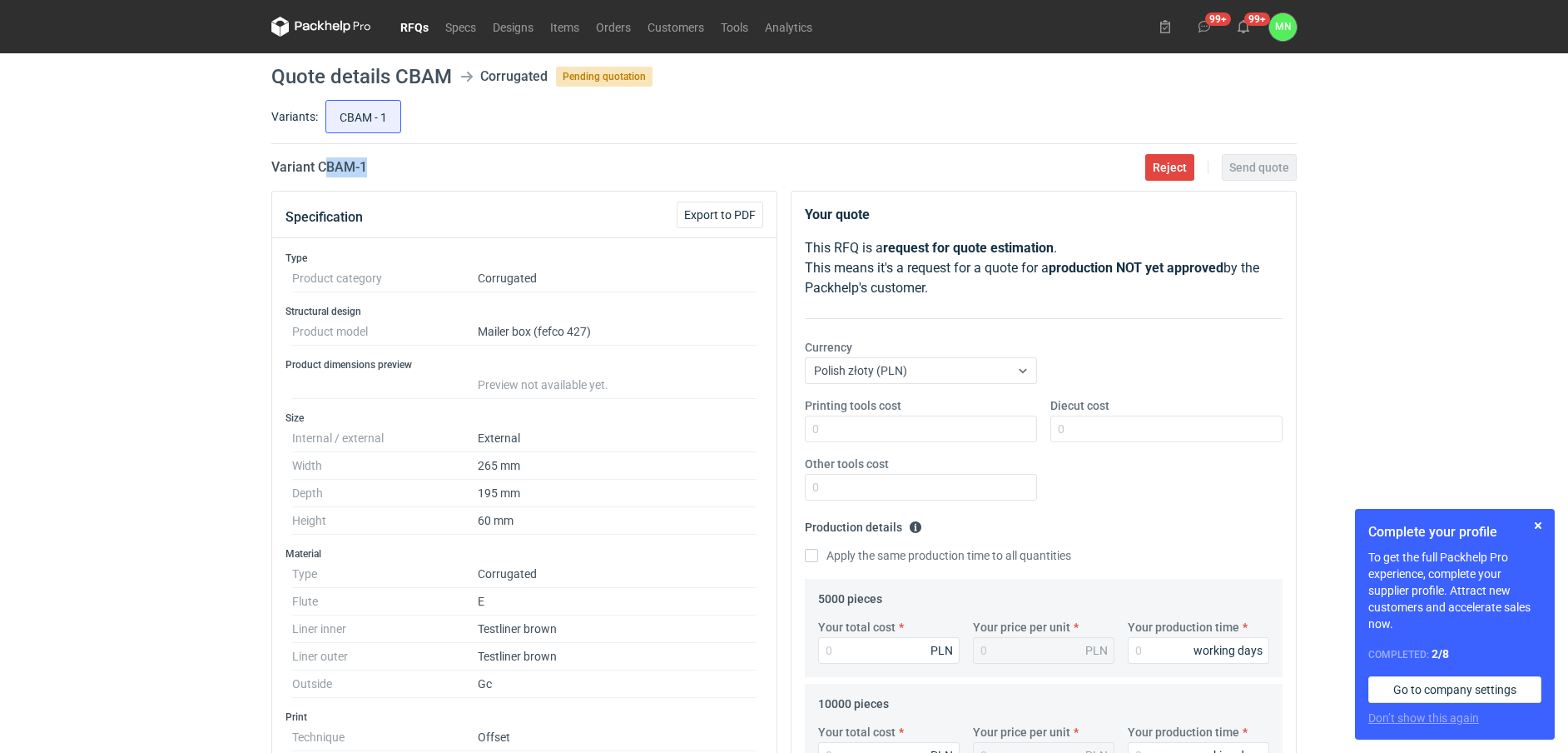
drag, startPoint x: 383, startPoint y: 159, endPoint x: 324, endPoint y: 161, distance: 59.0
click at [324, 161] on div "Variant CBAM - 1 Reject Send quote" at bounding box center [784, 167] width 1025 height 20
copy h2 "BAM - 1"
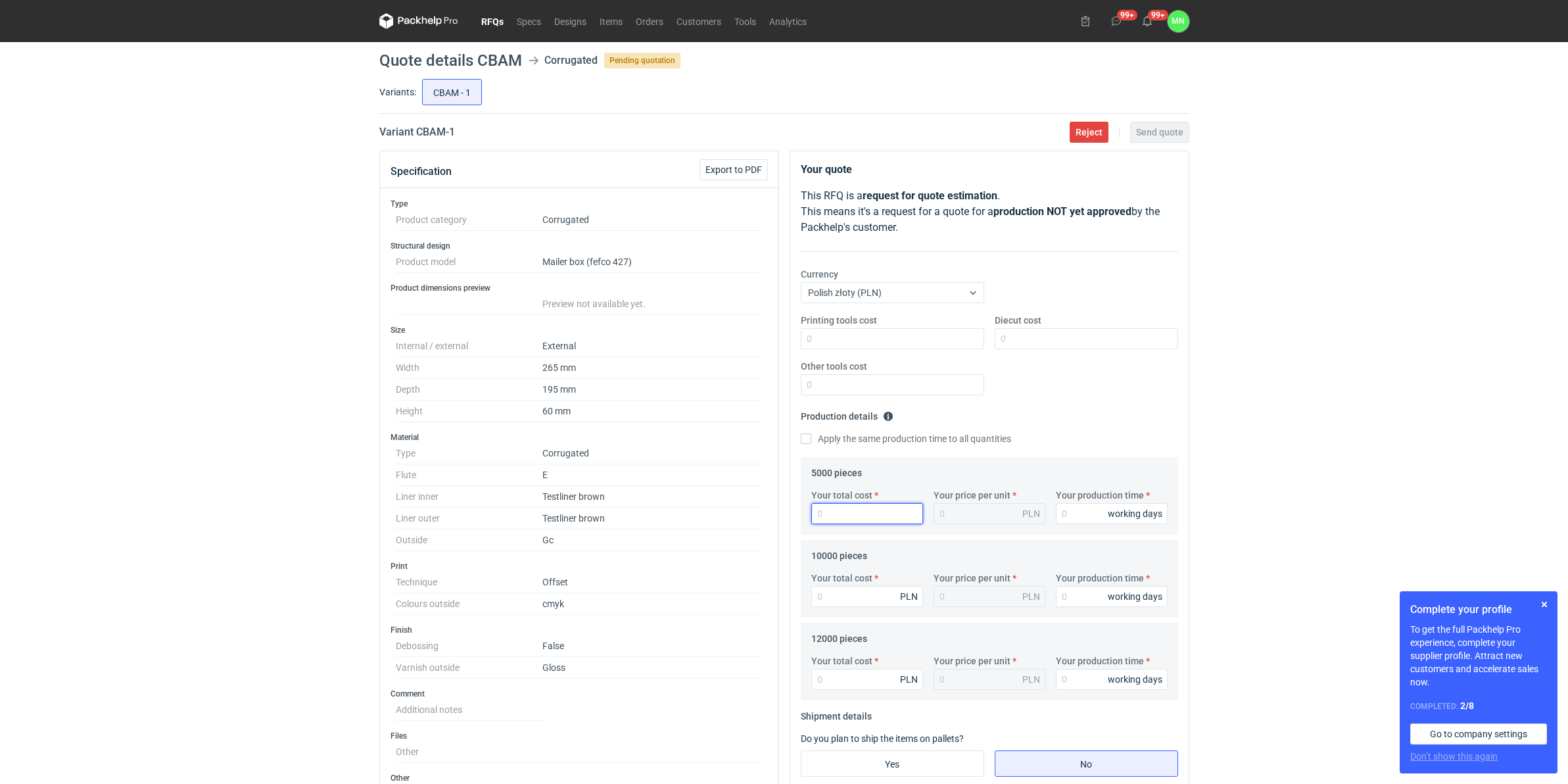
click at [850, 520] on input "Your total cost" at bounding box center [867, 513] width 112 height 21
type input "9300"
type input "1.86"
click at [211, 594] on div "RFQs Specs Designs Items Orders Customers Tools Analytics 99+ 99+ MN Małgorzata…" at bounding box center [784, 392] width 1568 height 784
drag, startPoint x: 846, startPoint y: 509, endPoint x: 672, endPoint y: 527, distance: 174.9
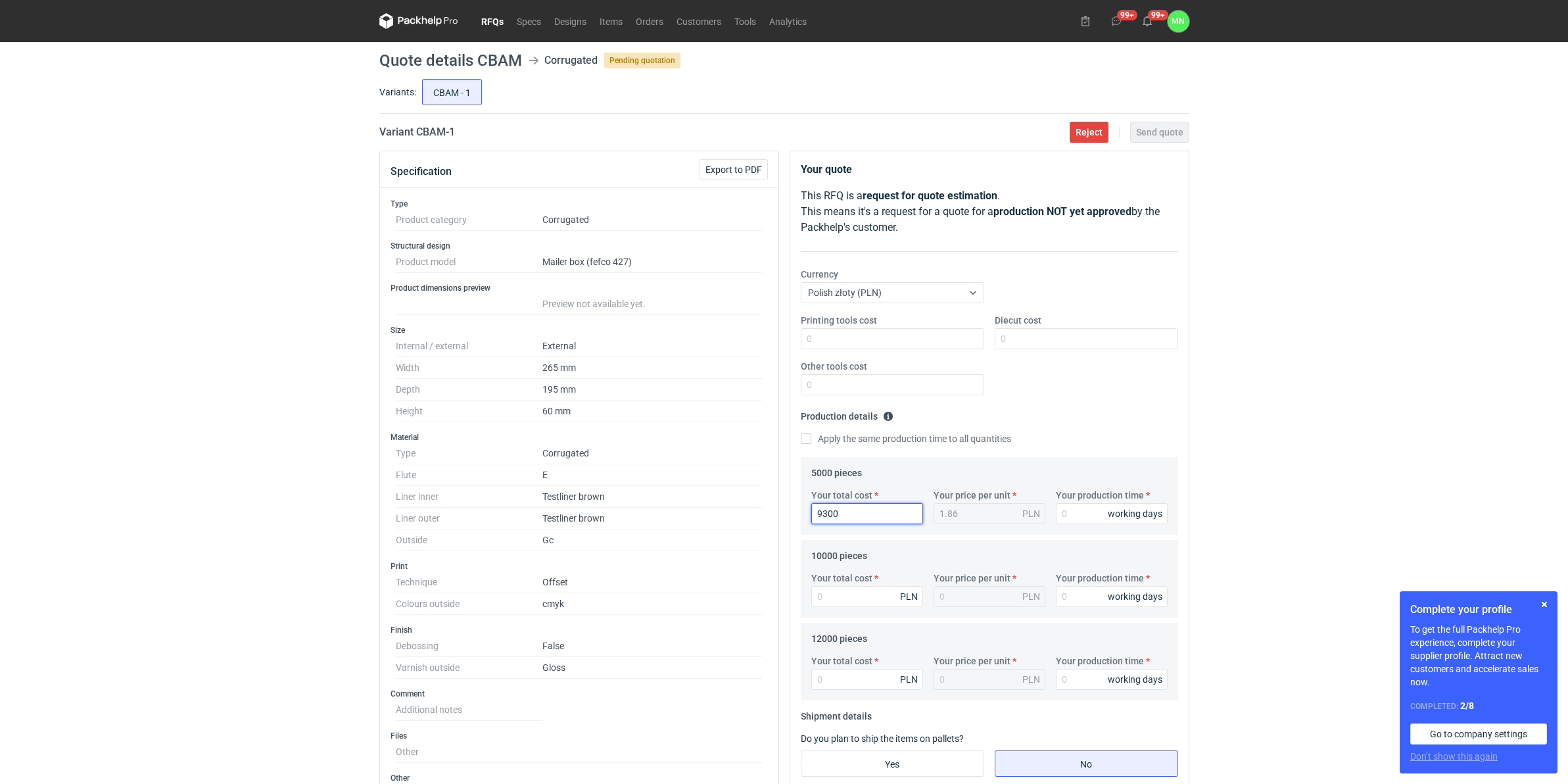
click at [710, 527] on div "Specification Export to PDF Type Product category Corrugated Structural design …" at bounding box center [784, 648] width 821 height 996
type input "9000"
type input "1.8"
type input "9000"
click at [198, 594] on div "RFQs Specs Designs Items Orders Customers Tools Analytics 99+ 99+ MN Małgorzata…" at bounding box center [784, 392] width 1568 height 784
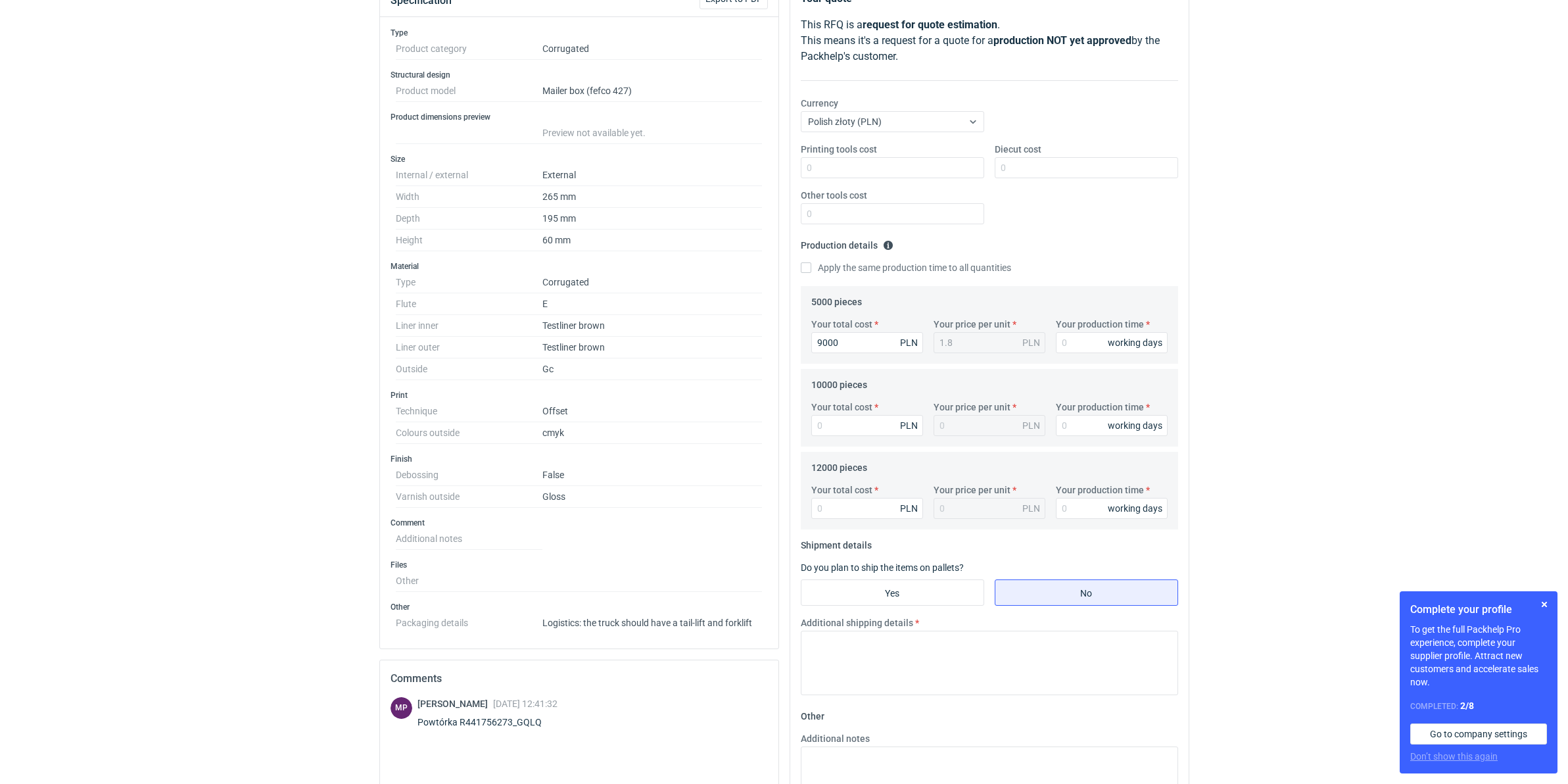
scroll to position [164, 0]
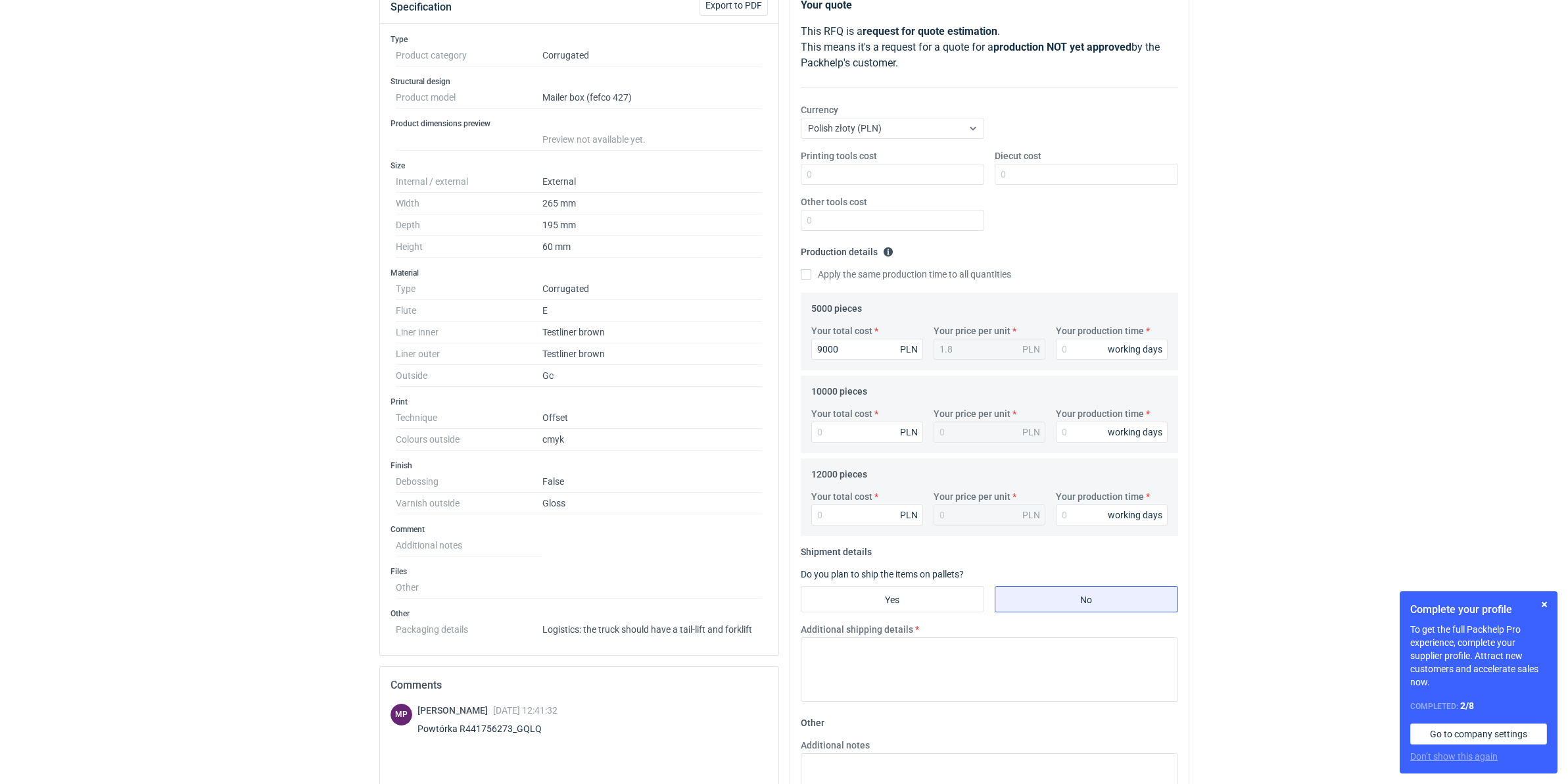
click at [852, 594] on div "Additional shipping details" at bounding box center [990, 667] width 388 height 89
click at [846, 523] on input "Your total cost" at bounding box center [867, 515] width 112 height 21
type input "17280"
type input "1.44"
type input "17280"
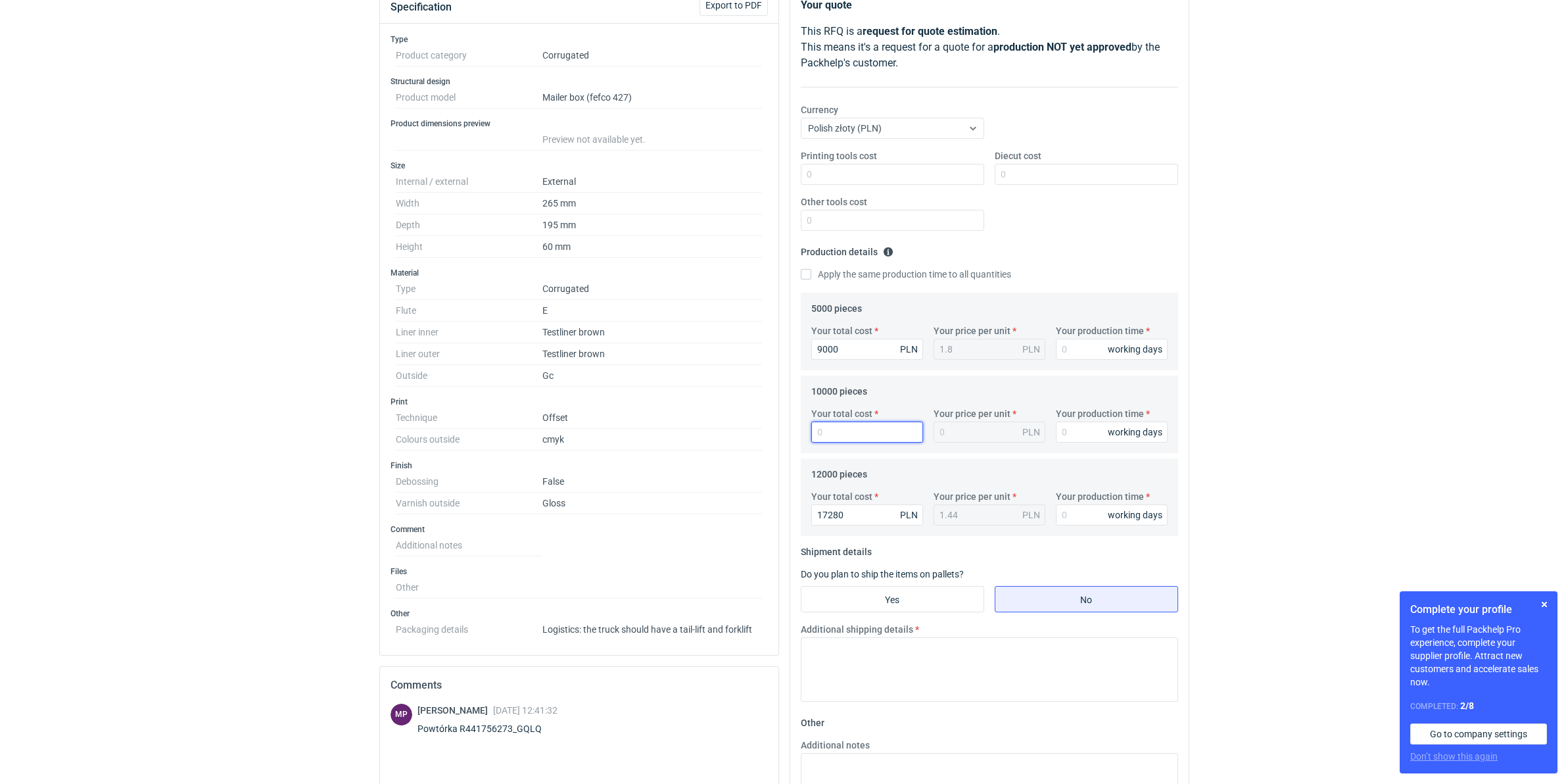
click at [834, 432] on input "Your total cost" at bounding box center [867, 432] width 112 height 21
type input "14700"
type input "1.47"
type input "14700"
click at [1238, 594] on html "RFQs Specs Designs Items Orders Customers Tools Analytics 99+ 99+ MN Małgorzata…" at bounding box center [784, 227] width 1568 height 784
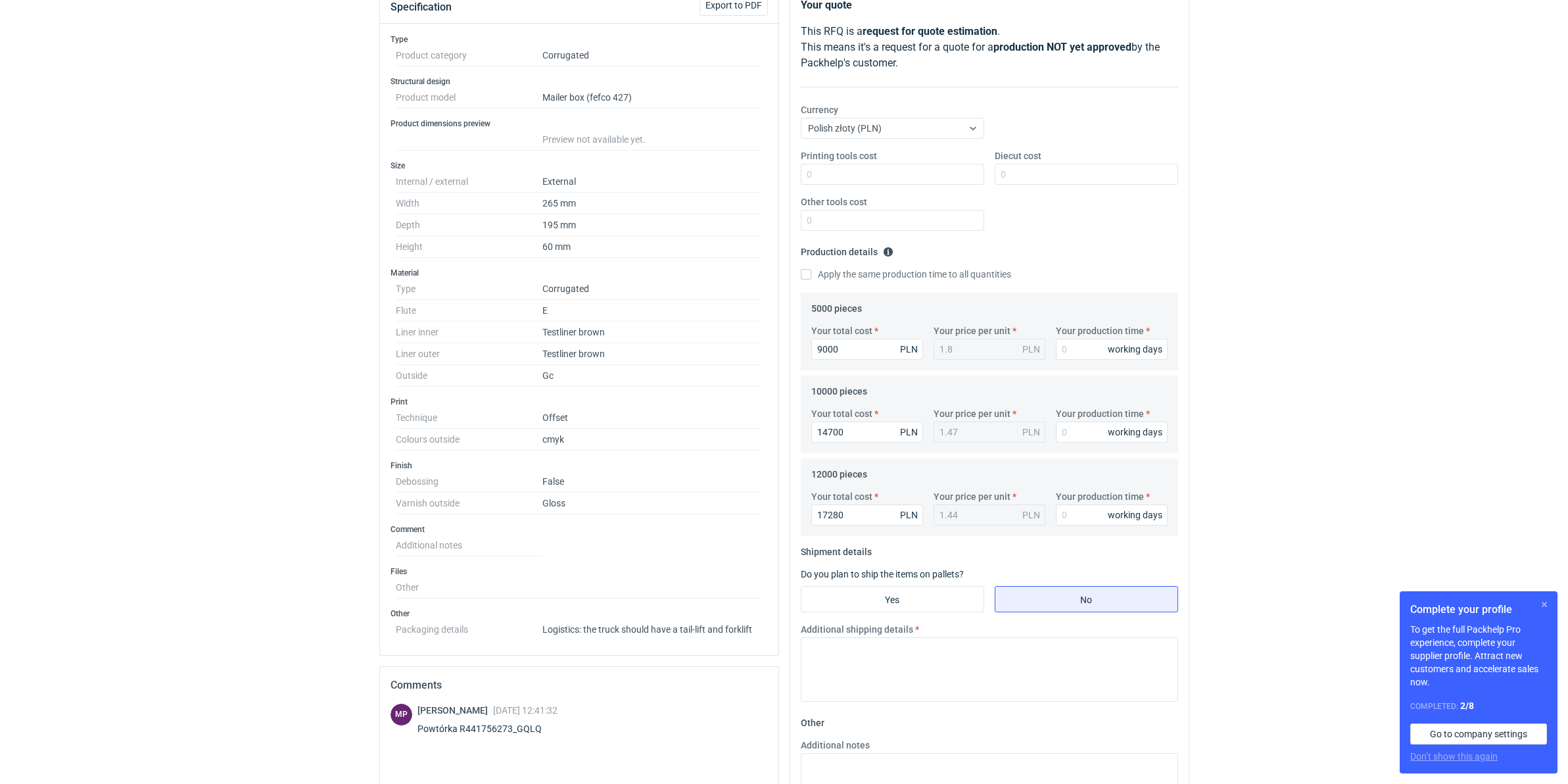
click at [1238, 594] on button "button" at bounding box center [1545, 604] width 16 height 16
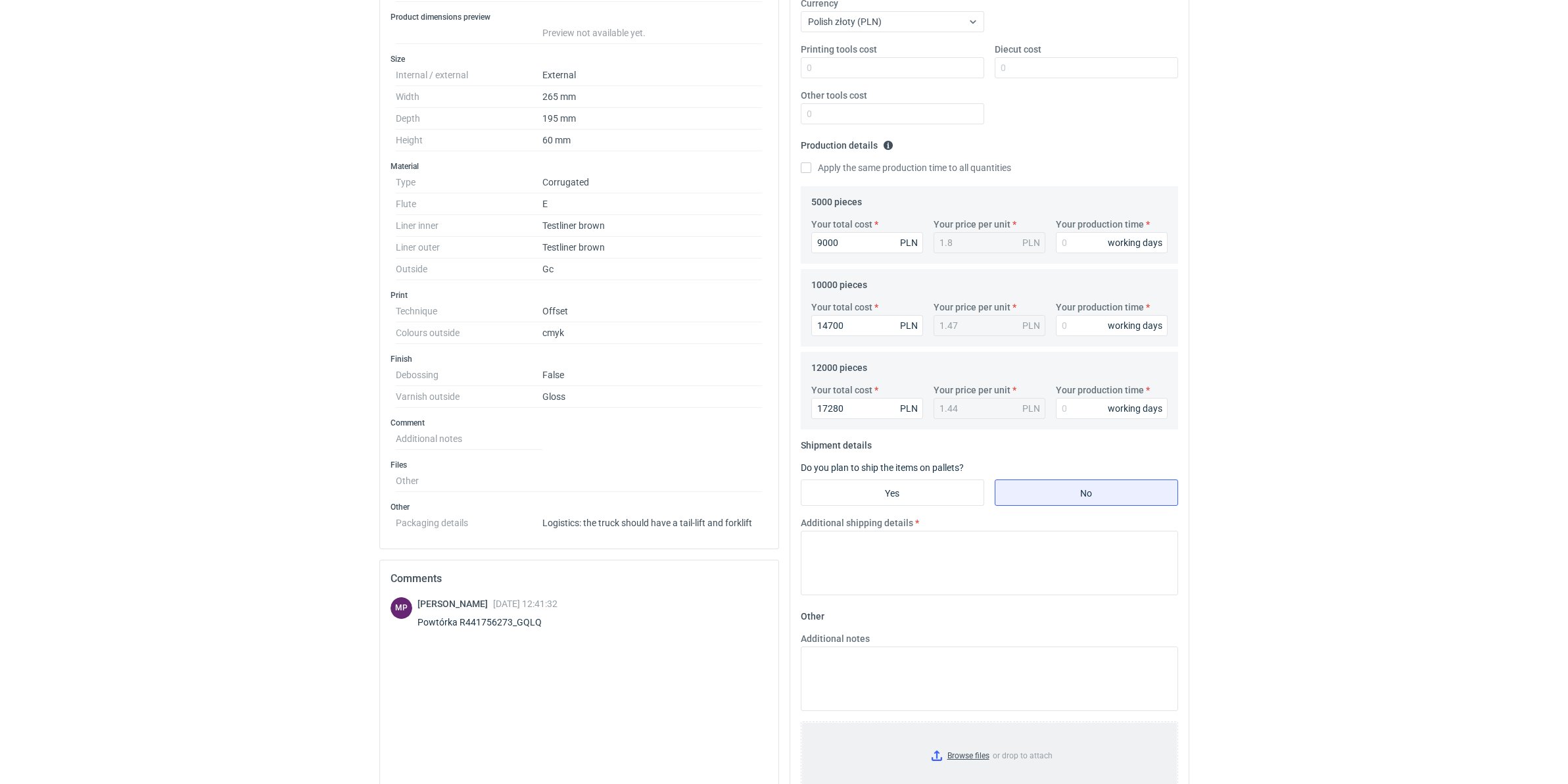
scroll to position [365, 0]
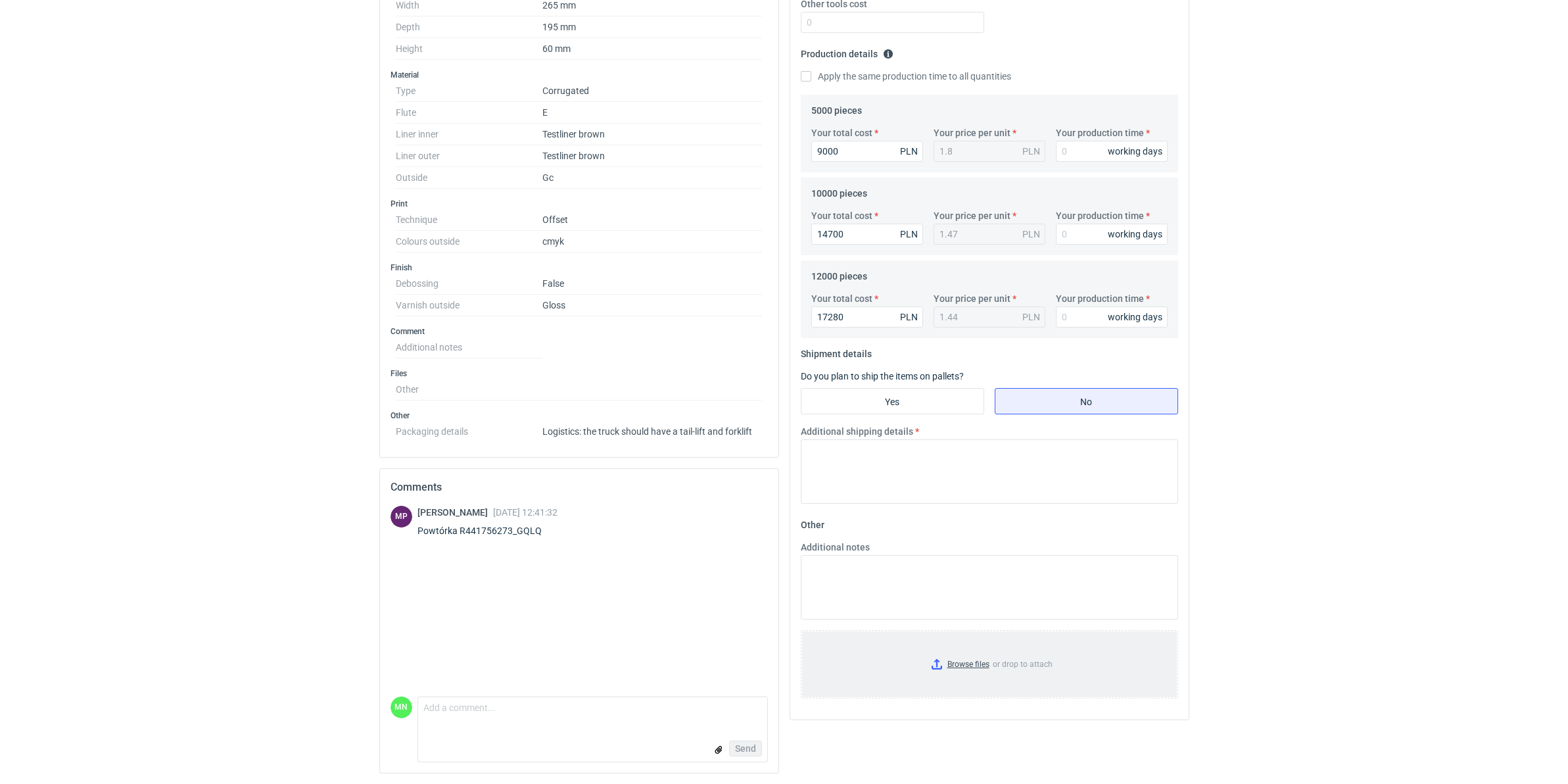
click at [974, 594] on input "Browse files or drop to attach" at bounding box center [990, 664] width 375 height 66
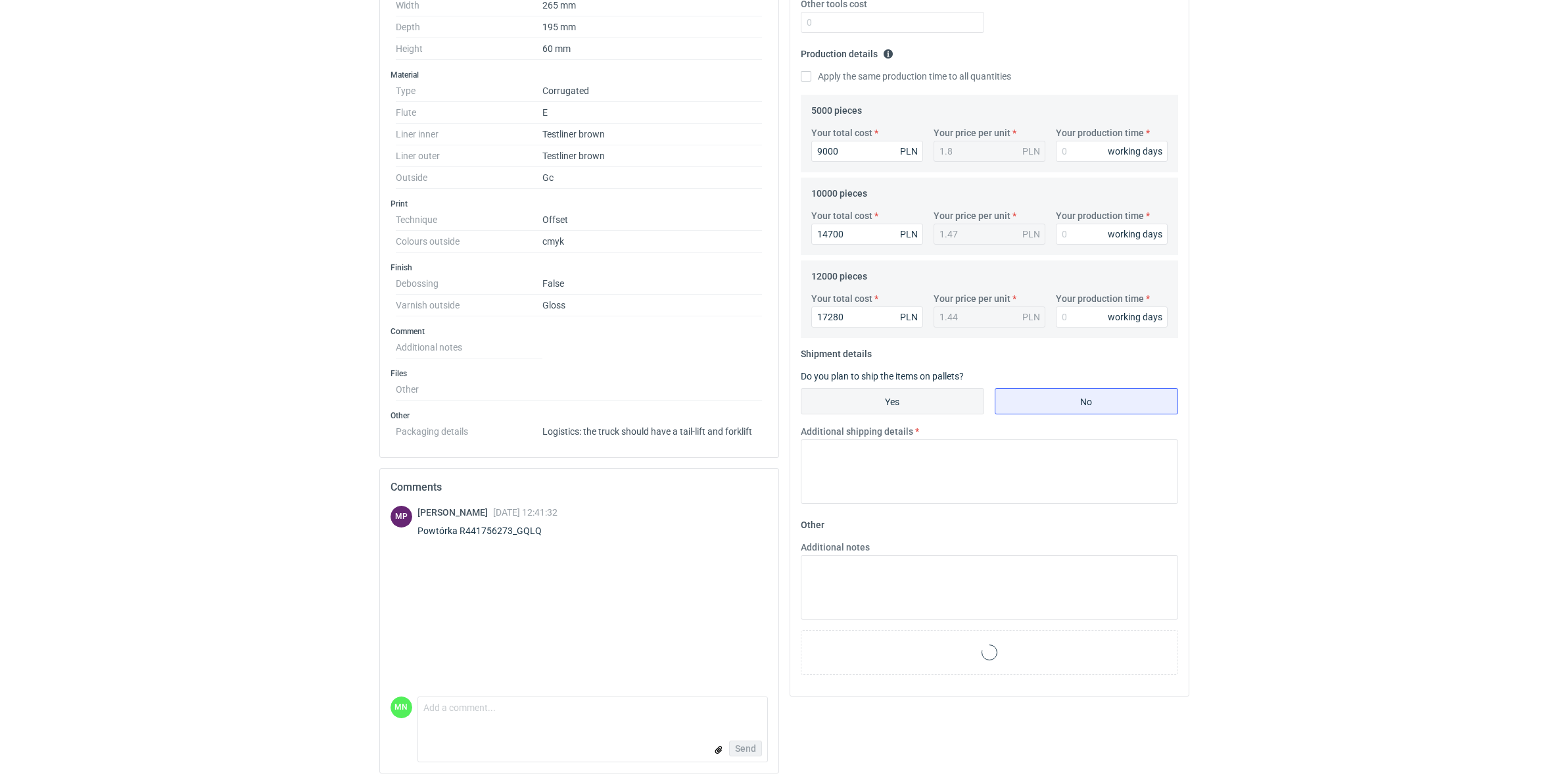
click at [888, 395] on input "Yes" at bounding box center [892, 401] width 182 height 25
radio input "true"
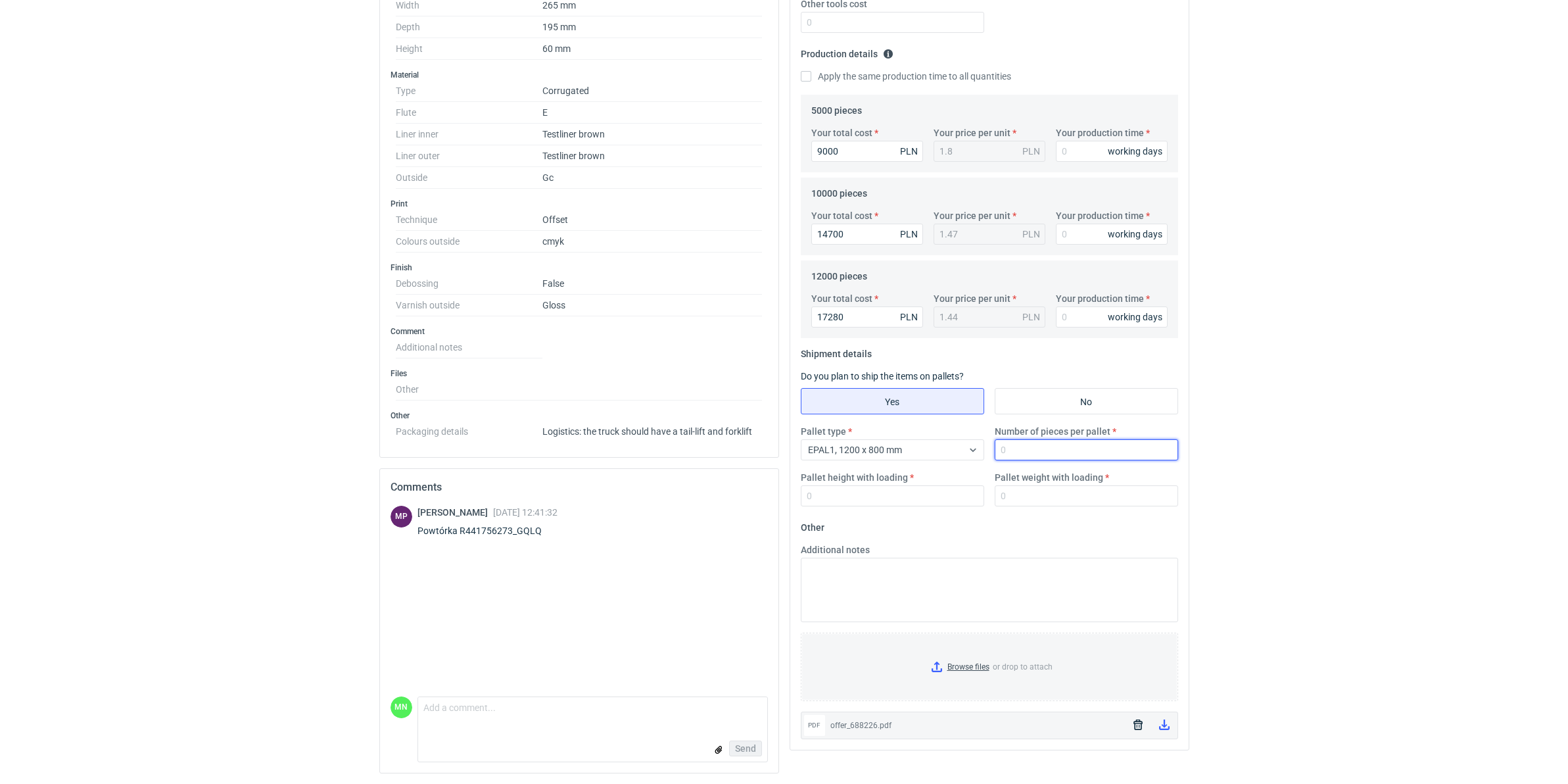
click at [1020, 444] on input "Number of pieces per pallet" at bounding box center [1087, 450] width 184 height 21
type input "3300"
click at [949, 493] on input "Pallet height with loading" at bounding box center [892, 496] width 184 height 21
type input "1800"
click at [1016, 490] on input "Pallet weight with loading" at bounding box center [1087, 496] width 184 height 21
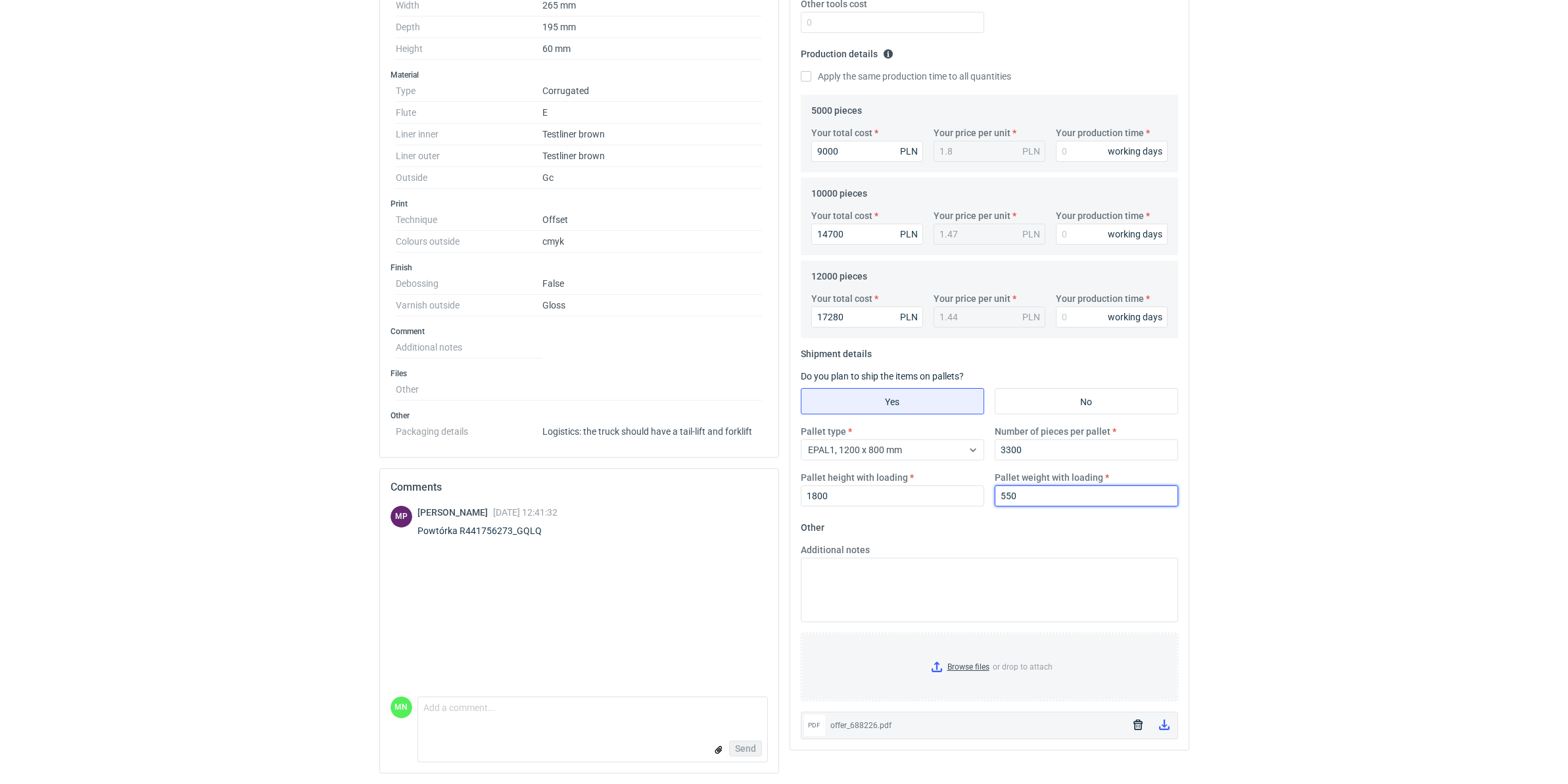
type input "550"
click at [1238, 422] on html "RFQs Specs Designs Items Orders Customers Tools Analytics 99+ 99+ MN Małgorzata…" at bounding box center [784, 29] width 1568 height 784
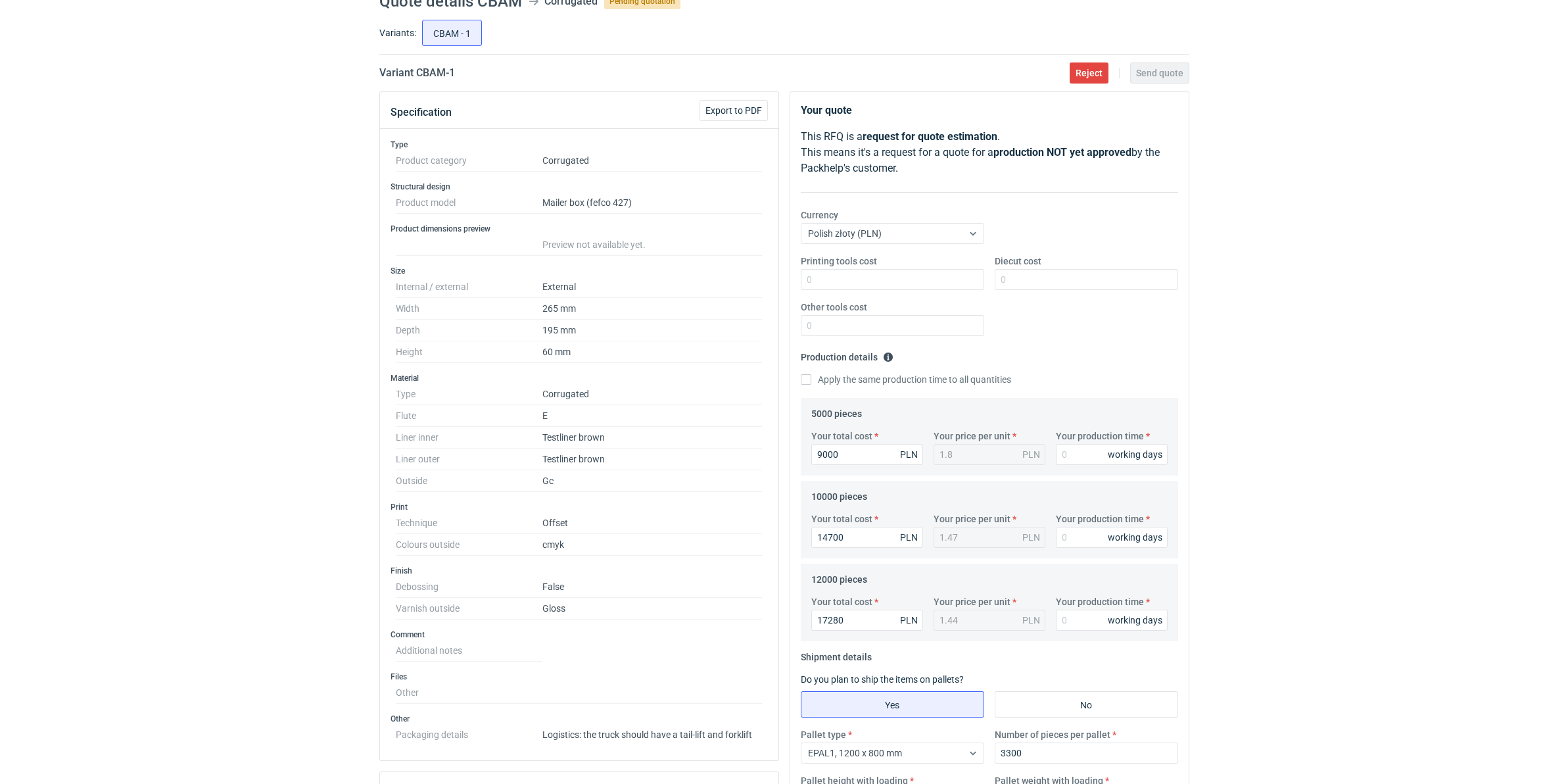
scroll to position [36, 0]
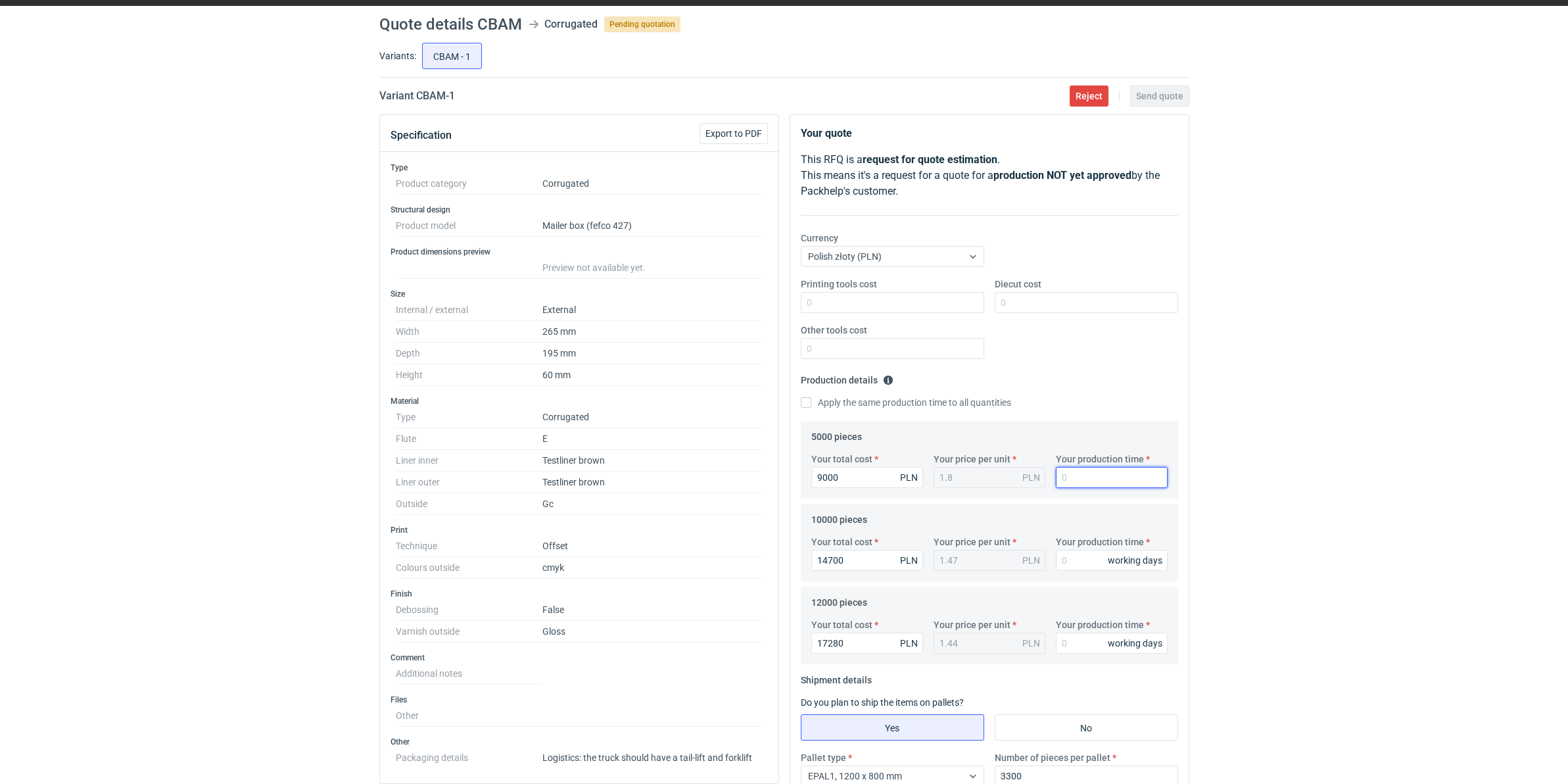
click at [1067, 477] on input "Your production time" at bounding box center [1111, 477] width 112 height 21
type input "15"
click at [1091, 561] on input "Your production time" at bounding box center [1111, 560] width 112 height 21
type input "15"
click at [1086, 594] on input "Your production time" at bounding box center [1111, 643] width 112 height 21
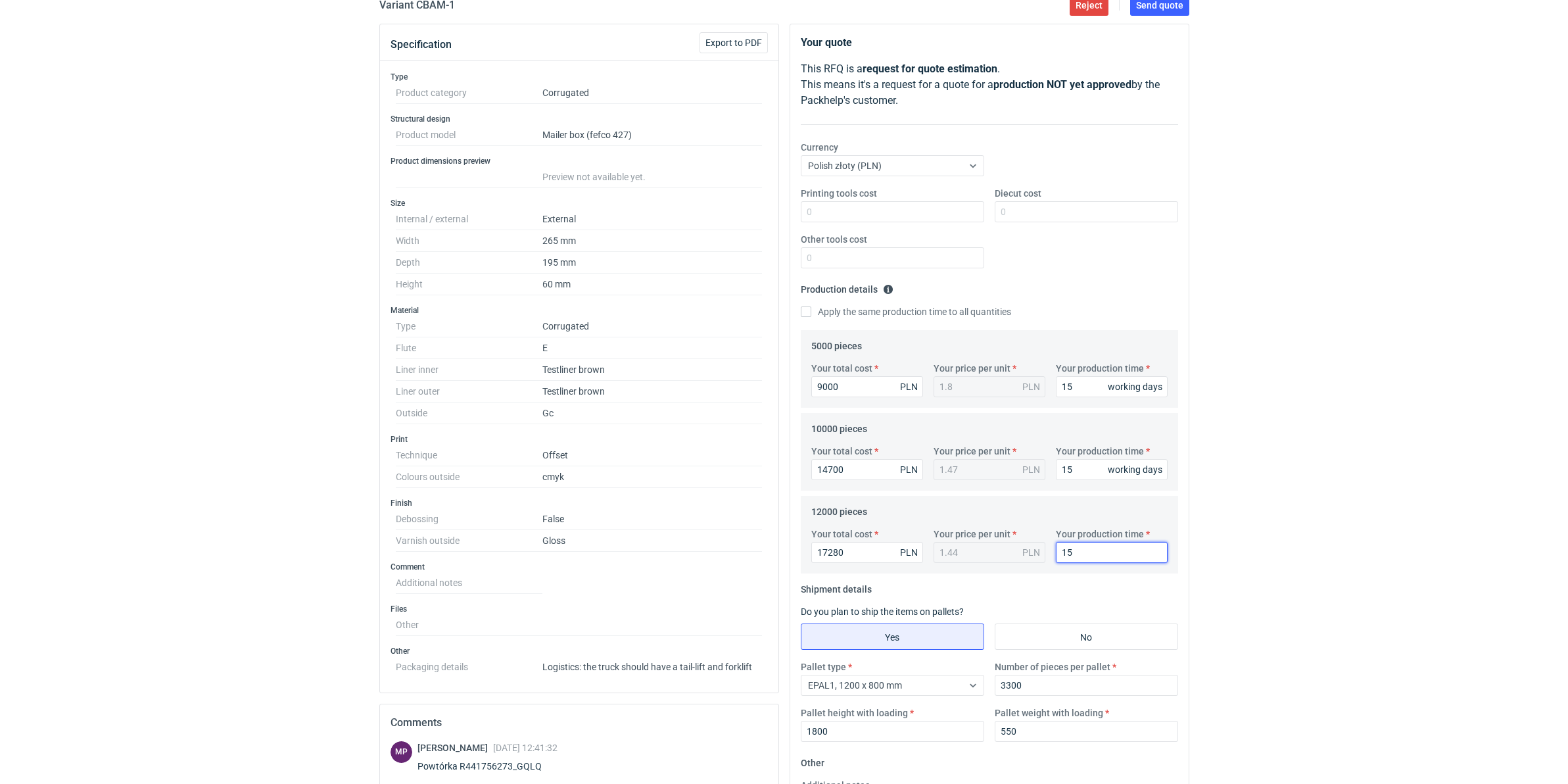
scroll to position [0, 0]
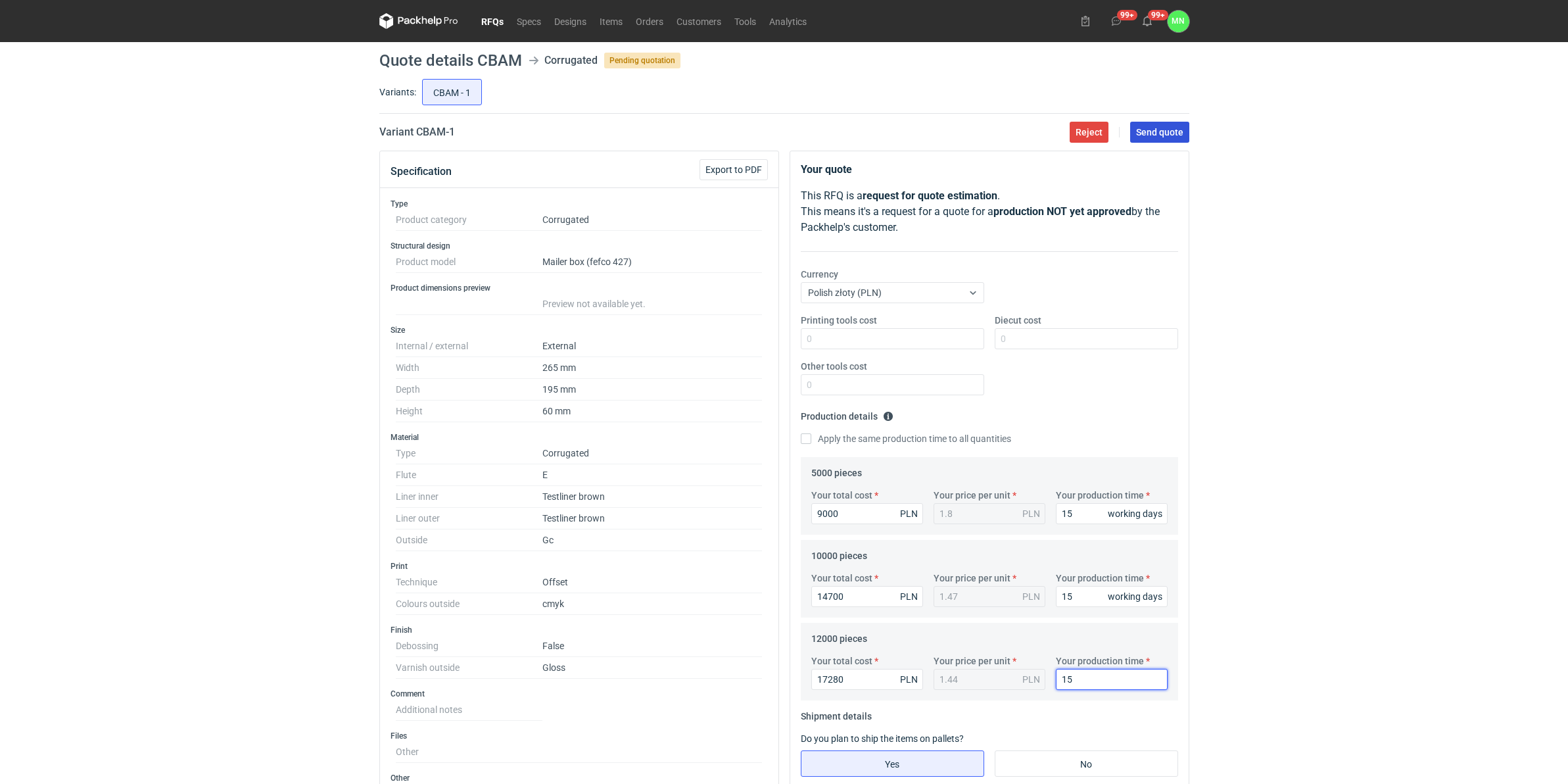
type input "15"
click at [1159, 130] on span "Send quote" at bounding box center [1160, 133] width 47 height 9
